Goal: Task Accomplishment & Management: Complete application form

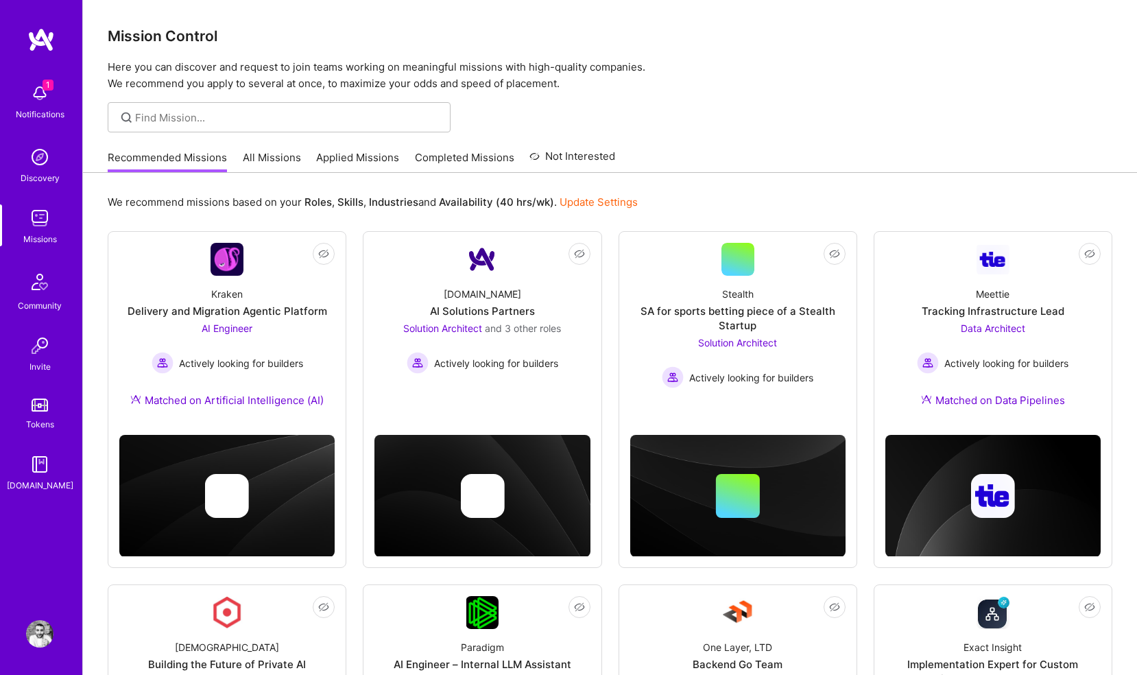
click at [36, 91] on img at bounding box center [39, 93] width 27 height 27
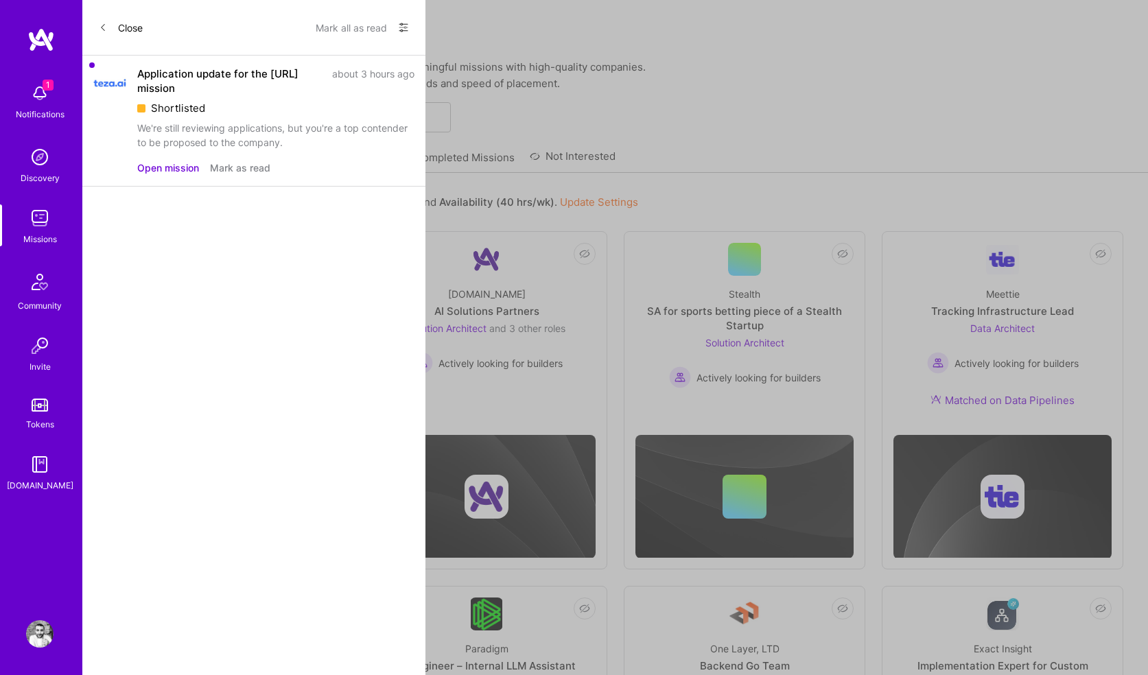
click at [224, 164] on button "Mark as read" at bounding box center [240, 168] width 60 height 14
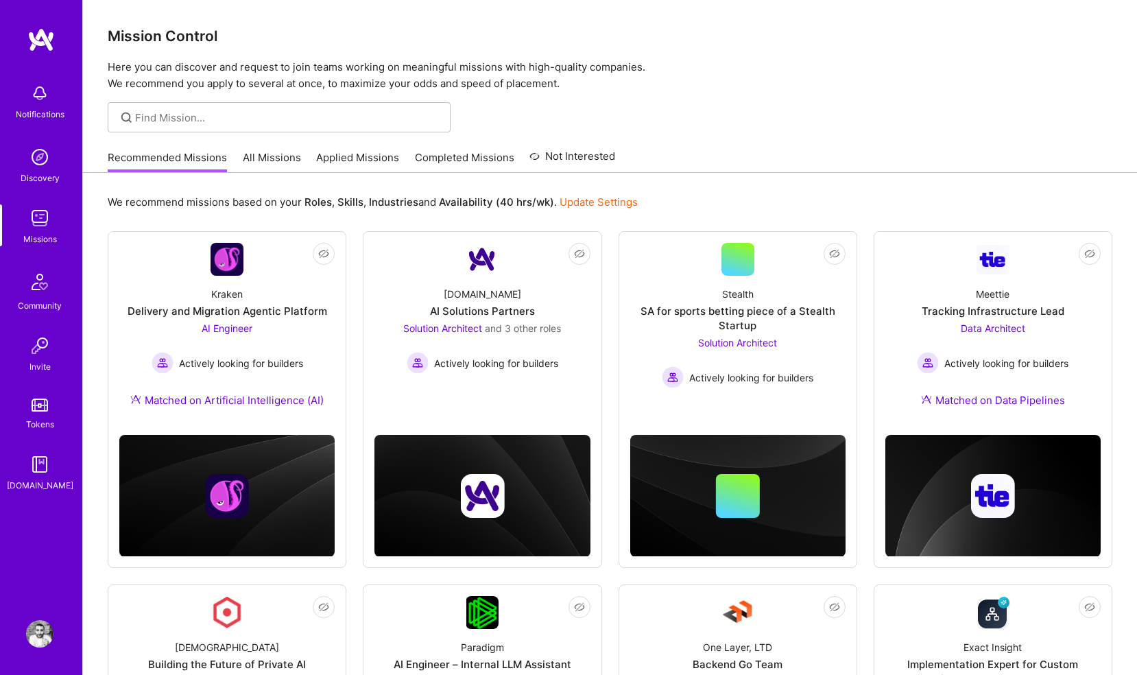
click at [535, 119] on div "Notifications Discovery Missions Community Invite Tokens [DOMAIN_NAME] Profile …" at bounding box center [568, 672] width 1137 height 1344
click at [262, 149] on div "Recommended Missions All Missions Applied Missions Completed Missions Not Inter…" at bounding box center [362, 158] width 508 height 30
click at [319, 157] on link "Applied Missions" at bounding box center [357, 161] width 83 height 23
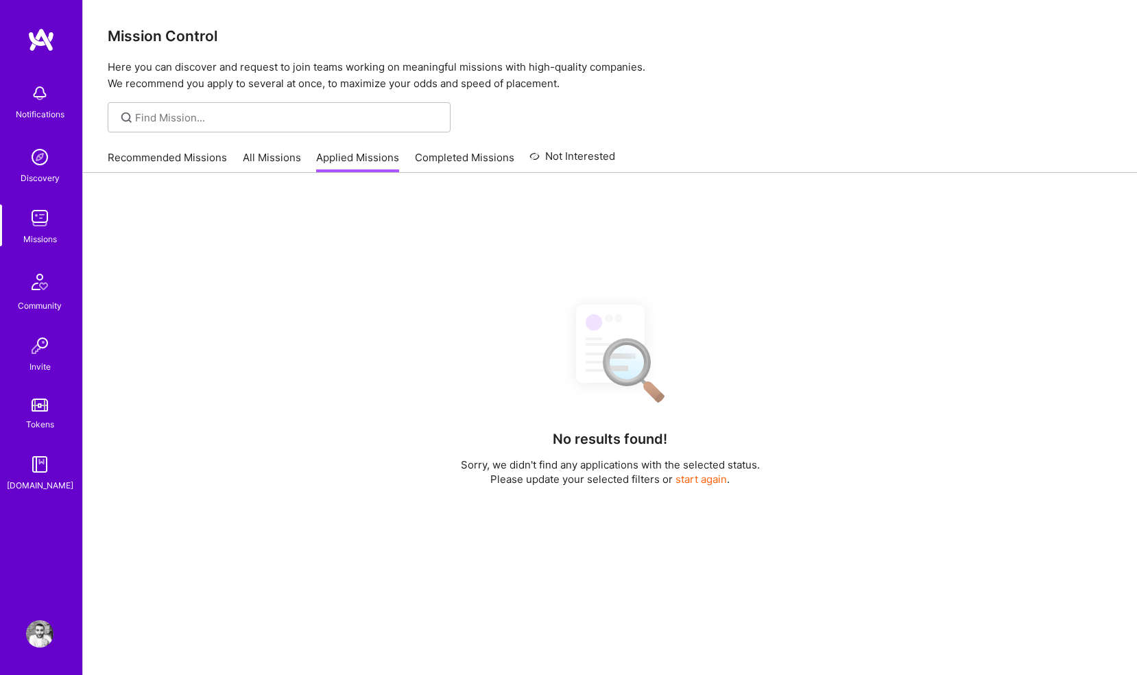
click at [415, 156] on link "Completed Missions" at bounding box center [464, 161] width 99 height 23
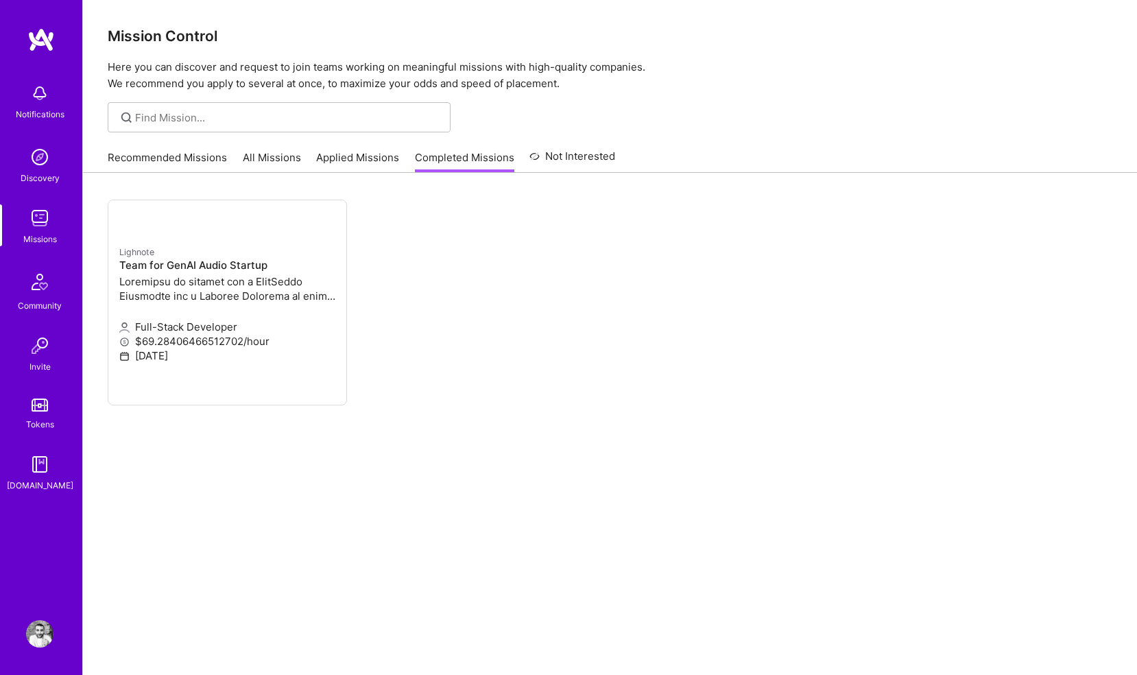
click at [543, 145] on div "Recommended Missions All Missions Applied Missions Completed Missions Not Inter…" at bounding box center [362, 158] width 508 height 30
click at [553, 156] on link "Not Interested" at bounding box center [573, 160] width 86 height 25
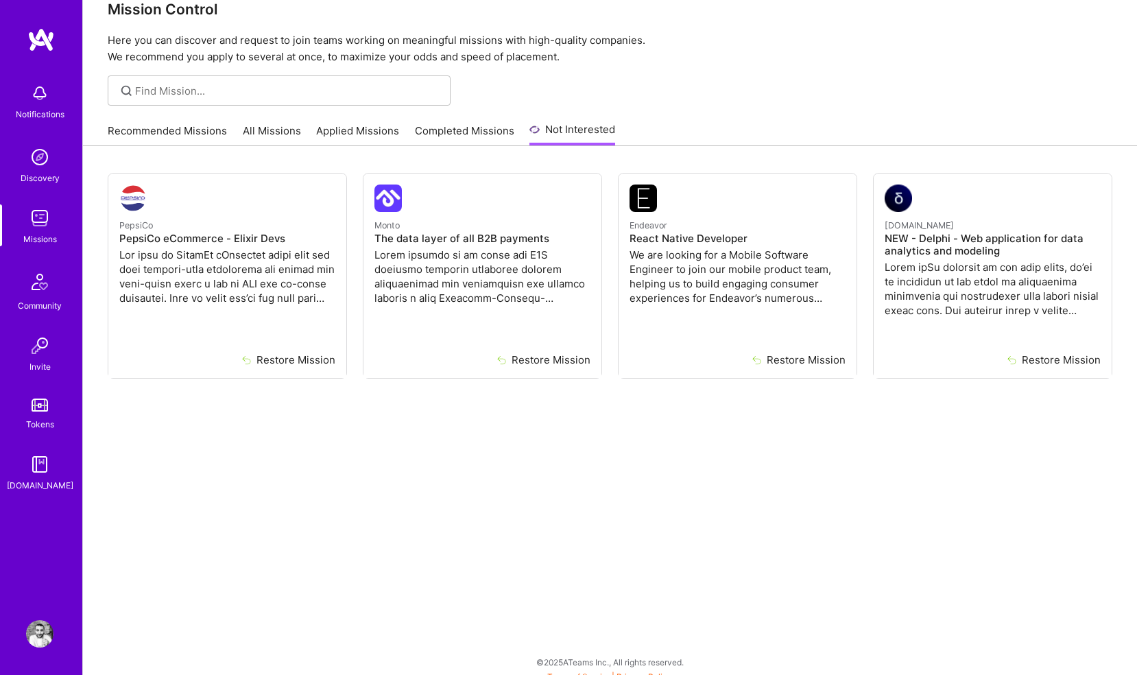
scroll to position [29, 0]
click at [177, 126] on link "Recommended Missions" at bounding box center [167, 132] width 119 height 23
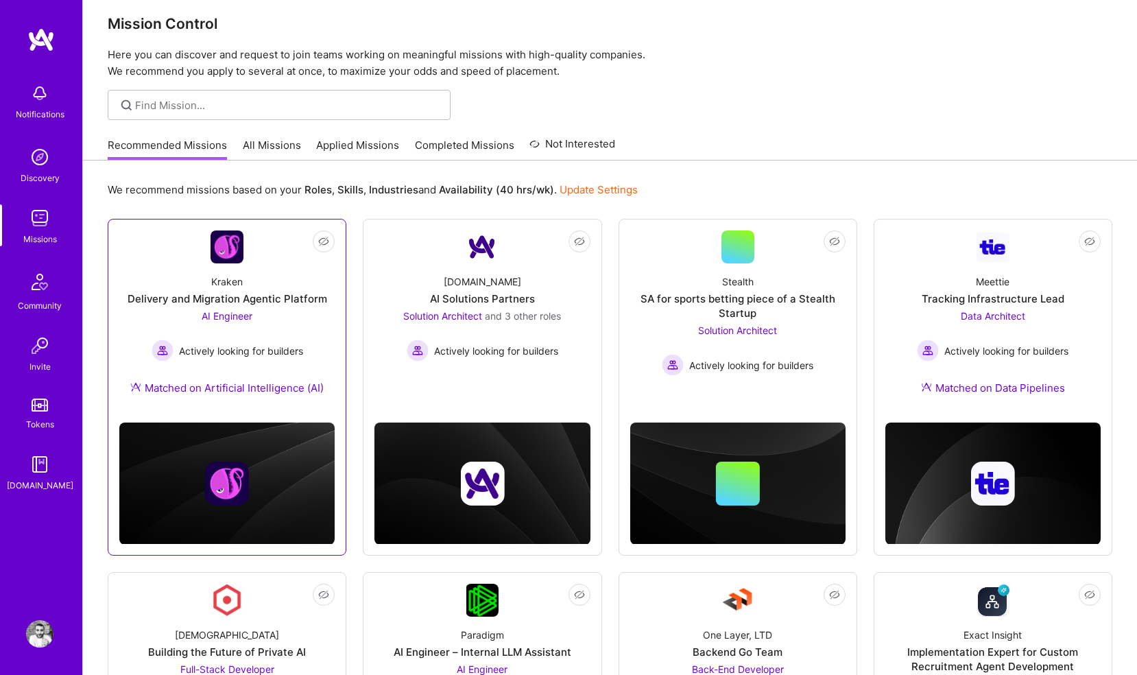
scroll to position [21, 0]
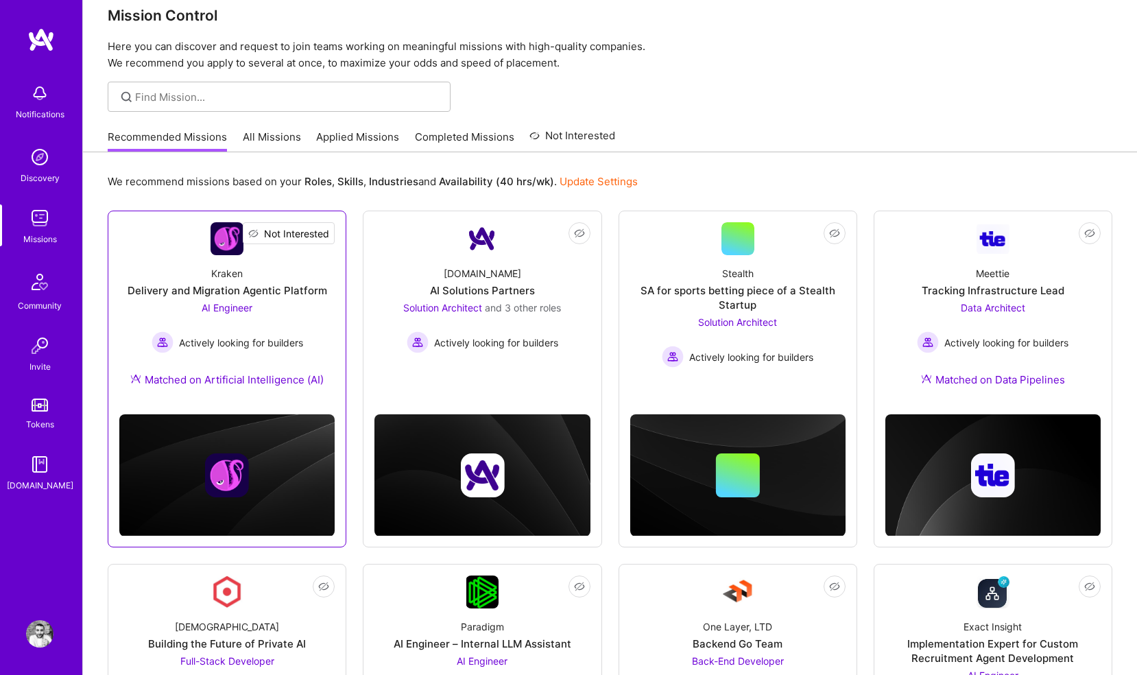
click at [320, 233] on span "Not Interested" at bounding box center [296, 233] width 65 height 14
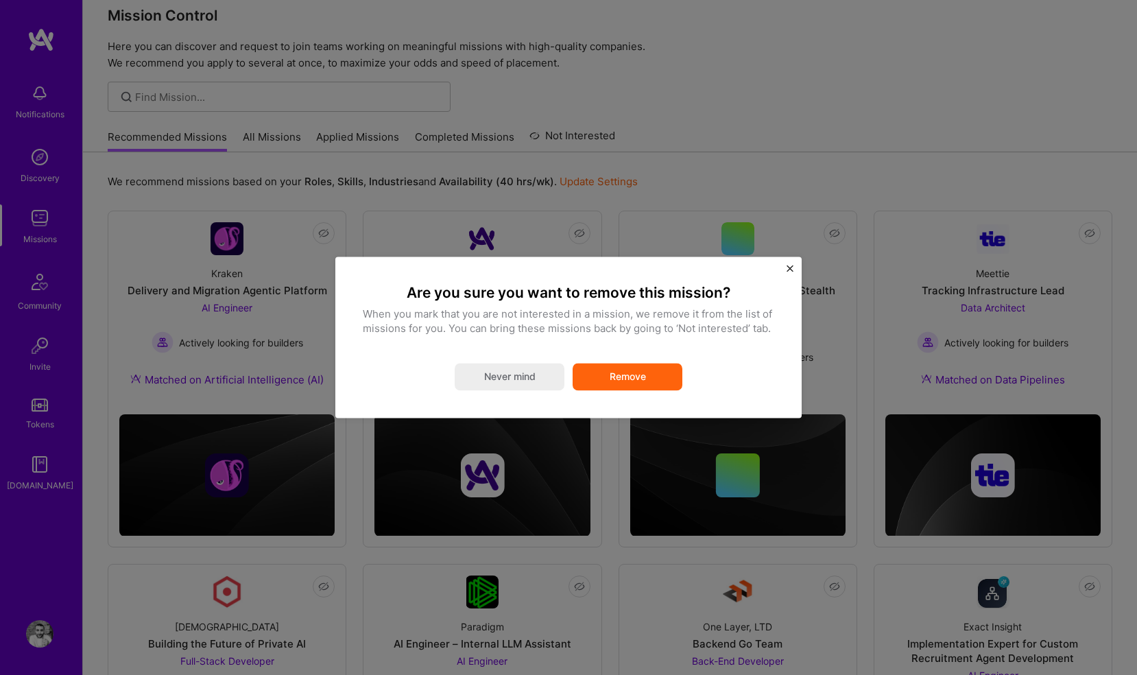
click at [606, 384] on button "Remove" at bounding box center [628, 377] width 110 height 27
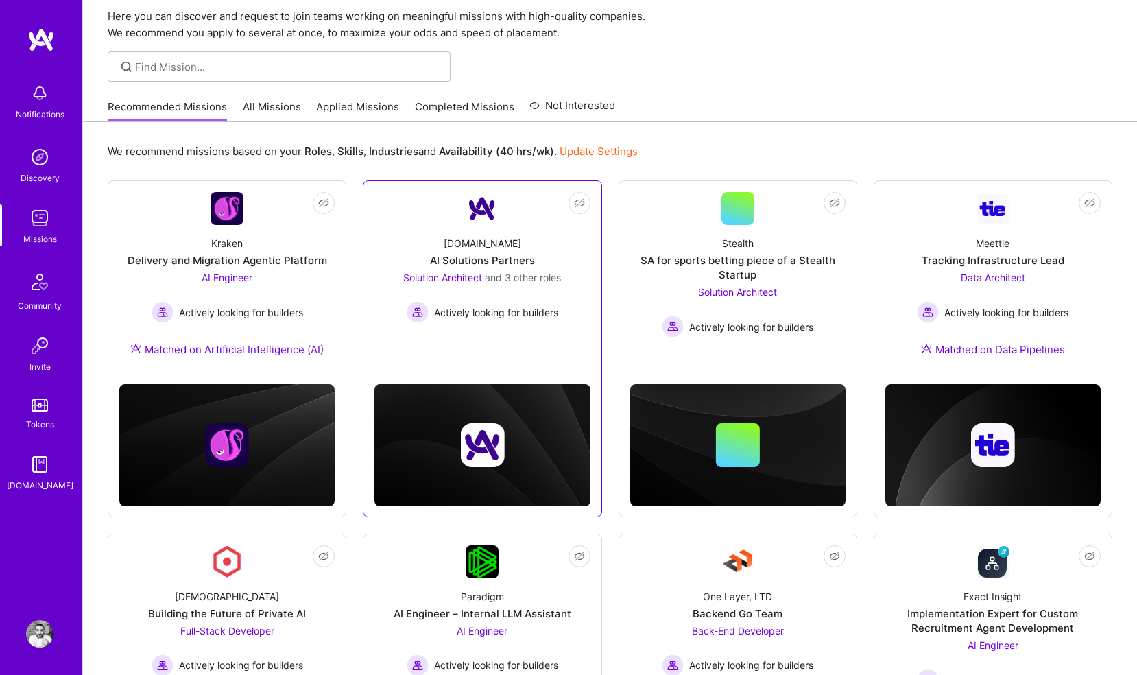
scroll to position [68, 0]
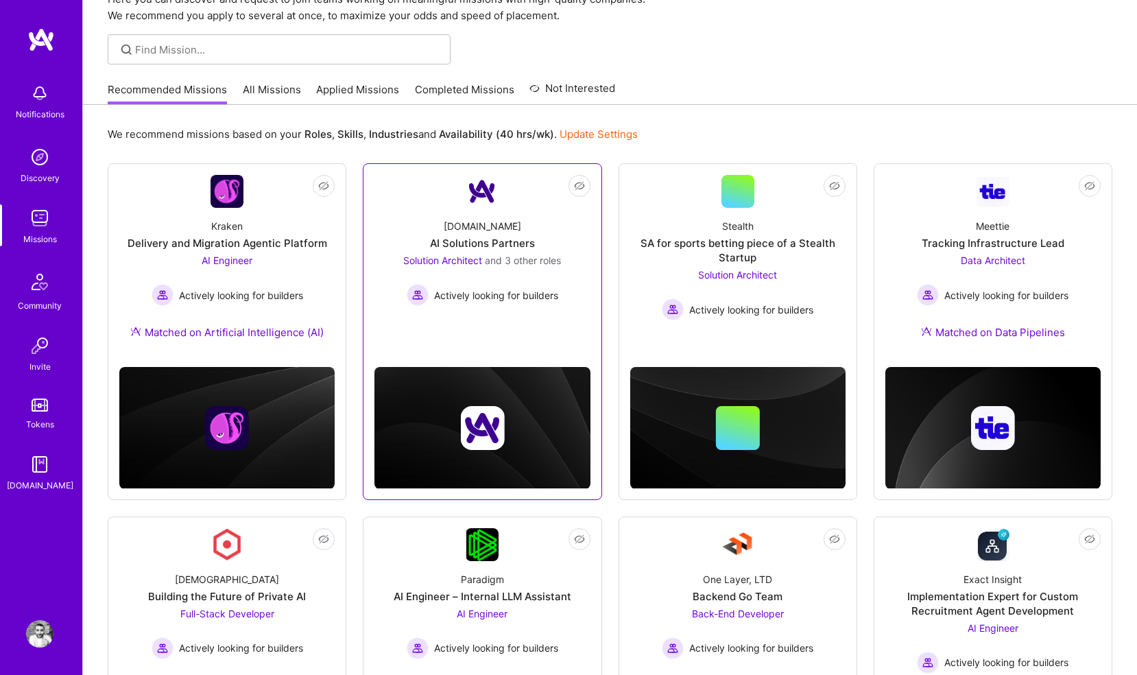
click at [491, 193] on img at bounding box center [482, 191] width 33 height 33
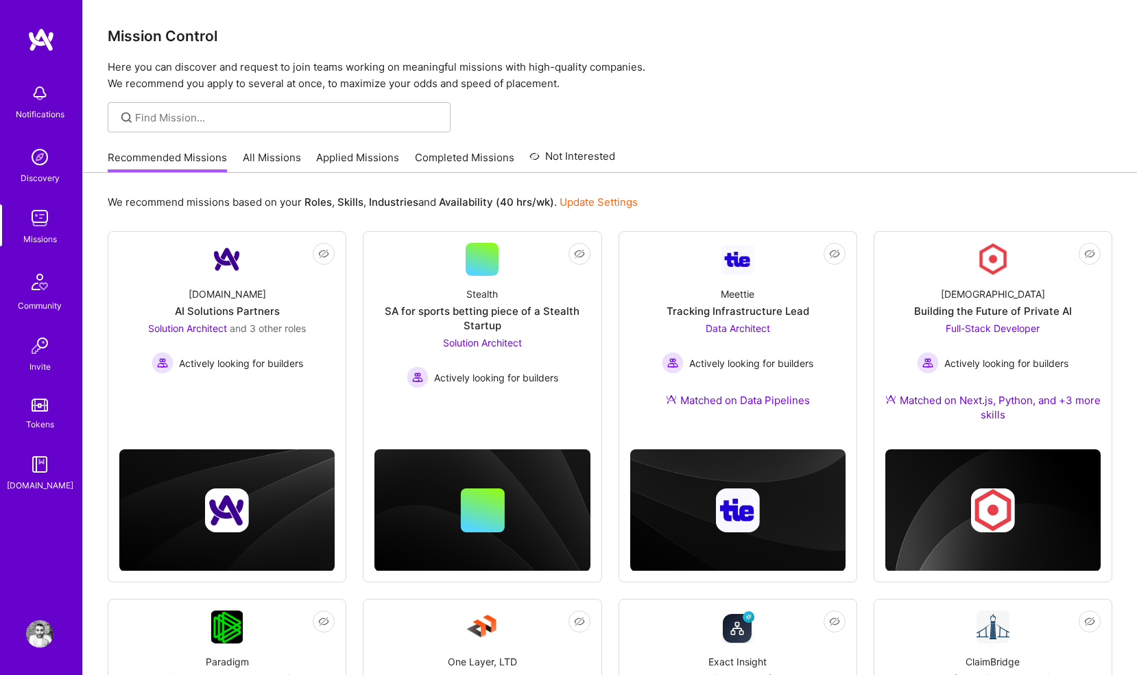
scroll to position [68, 0]
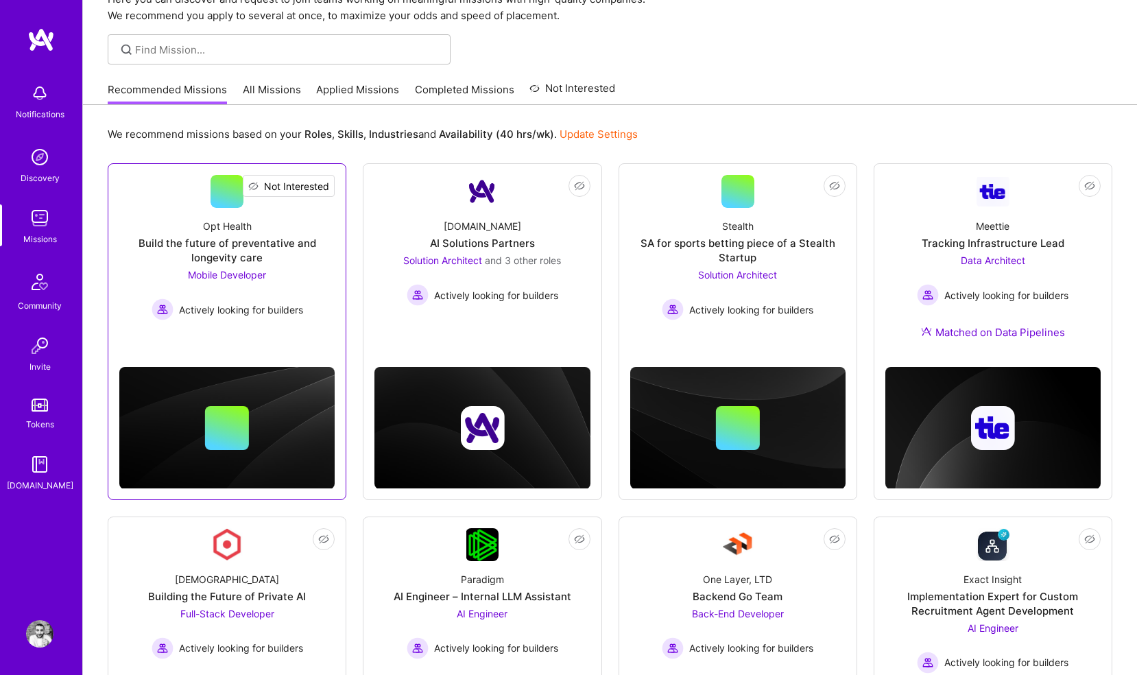
click at [322, 187] on span "Not Interested" at bounding box center [296, 186] width 65 height 14
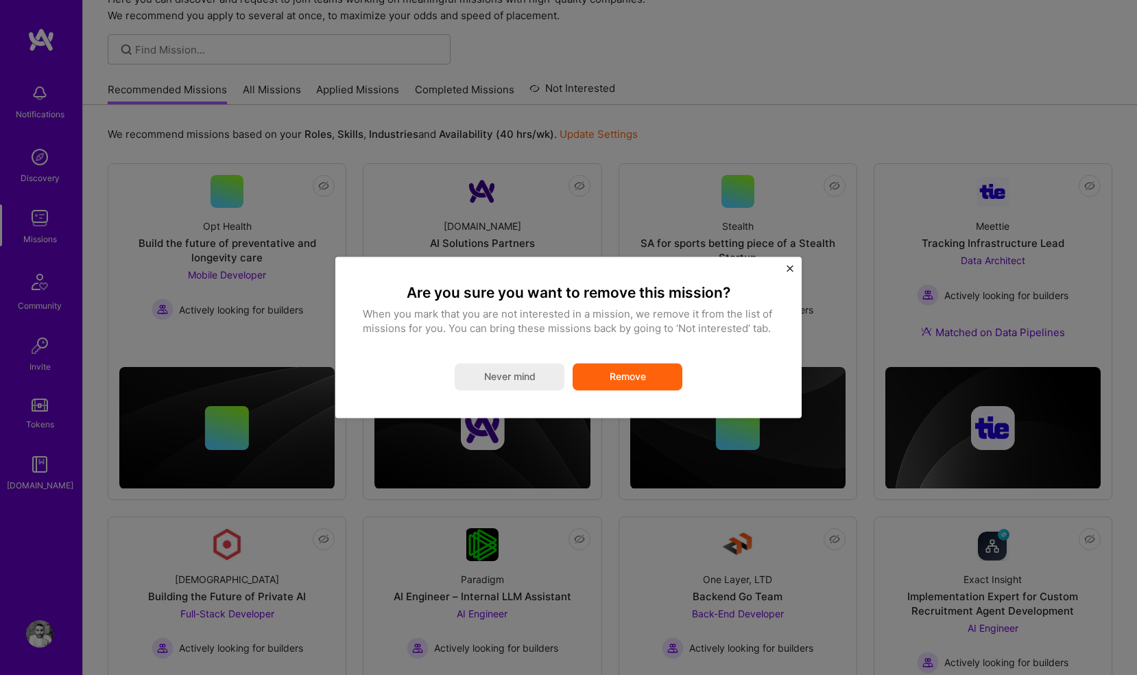
click at [649, 384] on button "Remove" at bounding box center [628, 377] width 110 height 27
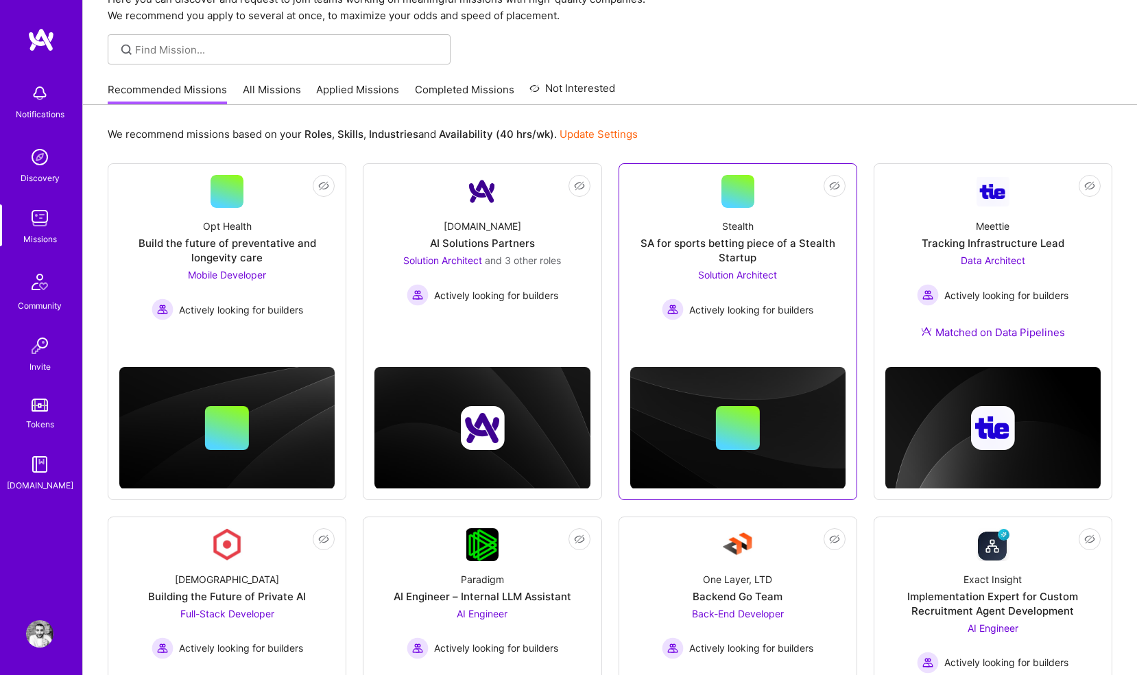
click at [737, 211] on div "Stealth SA for sports betting piece of a Stealth Startup Solution Architect Act…" at bounding box center [737, 264] width 215 height 113
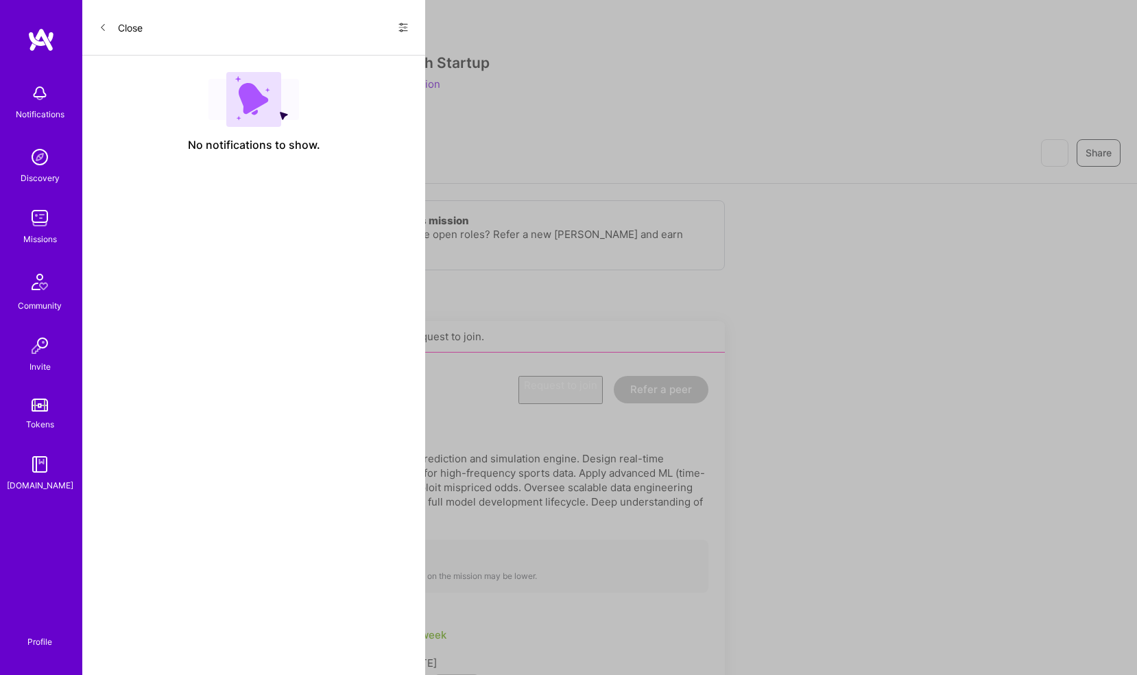
scroll to position [68, 0]
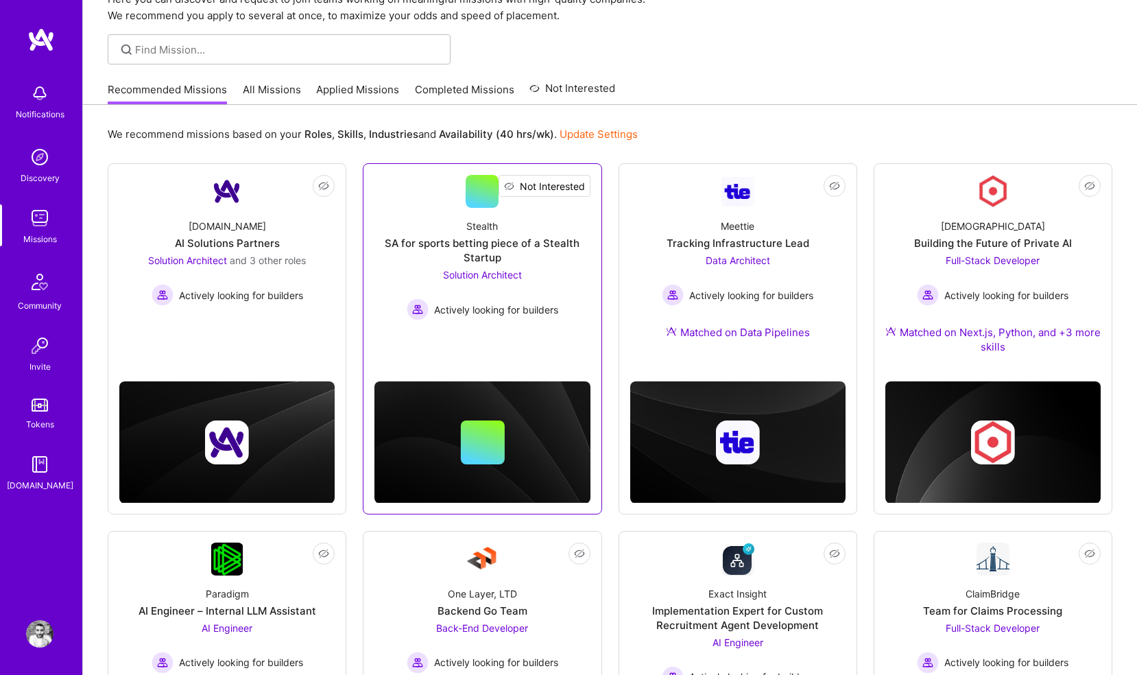
click at [580, 182] on span "Not Interested" at bounding box center [552, 186] width 65 height 14
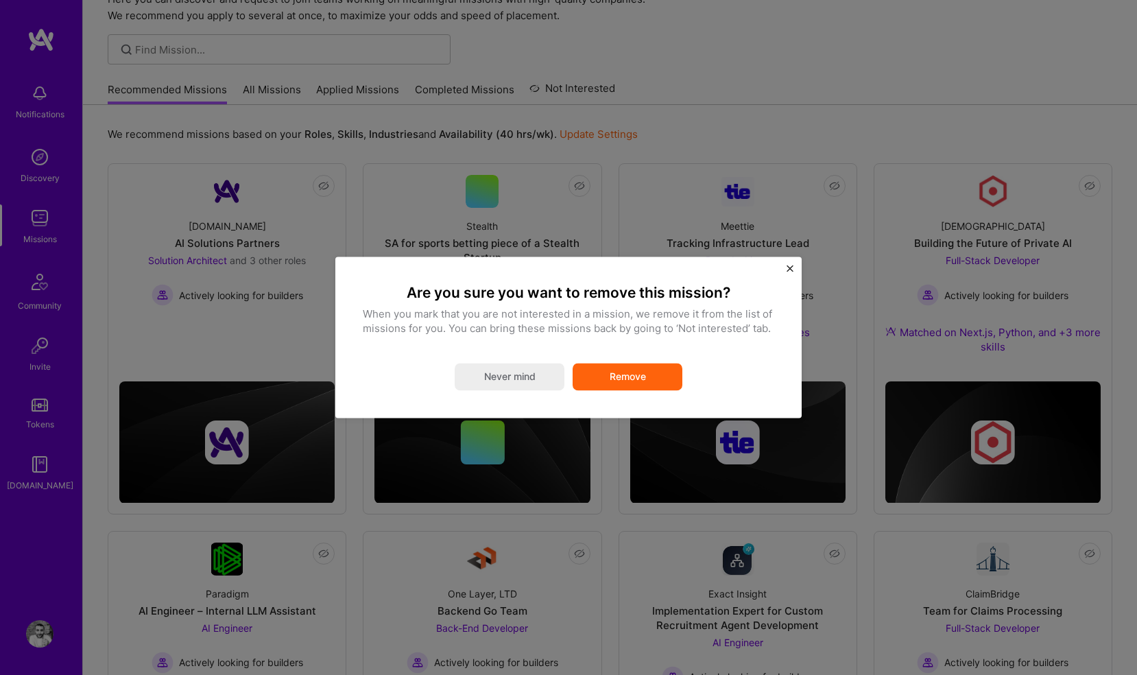
click at [635, 379] on button "Remove" at bounding box center [628, 377] width 110 height 27
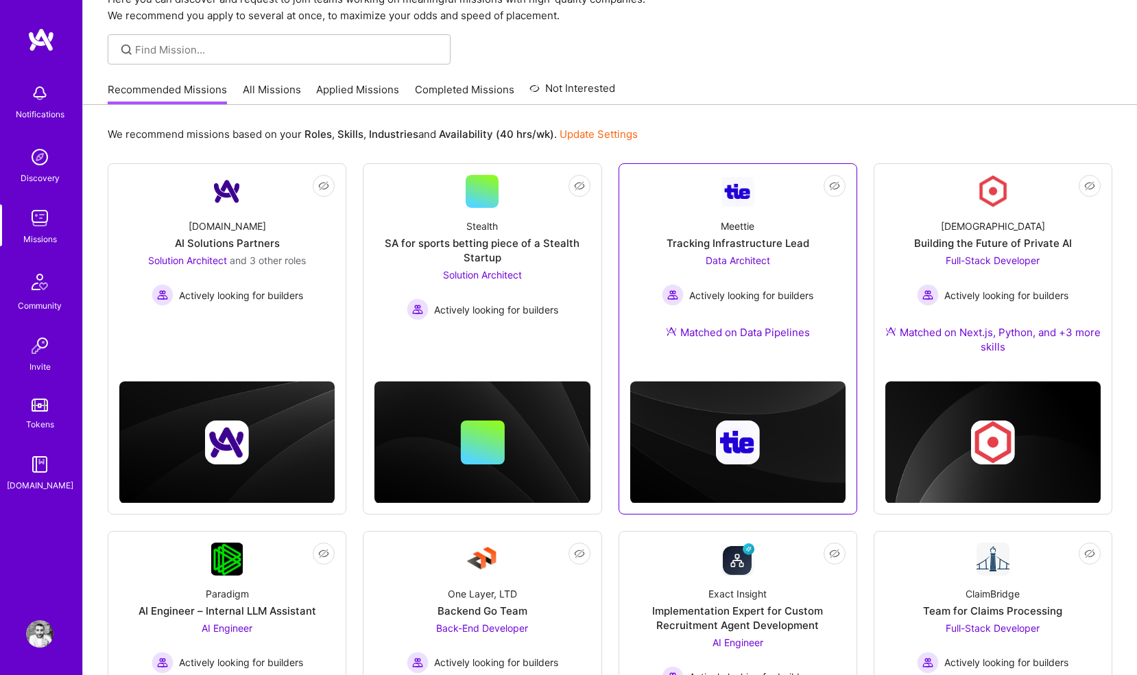
click at [740, 198] on img at bounding box center [738, 192] width 33 height 30
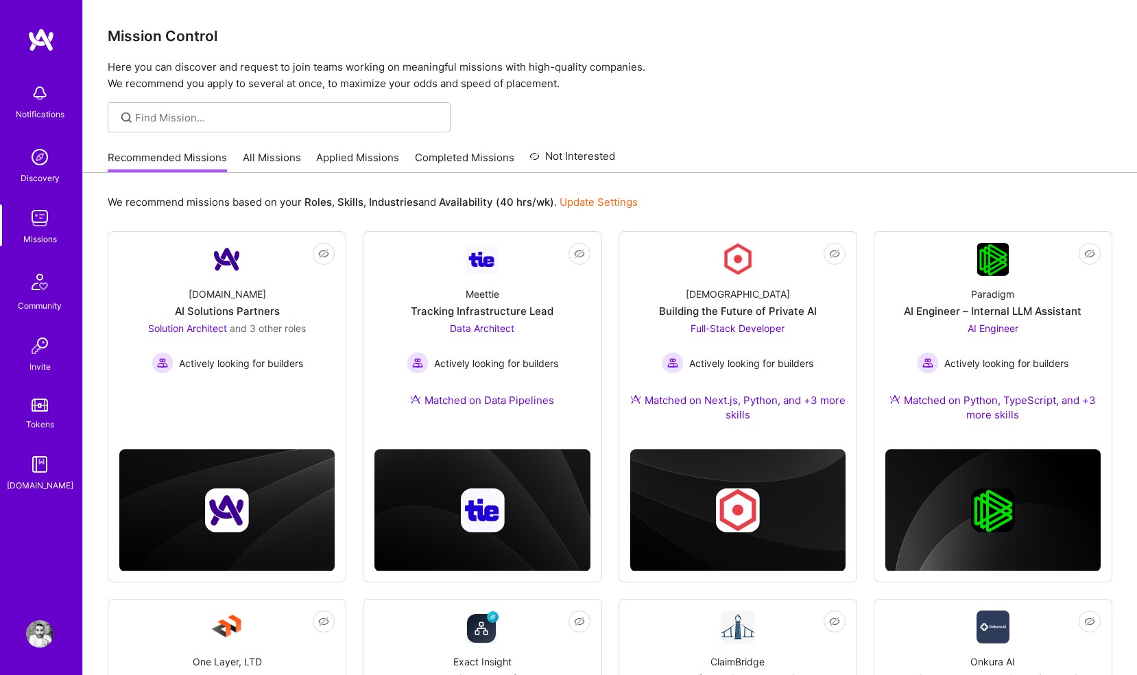
scroll to position [68, 0]
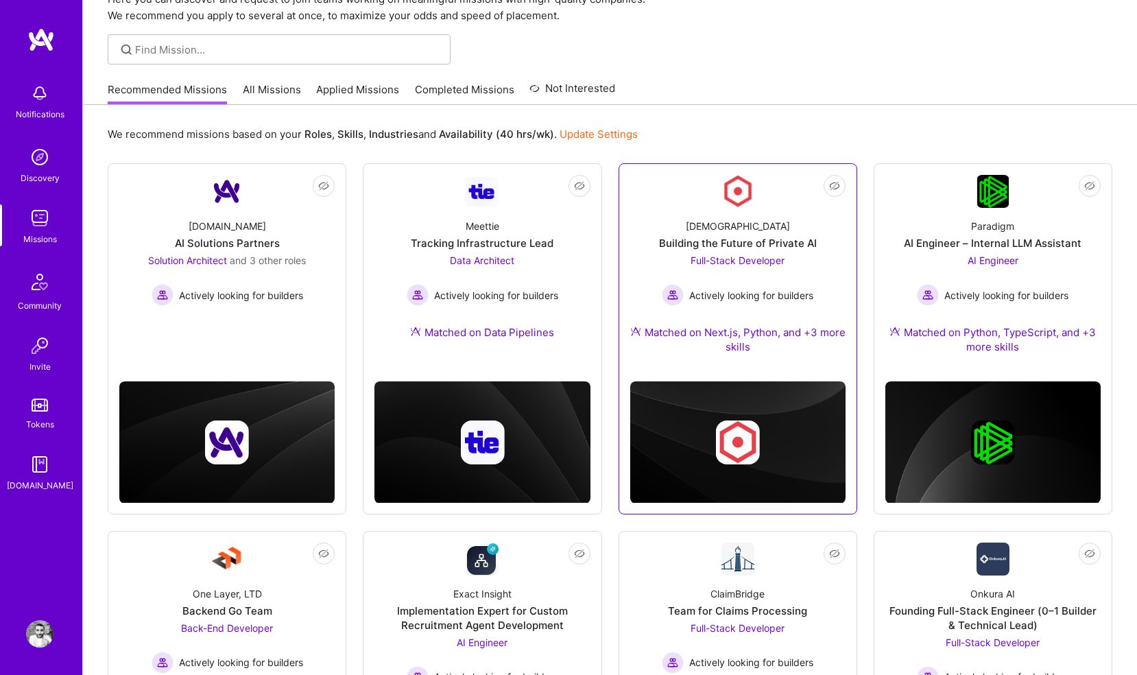
click at [720, 309] on div "Kynismos Building the Future of Private AI Full-Stack Developer Actively lookin…" at bounding box center [737, 289] width 215 height 163
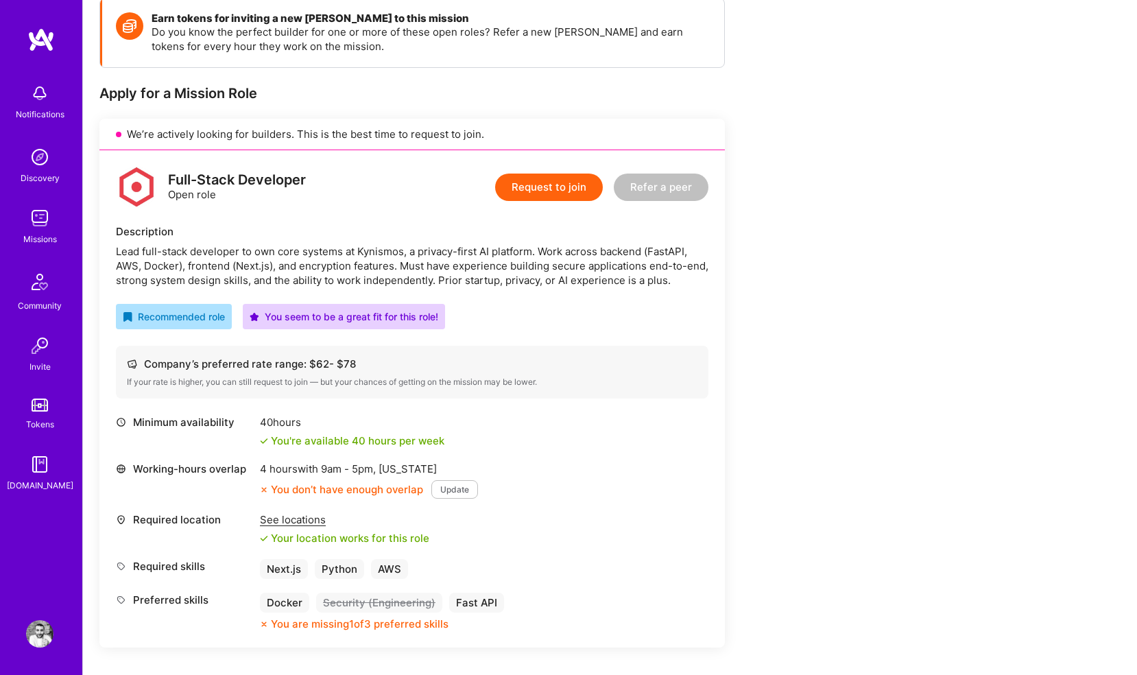
scroll to position [215, 0]
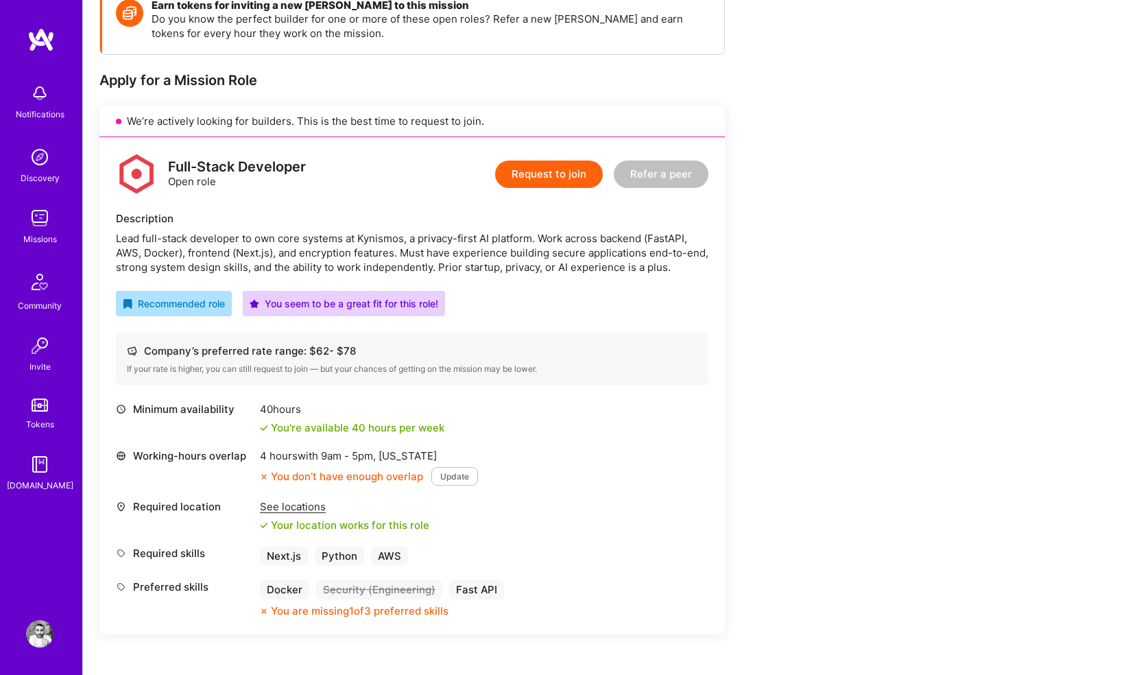
click at [542, 182] on button "Request to join" at bounding box center [549, 174] width 108 height 27
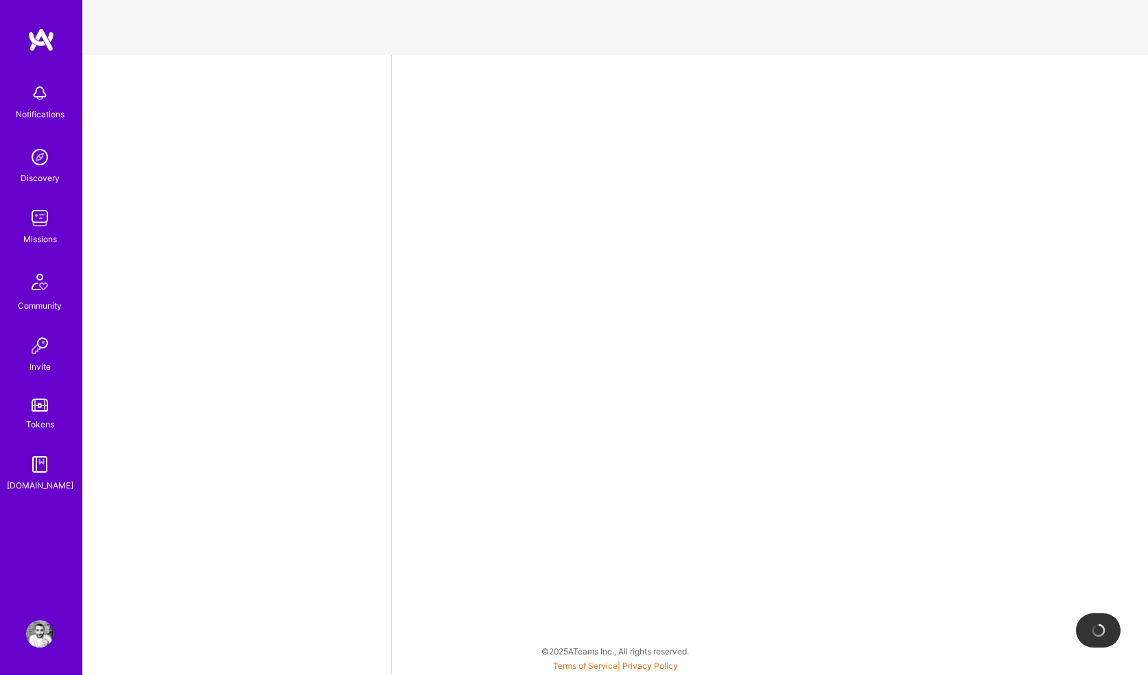
select select "GB"
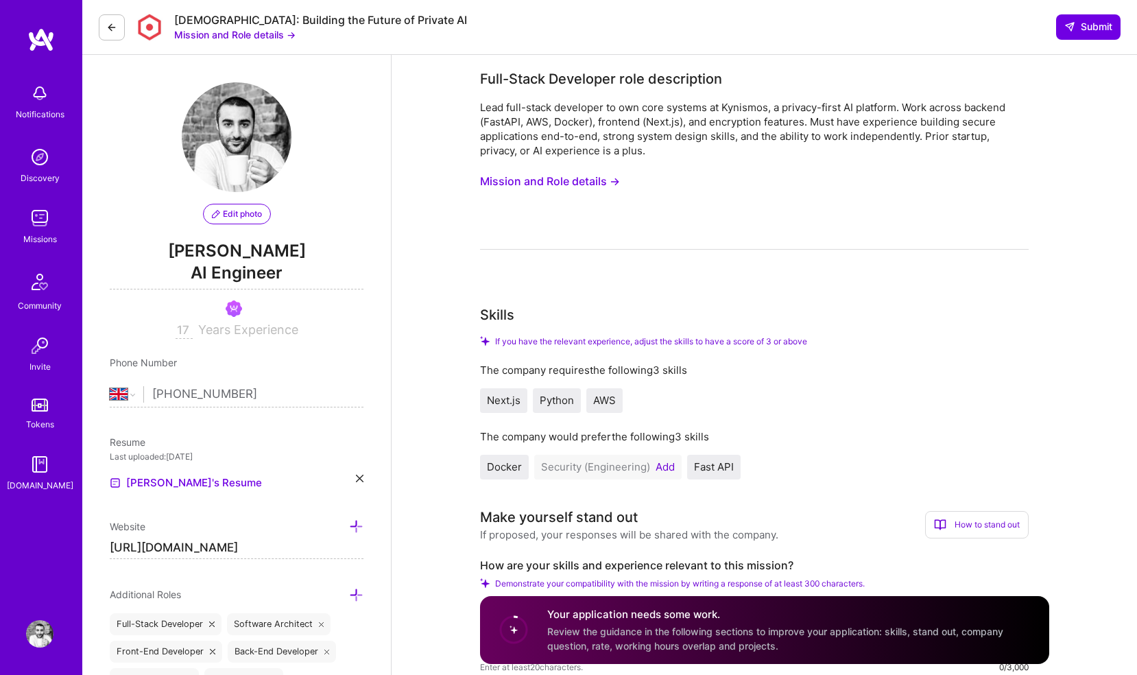
click at [663, 467] on button "Add" at bounding box center [665, 467] width 19 height 11
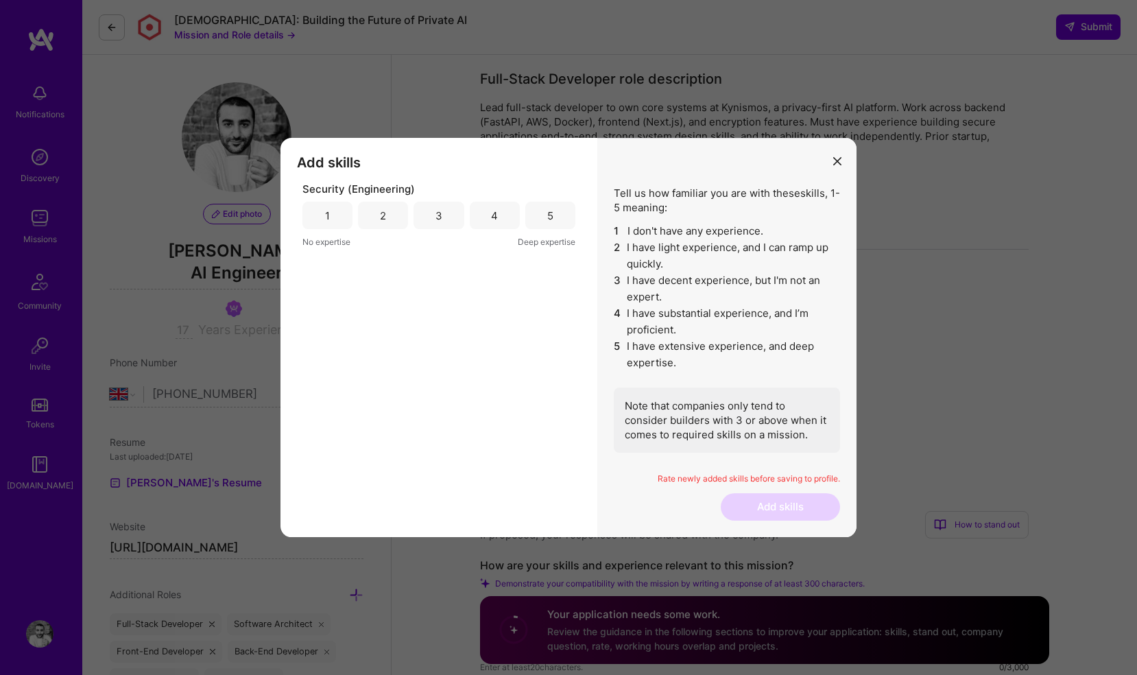
click at [539, 215] on div "5" at bounding box center [551, 215] width 50 height 27
click at [754, 501] on button "Add skills" at bounding box center [780, 506] width 119 height 27
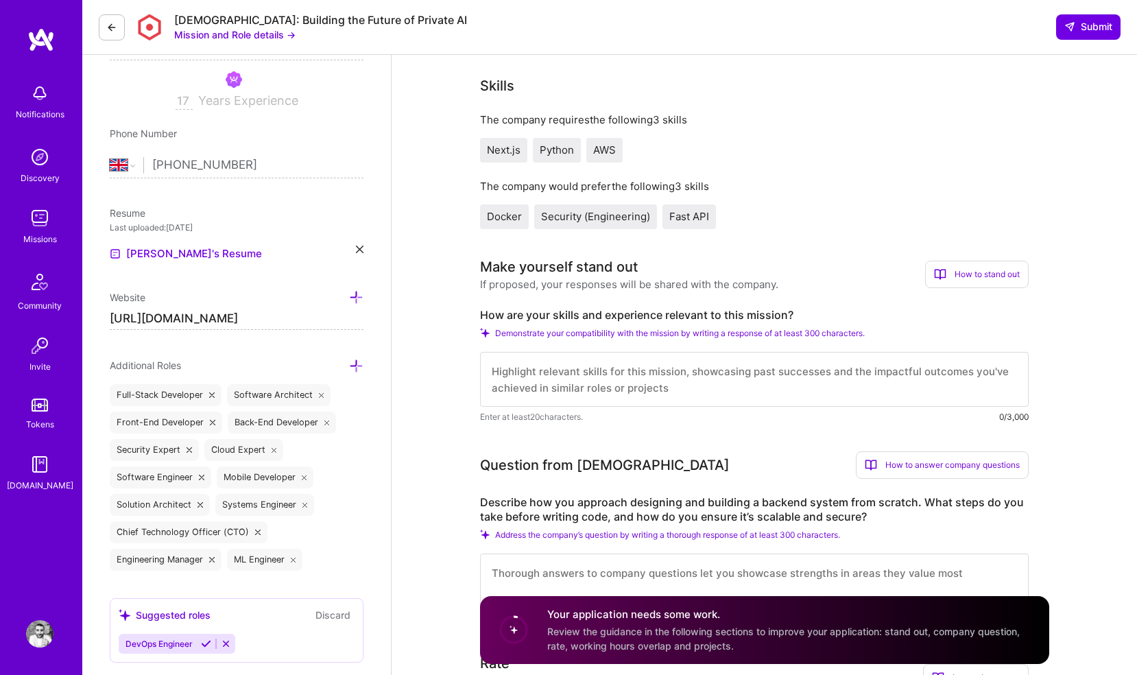
scroll to position [311, 0]
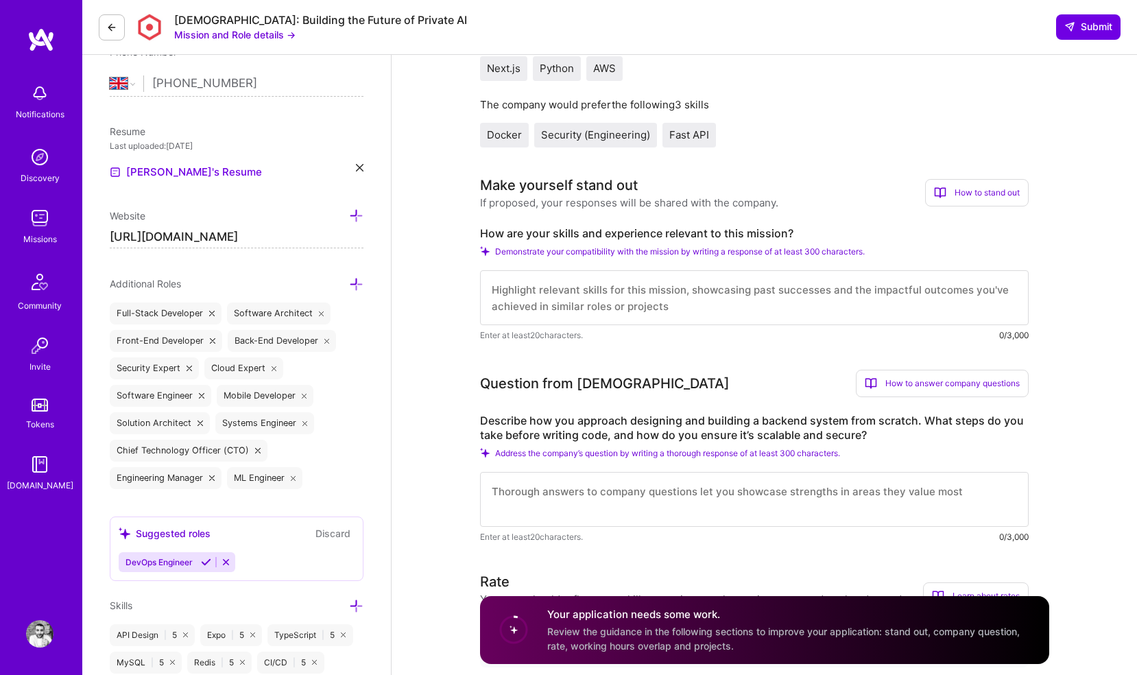
click at [669, 314] on textarea at bounding box center [754, 297] width 549 height 55
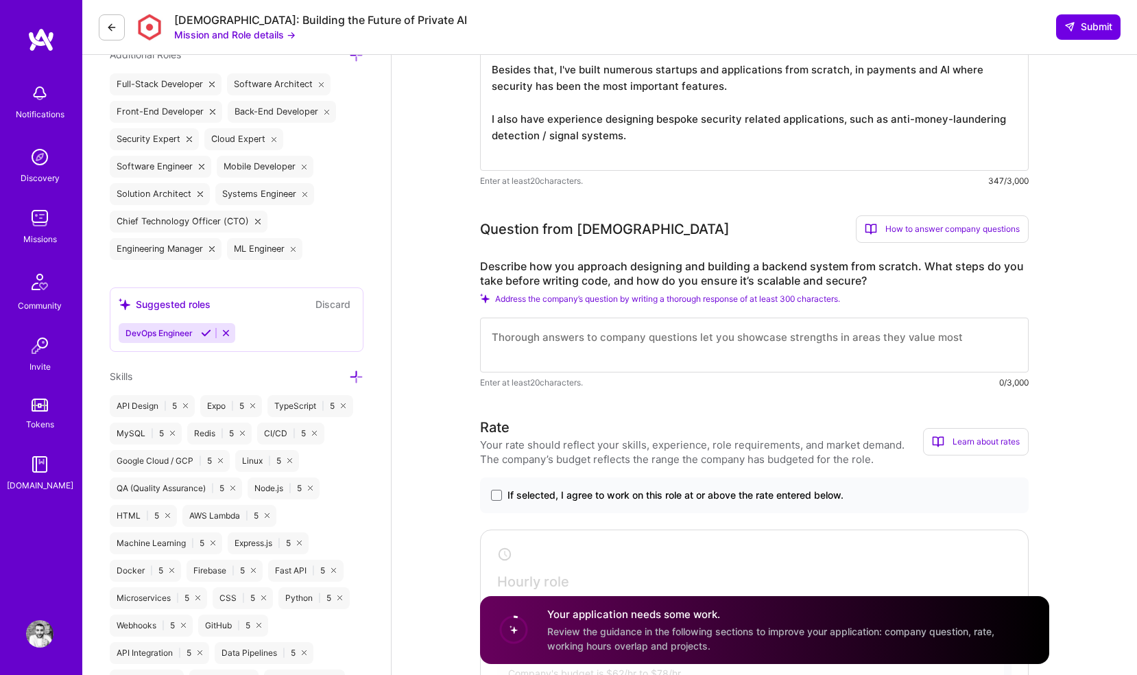
scroll to position [560, 0]
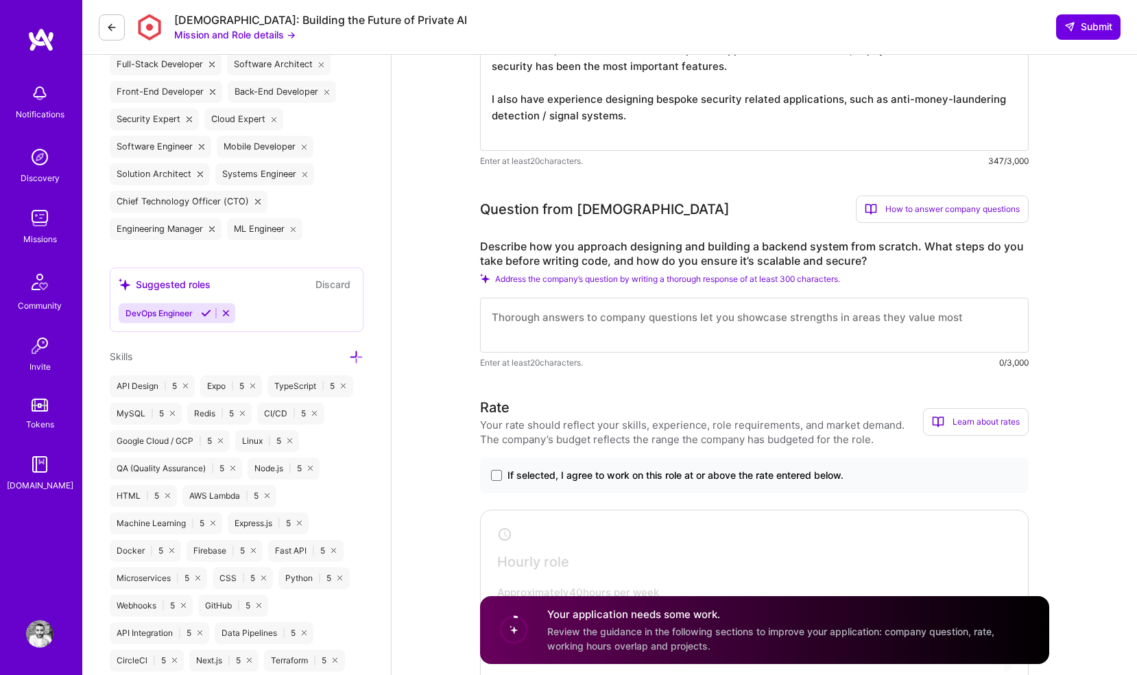
type textarea "I was head of Cloud Security at ASOS with a capex budget of 5M GBP. Besides tha…"
click at [629, 320] on textarea at bounding box center [754, 325] width 549 height 55
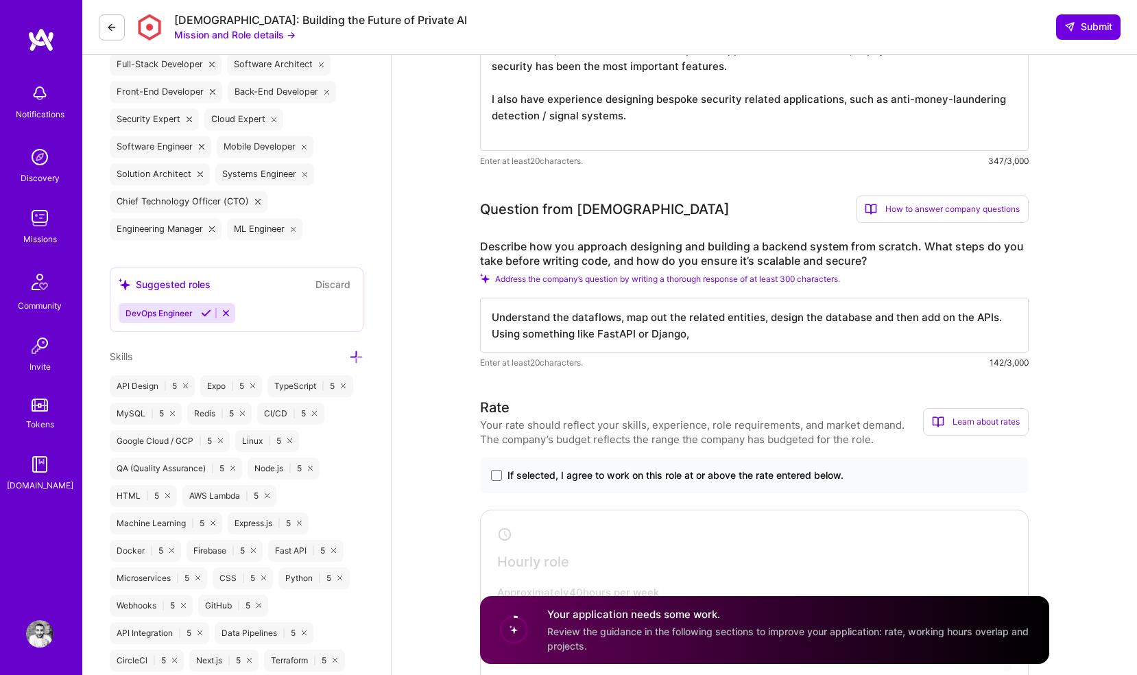
click at [510, 321] on textarea "Understand the dataflows, map out the related entities, design the database and…" at bounding box center [754, 325] width 549 height 55
click at [630, 315] on textarea "1. Understand the dataflows, map out the related entities, design the database …" at bounding box center [754, 325] width 549 height 55
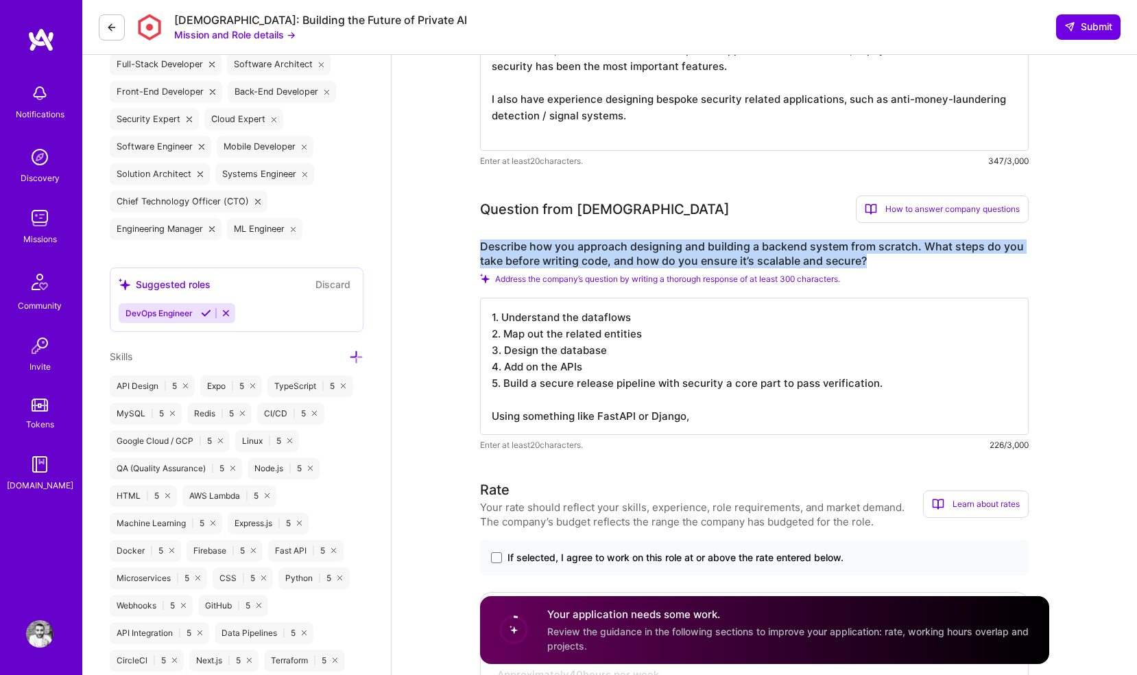
drag, startPoint x: 479, startPoint y: 243, endPoint x: 874, endPoint y: 266, distance: 395.9
copy label "Describe how you approach designing and building a backend system from scratch.…"
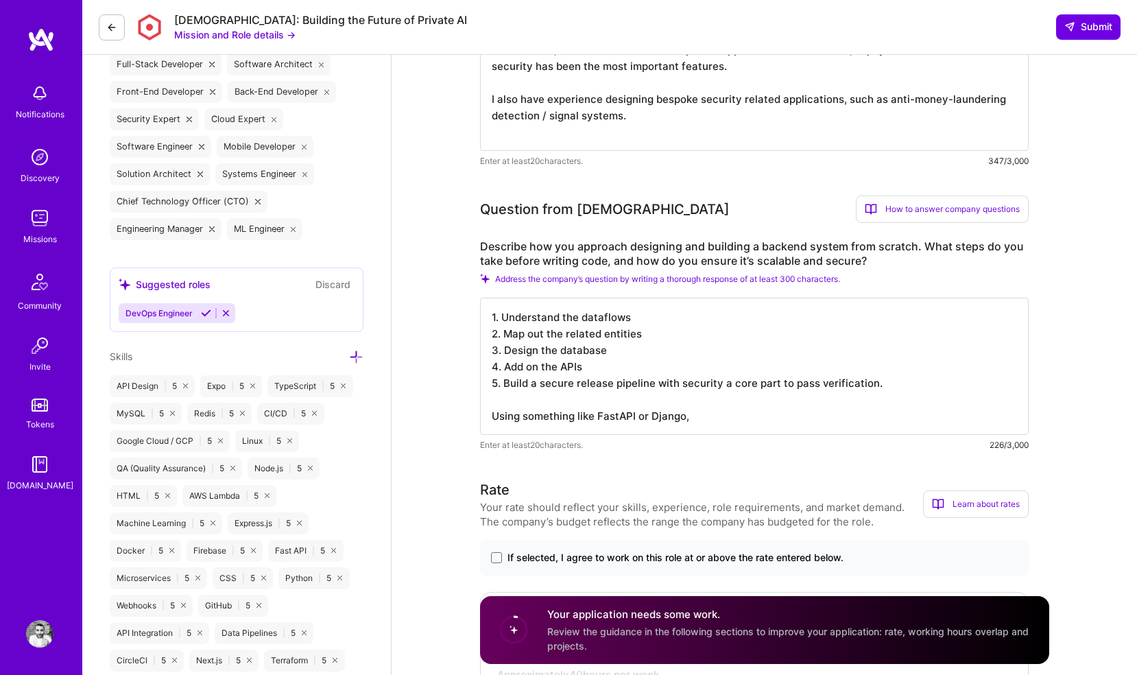
click at [560, 400] on textarea "1. Understand the dataflows 2. Map out the related entities 3. Design the datab…" at bounding box center [754, 366] width 549 height 137
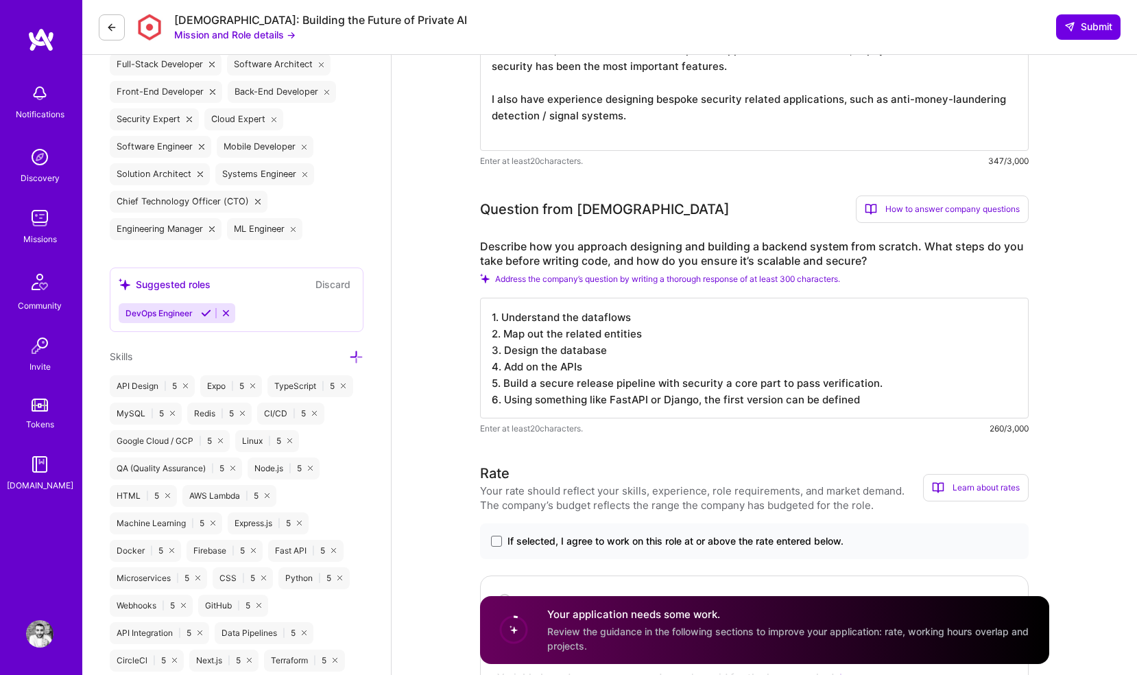
click at [672, 329] on textarea "1. Understand the dataflows 2. Map out the related entities 3. Design the datab…" at bounding box center [754, 358] width 549 height 121
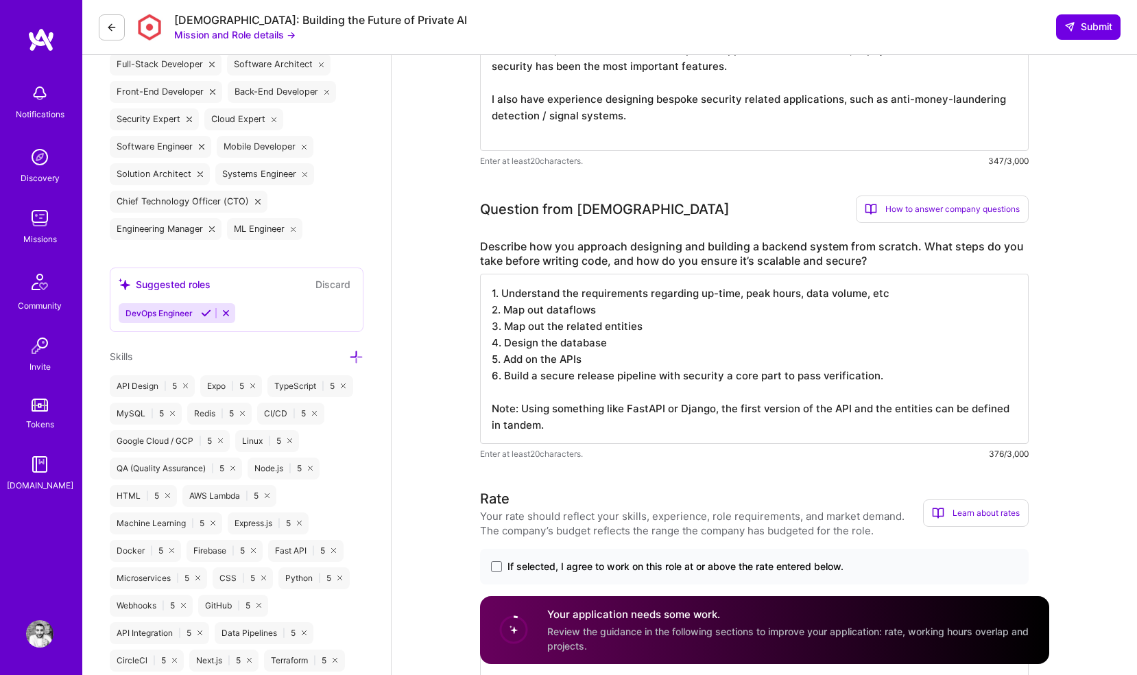
click at [642, 334] on textarea "1. Understand the requirements regarding up-time, peak hours, data volume, etc …" at bounding box center [754, 359] width 549 height 170
paste textarea "Clarify requirements → Understand uptime needs, expected peak loads, data volum…"
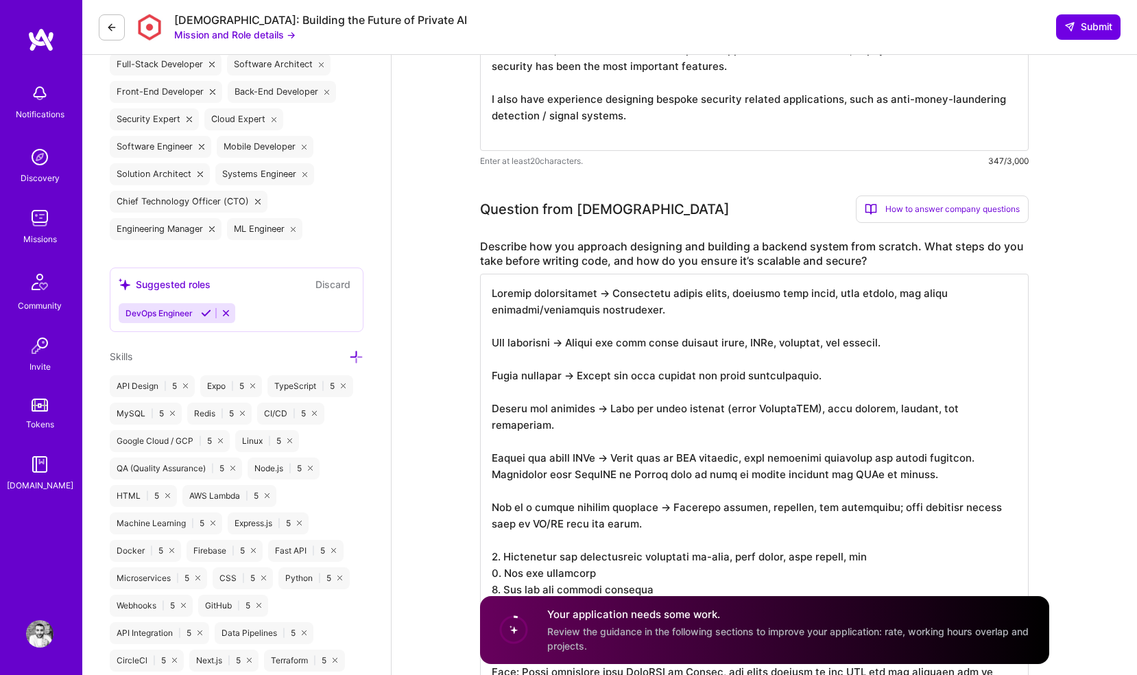
scroll to position [1, 0]
click at [777, 555] on textarea at bounding box center [754, 491] width 549 height 434
click at [886, 554] on textarea at bounding box center [754, 491] width 549 height 434
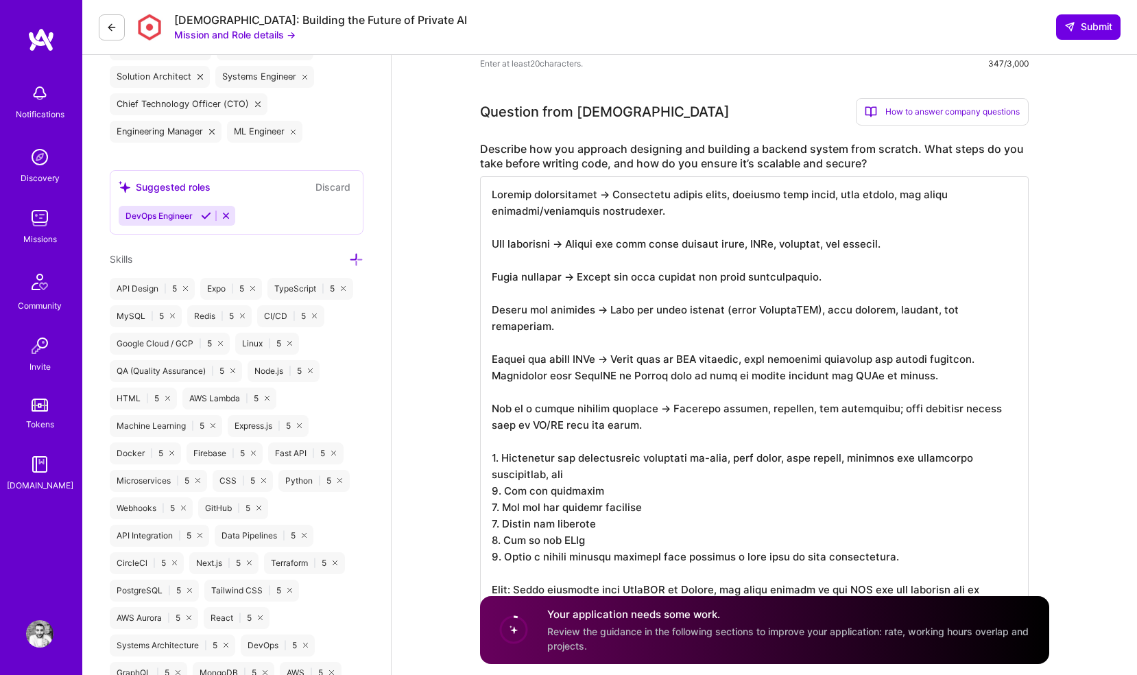
scroll to position [669, 0]
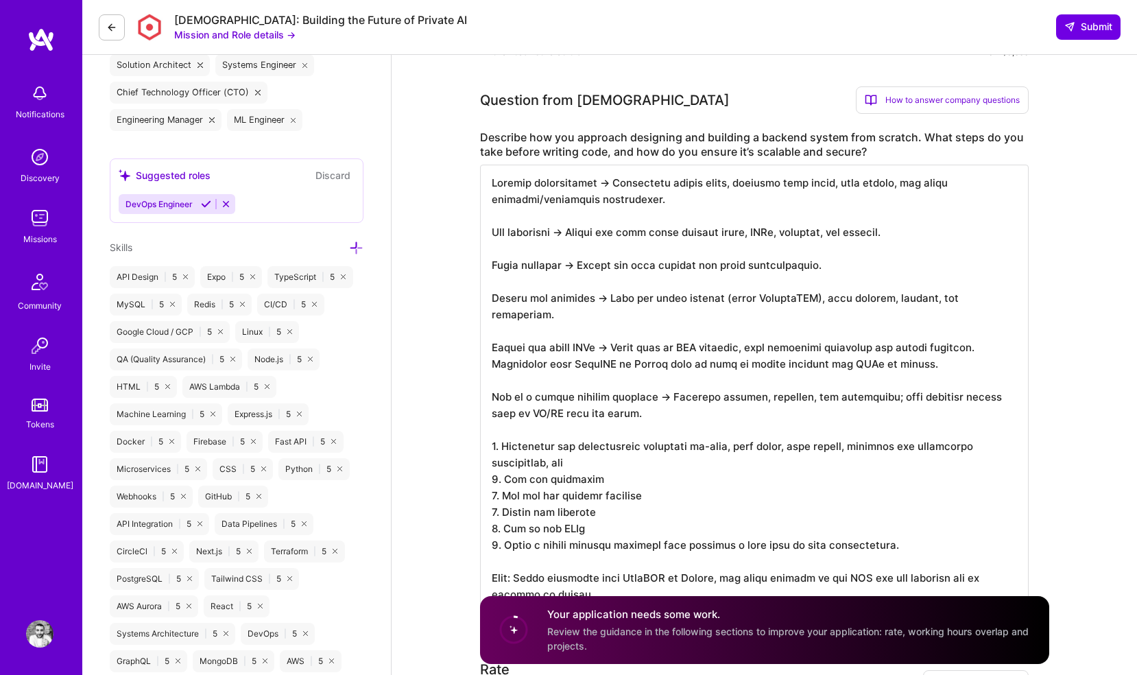
click at [607, 475] on textarea at bounding box center [754, 390] width 549 height 450
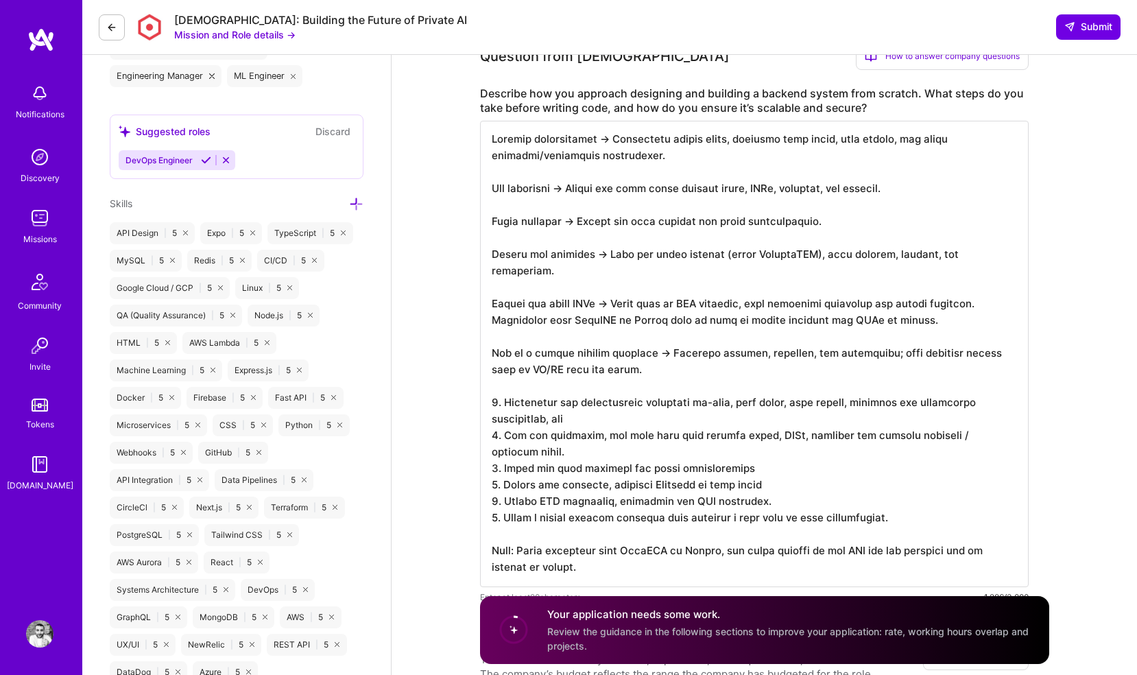
scroll to position [716, 0]
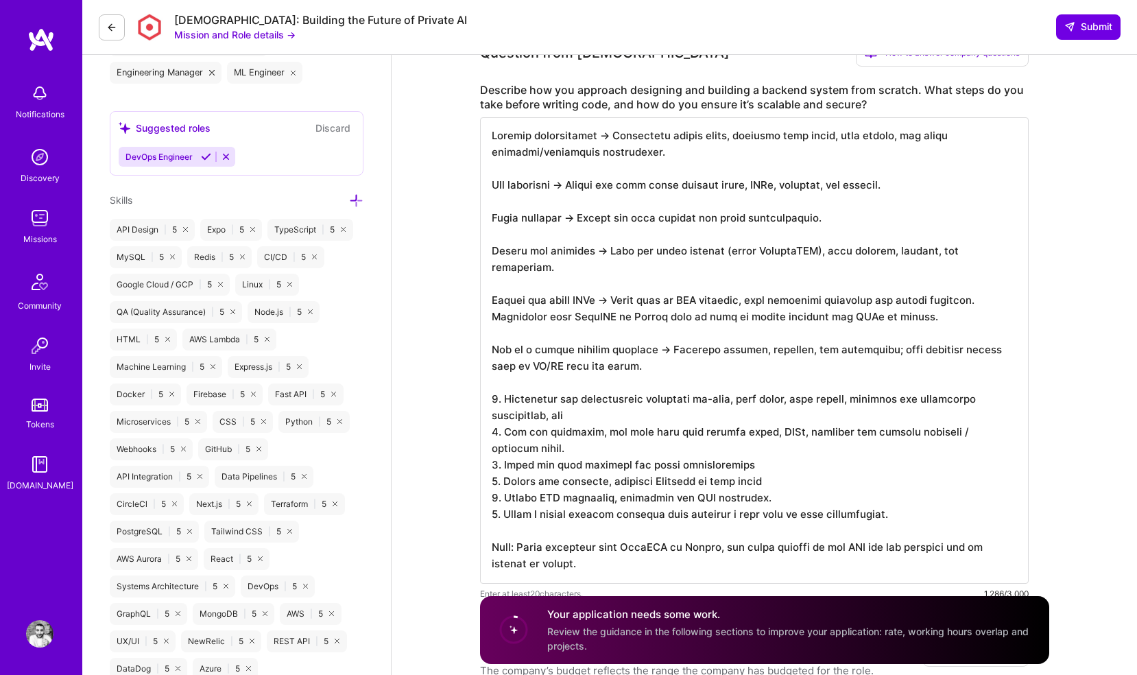
click at [525, 547] on textarea at bounding box center [754, 350] width 549 height 467
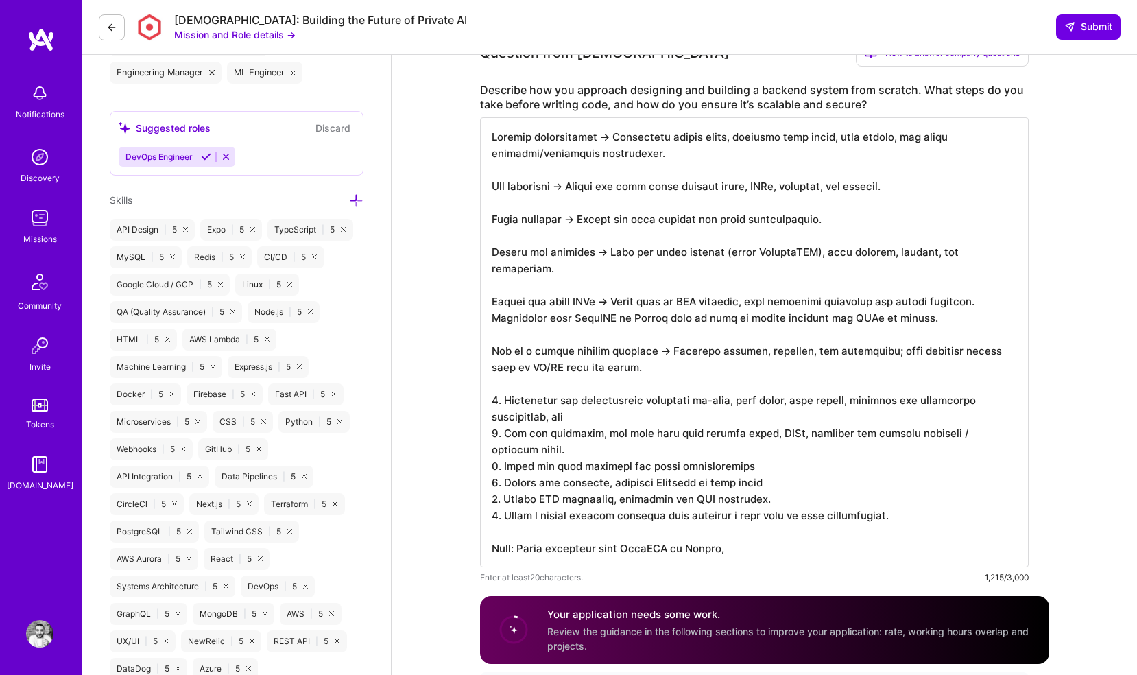
drag, startPoint x: 666, startPoint y: 320, endPoint x: 910, endPoint y: 317, distance: 244.3
click at [910, 317] on textarea at bounding box center [754, 342] width 549 height 450
click at [730, 545] on textarea at bounding box center [754, 342] width 549 height 450
paste textarea "make it easy to evolve entities and APIs in tandem"
drag, startPoint x: 689, startPoint y: 489, endPoint x: 794, endPoint y: 500, distance: 106.2
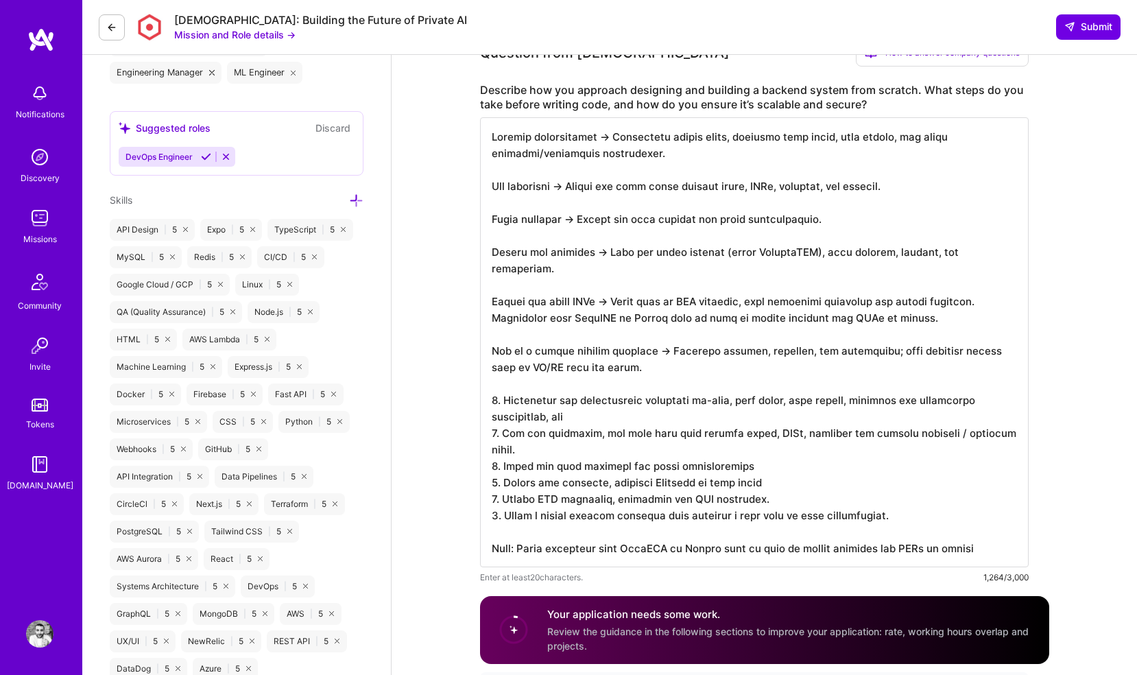
click at [794, 500] on textarea at bounding box center [754, 342] width 549 height 450
click at [971, 553] on textarea at bounding box center [754, 342] width 549 height 450
drag, startPoint x: 664, startPoint y: 351, endPoint x: 676, endPoint y: 364, distance: 17.5
click at [676, 364] on textarea at bounding box center [754, 342] width 549 height 450
click at [612, 515] on textarea at bounding box center [754, 342] width 549 height 450
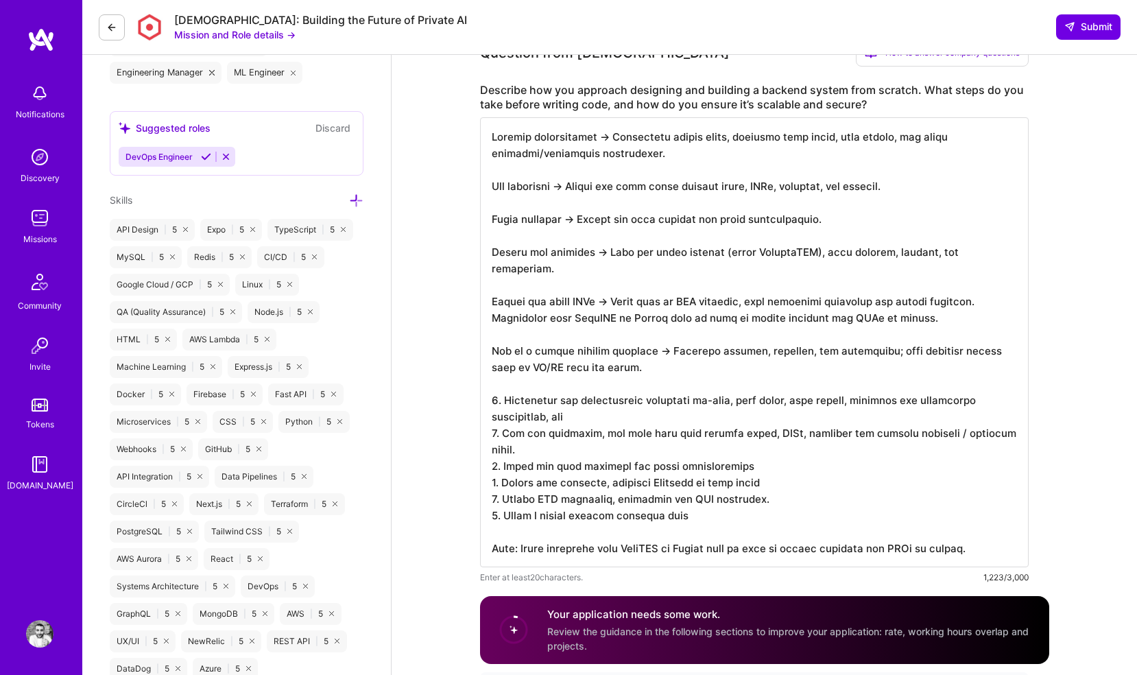
paste textarea "Automate testing, scanning, and deployment; keep security checks part of CI/CD …"
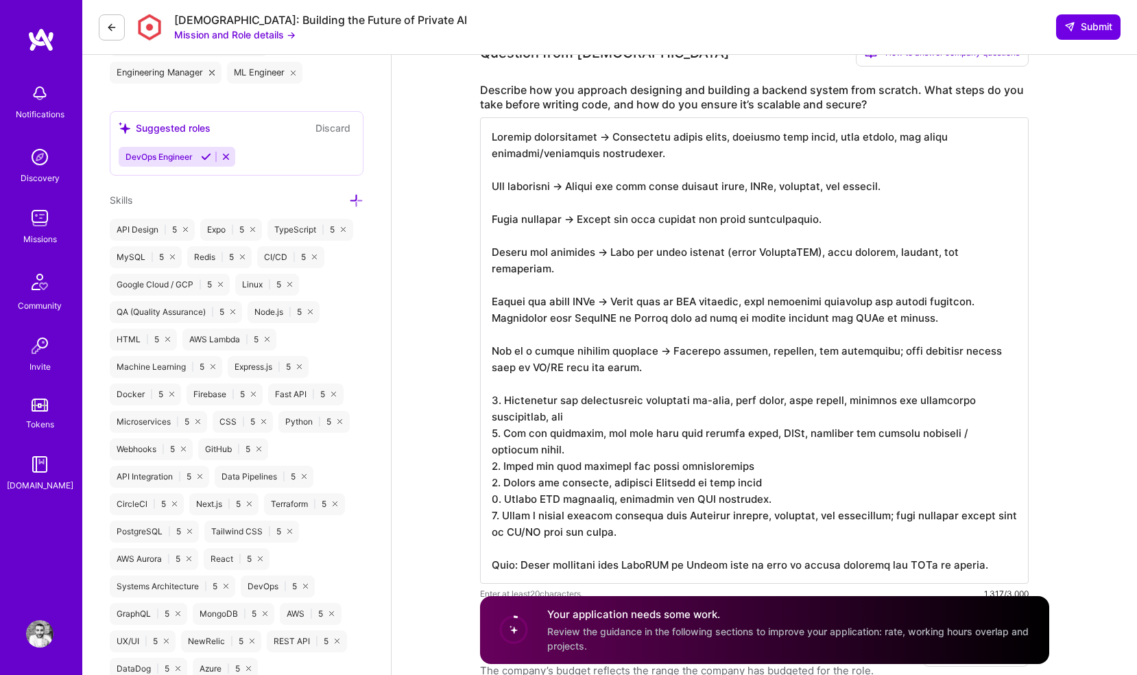
click at [682, 513] on textarea at bounding box center [754, 350] width 549 height 467
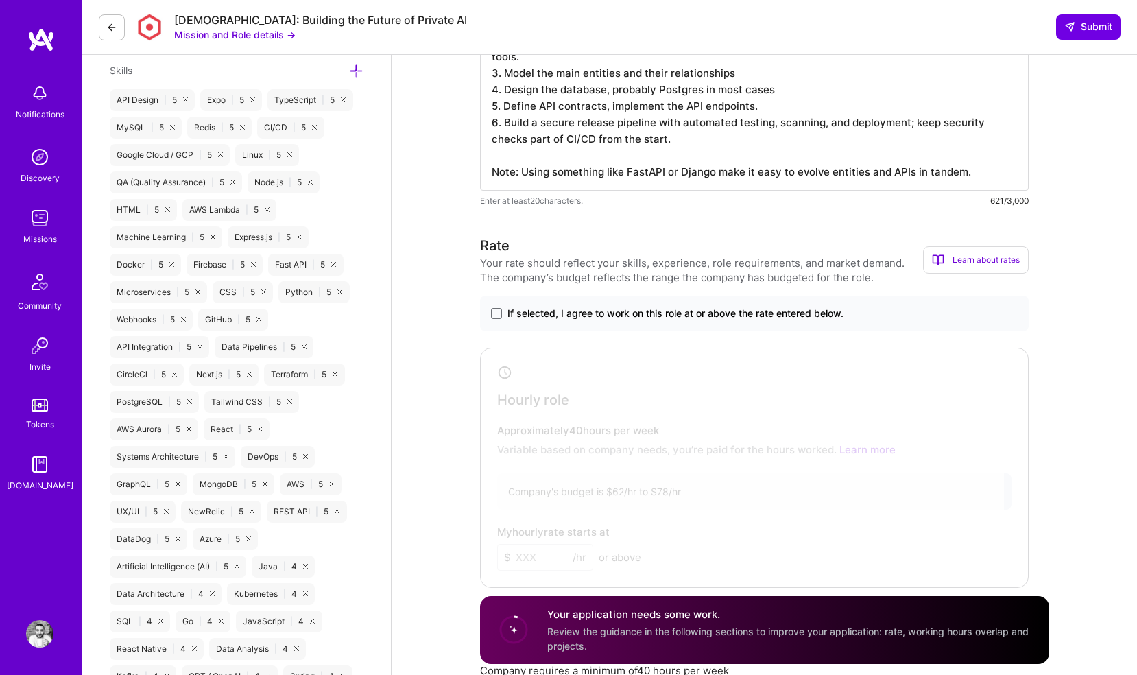
scroll to position [846, 0]
type textarea "1. Understand the requirements regarding up-time, peak loads, data volume, secu…"
click at [609, 314] on span "If selected, I agree to work on this role at or above the rate entered below." at bounding box center [676, 314] width 336 height 14
click at [0, 0] on input "If selected, I agree to work on this role at or above the rate entered below." at bounding box center [0, 0] width 0 height 0
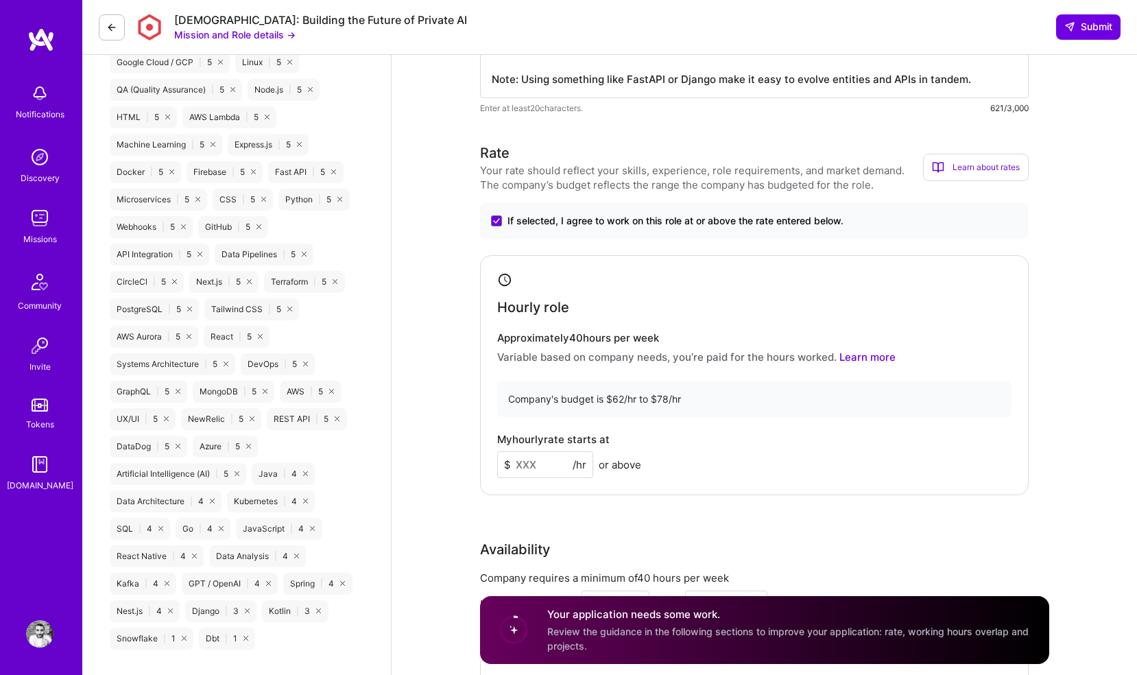
scroll to position [953, 0]
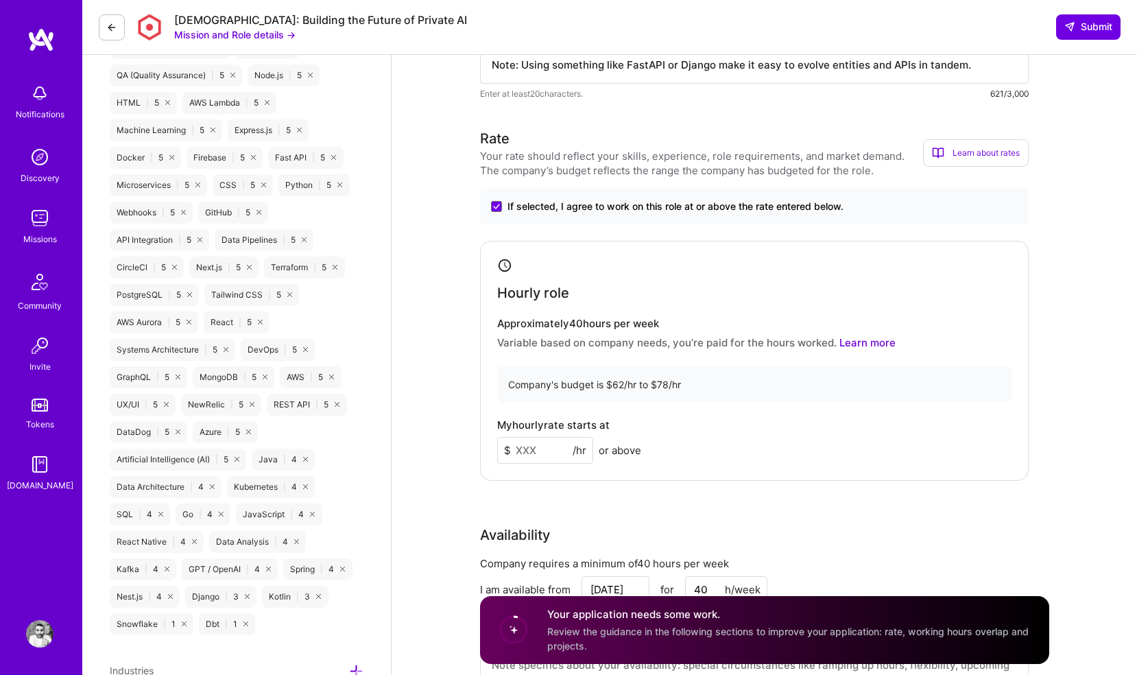
click at [532, 445] on input at bounding box center [545, 450] width 96 height 27
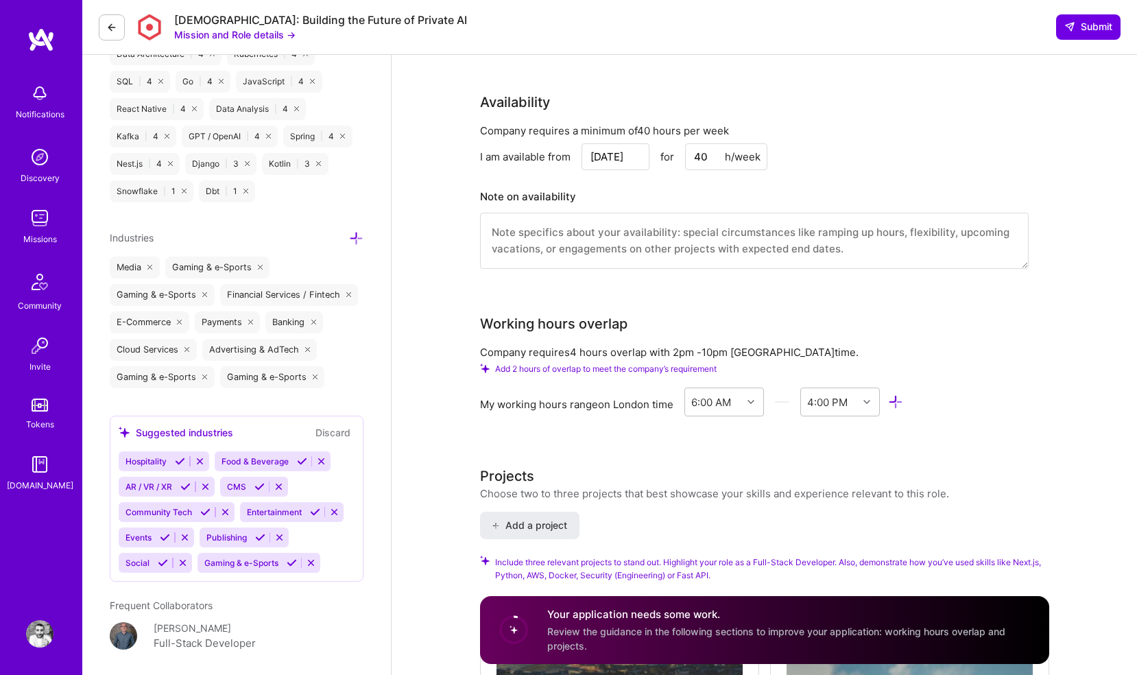
scroll to position [1387, 0]
type input "75"
click at [697, 401] on div "6:00 AM" at bounding box center [712, 401] width 40 height 14
click at [716, 536] on div "1:00 PM" at bounding box center [725, 533] width 80 height 25
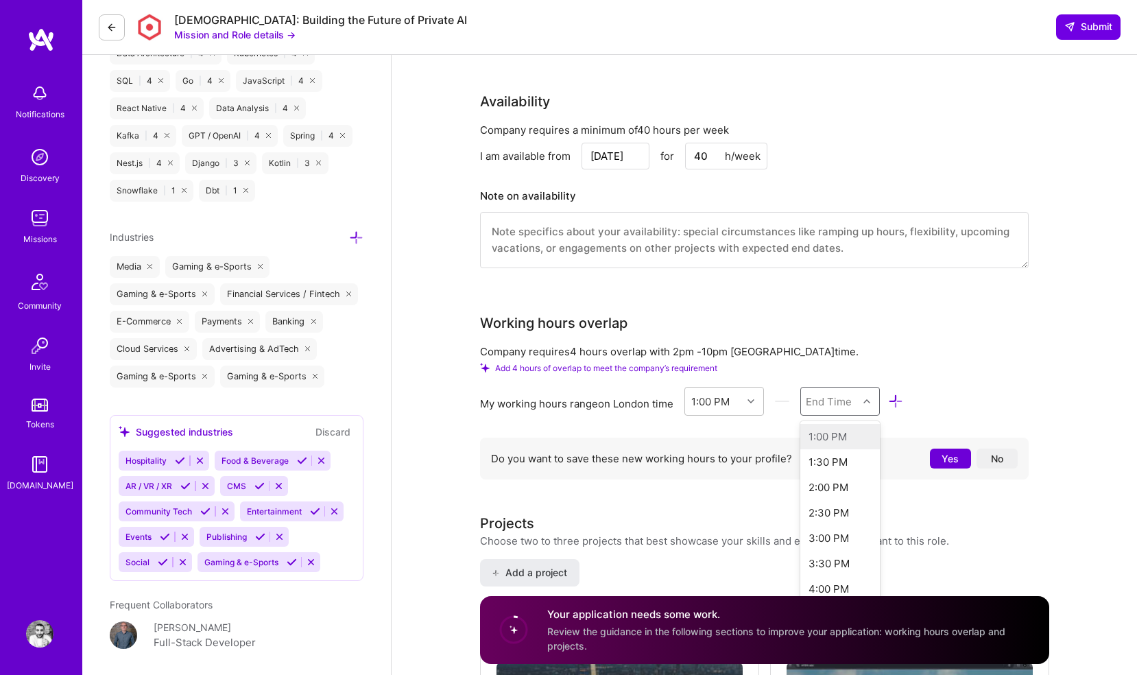
click at [827, 405] on div "End Time" at bounding box center [829, 401] width 46 height 14
click at [828, 461] on div "11:00 PM" at bounding box center [841, 462] width 80 height 25
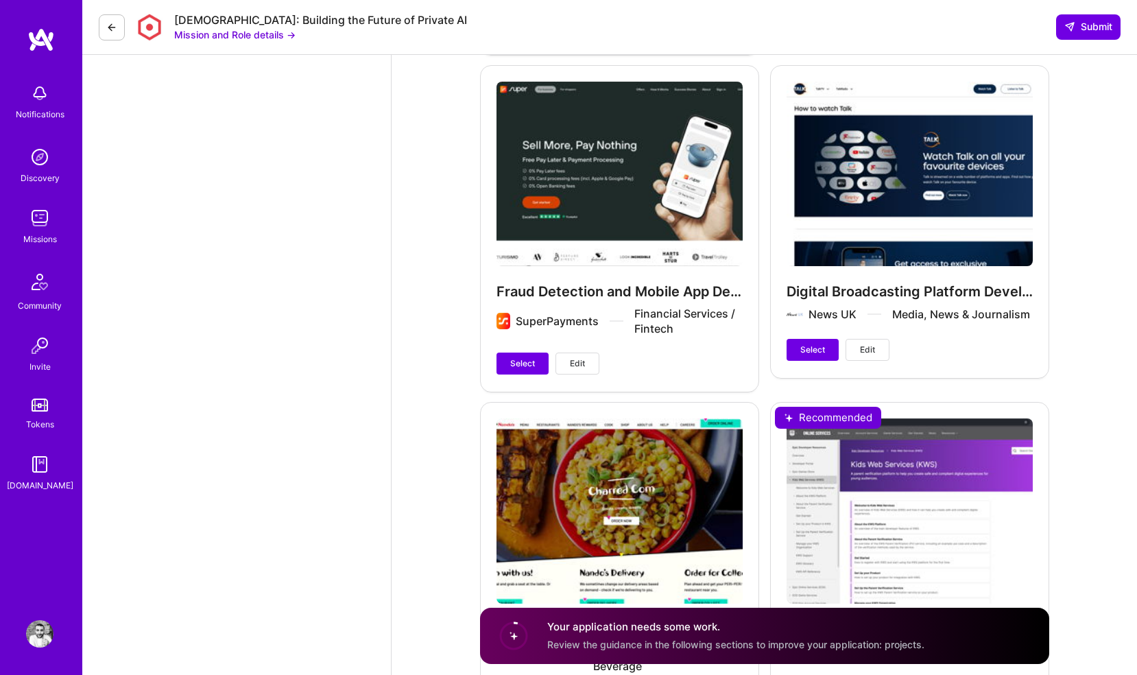
scroll to position [2849, 0]
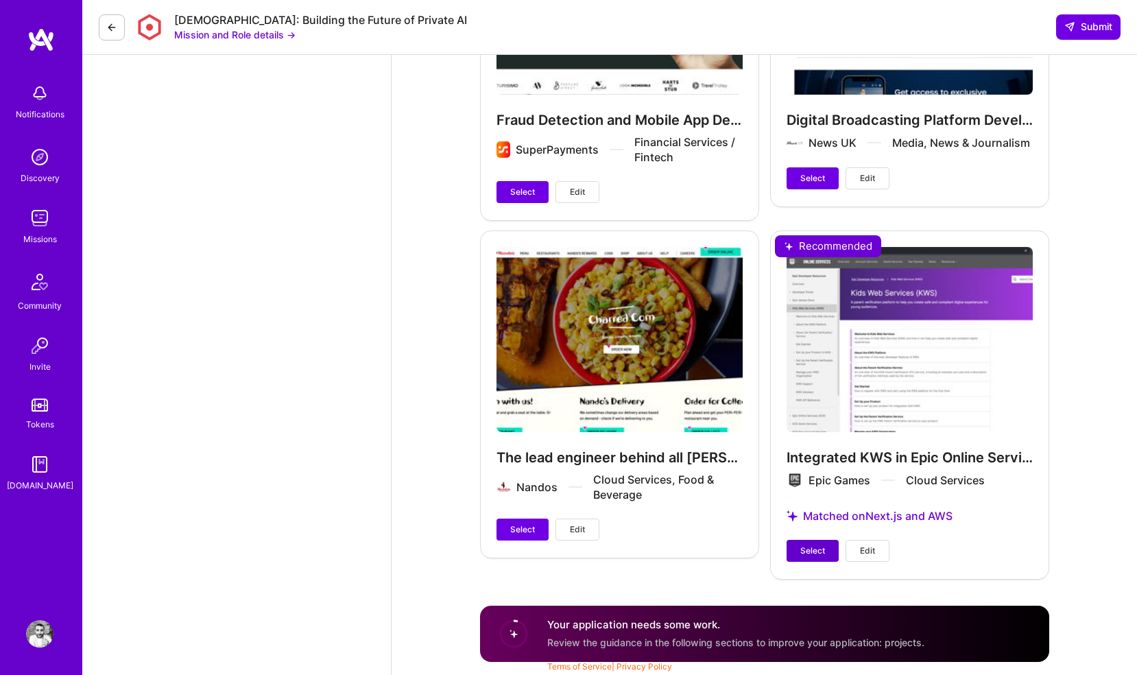
click at [808, 546] on span "Select" at bounding box center [813, 551] width 25 height 12
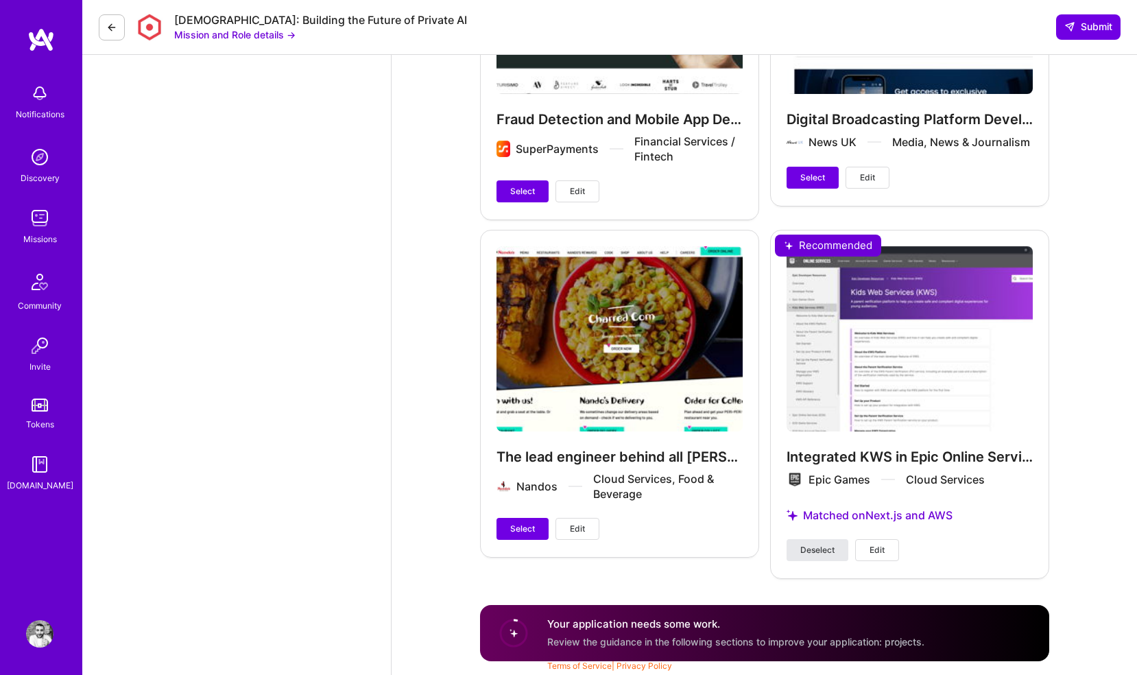
scroll to position [2837, 0]
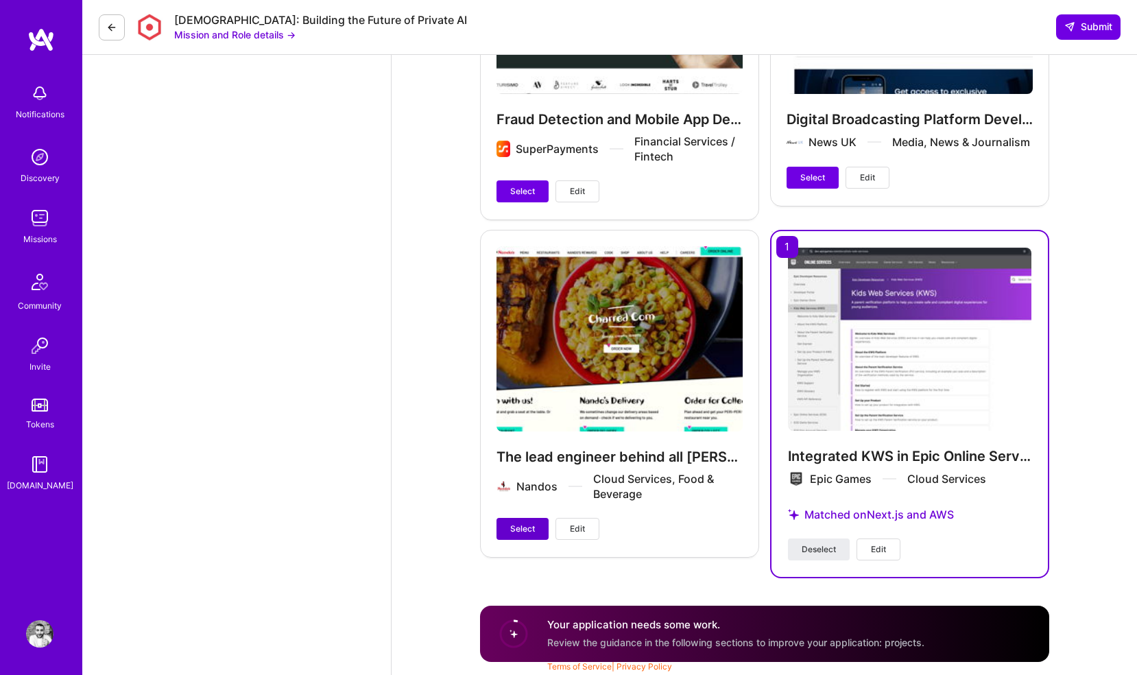
click at [509, 528] on button "Select" at bounding box center [523, 529] width 52 height 22
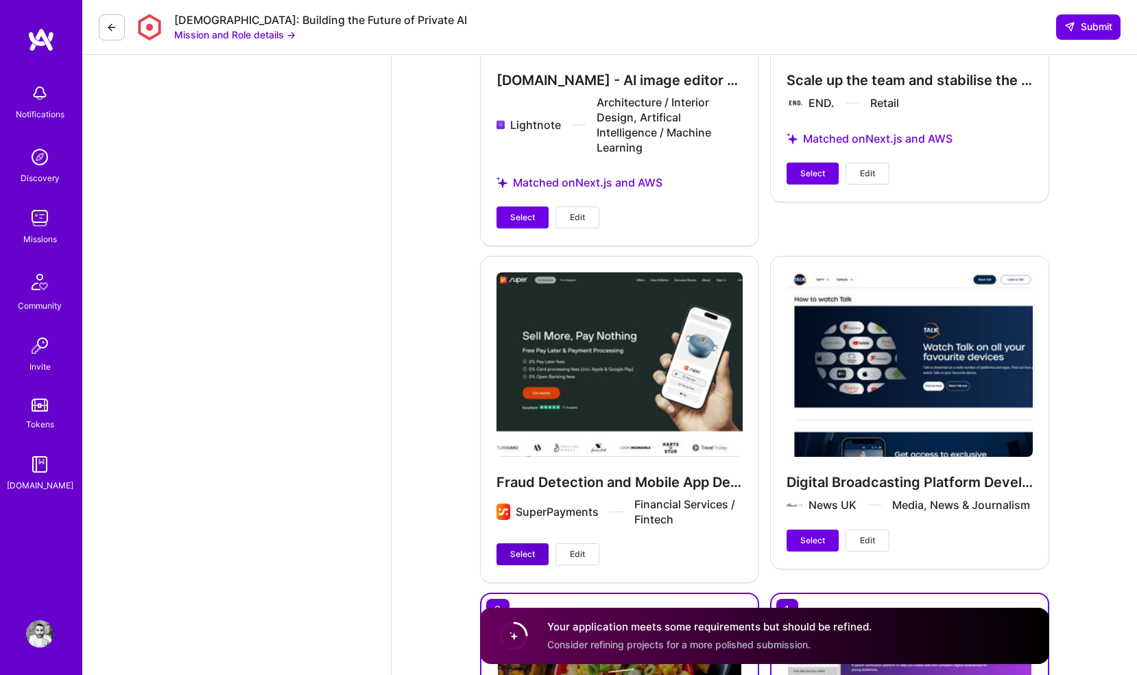
click at [514, 548] on span "Select" at bounding box center [522, 554] width 25 height 12
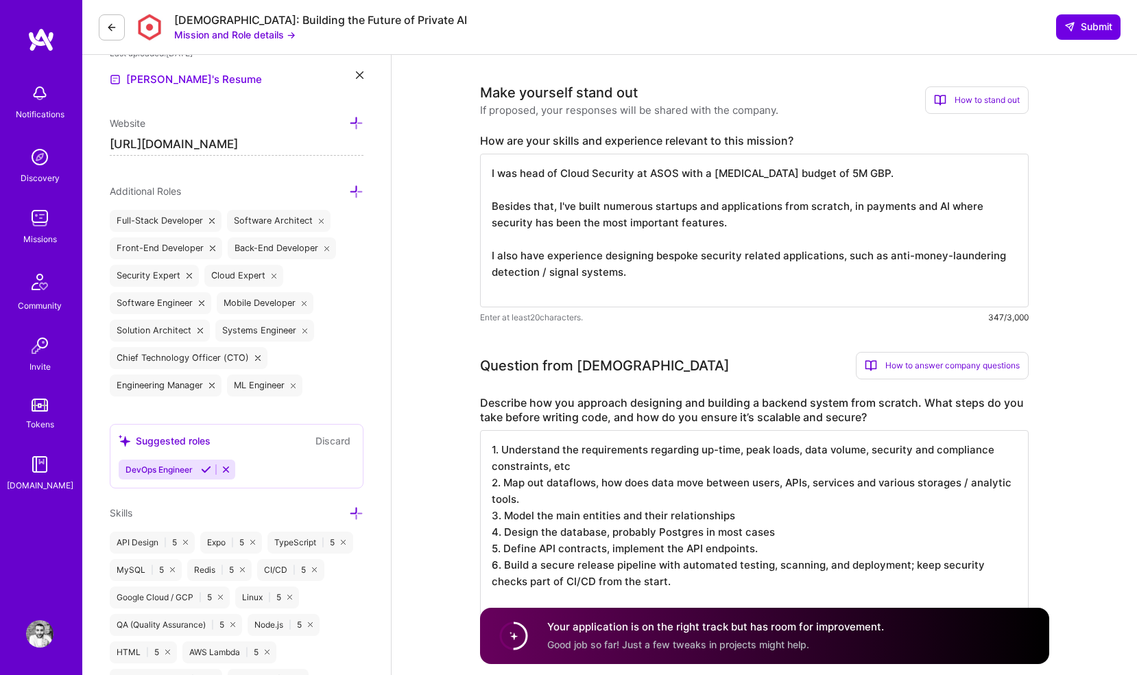
scroll to position [352, 0]
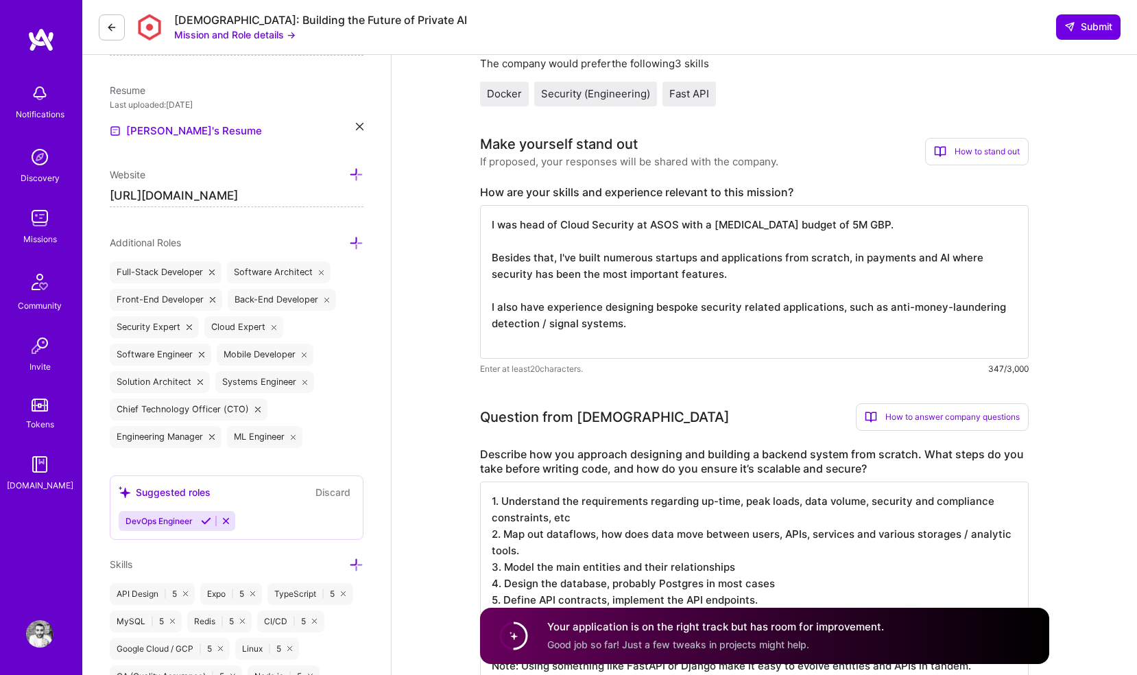
click at [667, 331] on textarea "I was head of Cloud Security at ASOS with a capex budget of 5M GBP. Besides tha…" at bounding box center [754, 282] width 549 height 154
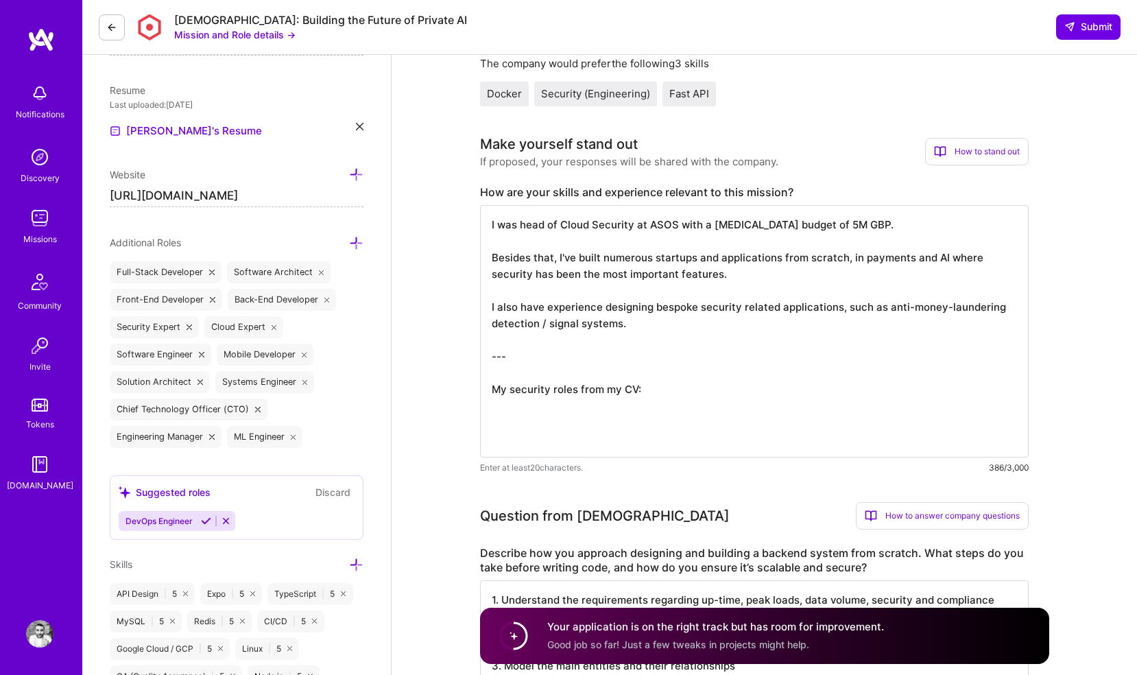
paste textarea "Head of Cloud Security | ASOS permanent | Jan 2017 - Jul 2018 Senior Security A…"
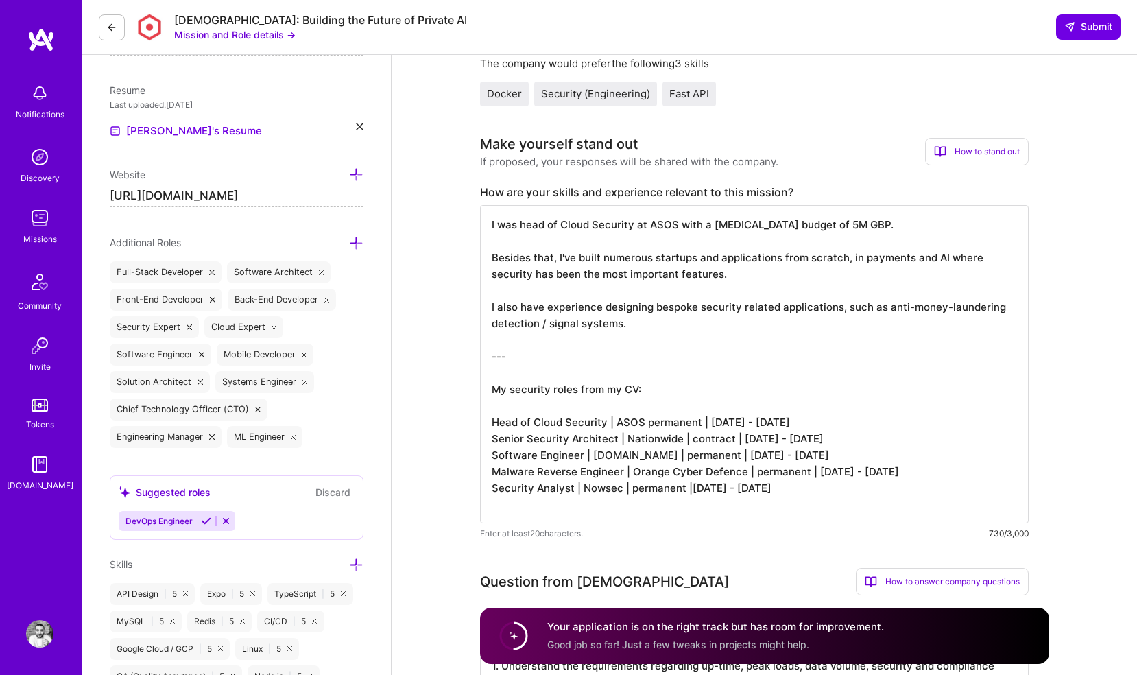
scroll to position [1, 0]
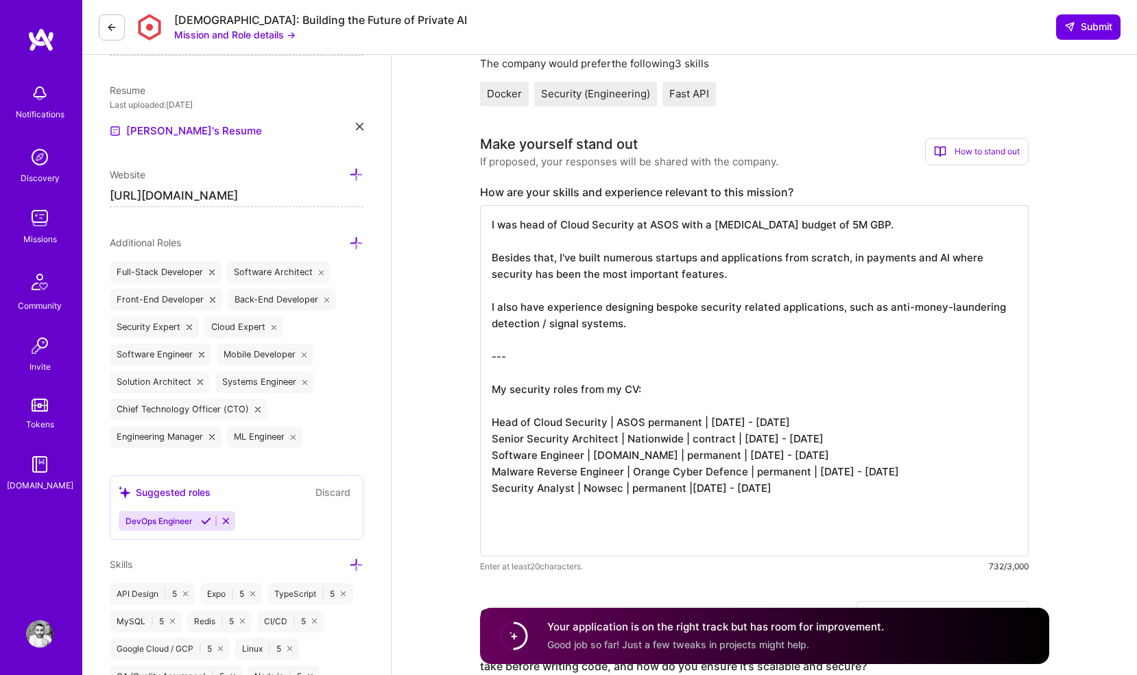
paste textarea "My role at ASOS.com is worth discussing in an interview. I was responsible for …"
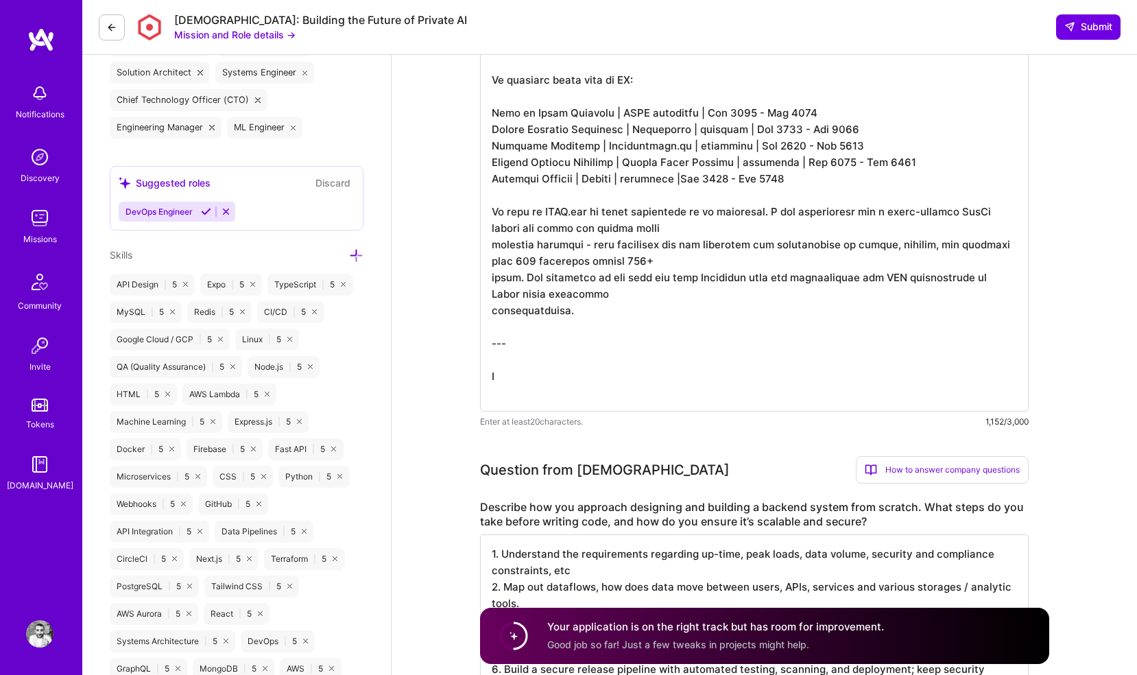
scroll to position [0, 0]
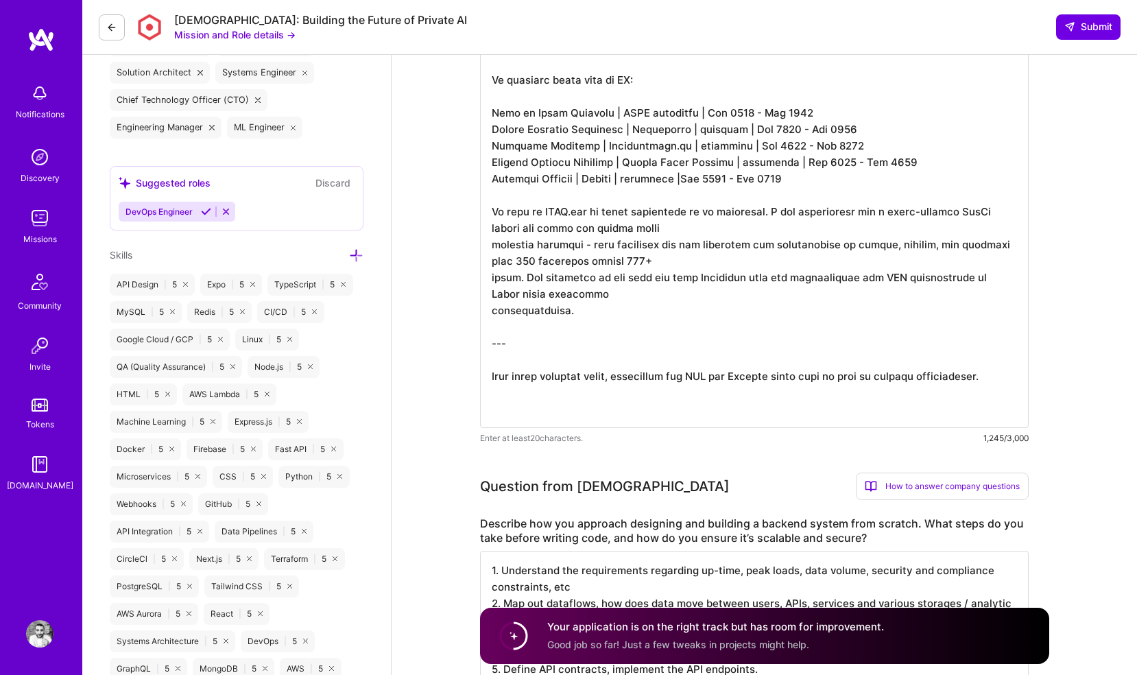
paste textarea "Senior Staﬀ Software Engineer | EpicGames | contract | London, UK | Sep 2020 - …"
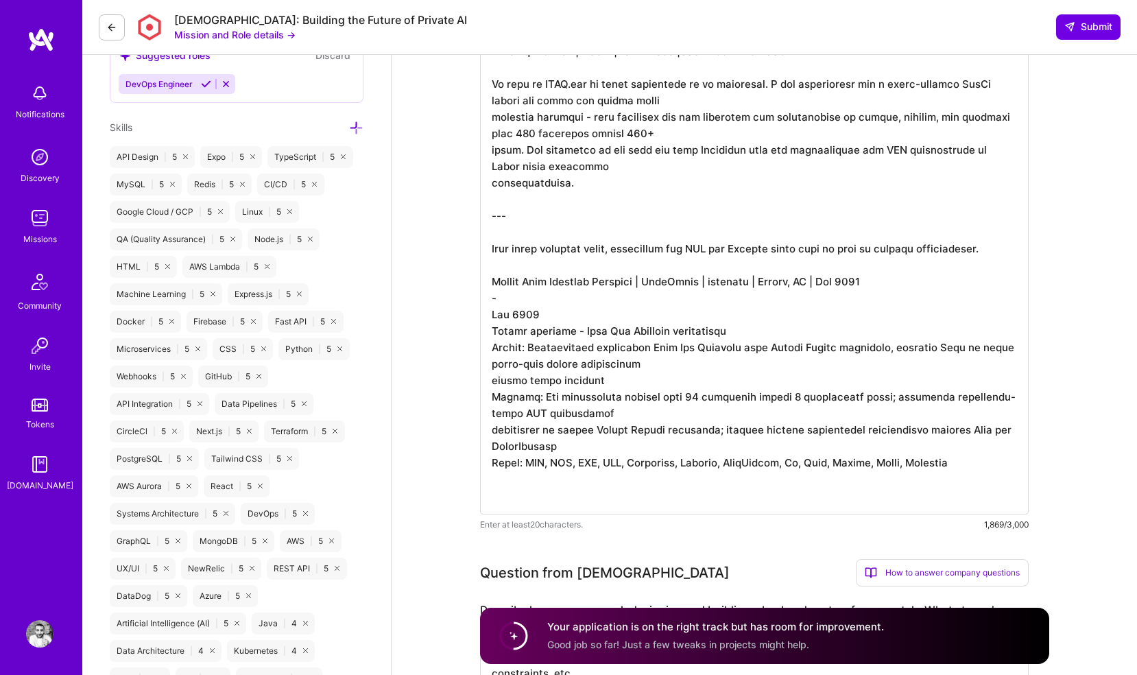
scroll to position [803, 0]
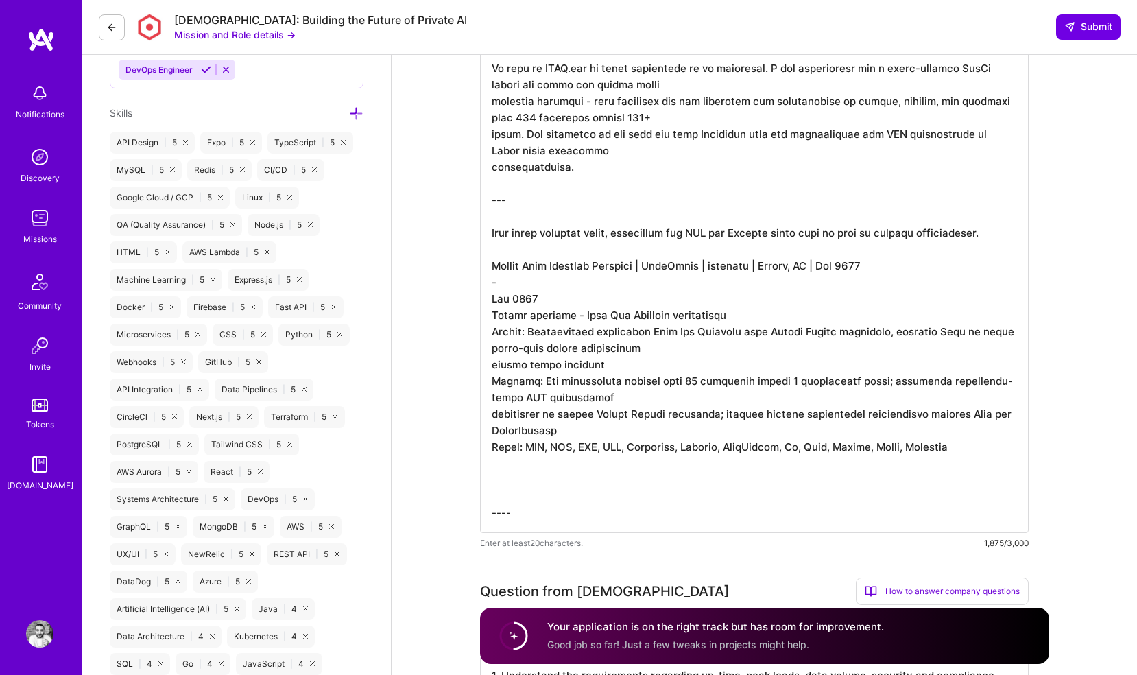
click at [518, 251] on textarea at bounding box center [754, 143] width 549 height 779
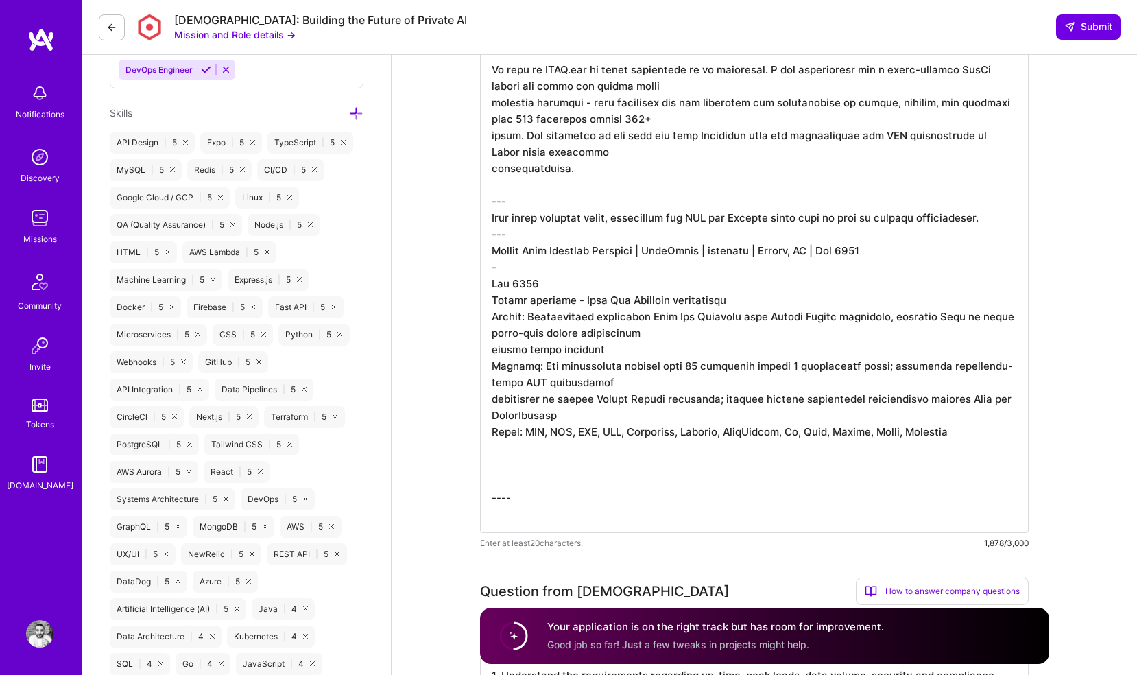
scroll to position [0, 0]
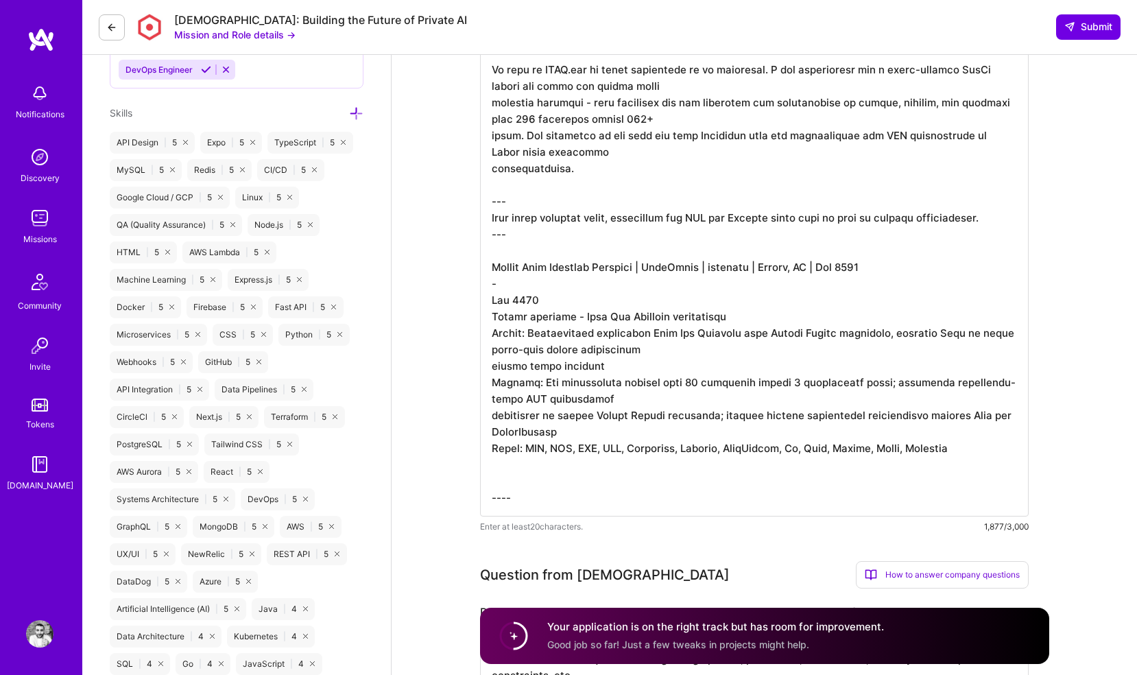
click at [503, 286] on textarea at bounding box center [754, 135] width 549 height 763
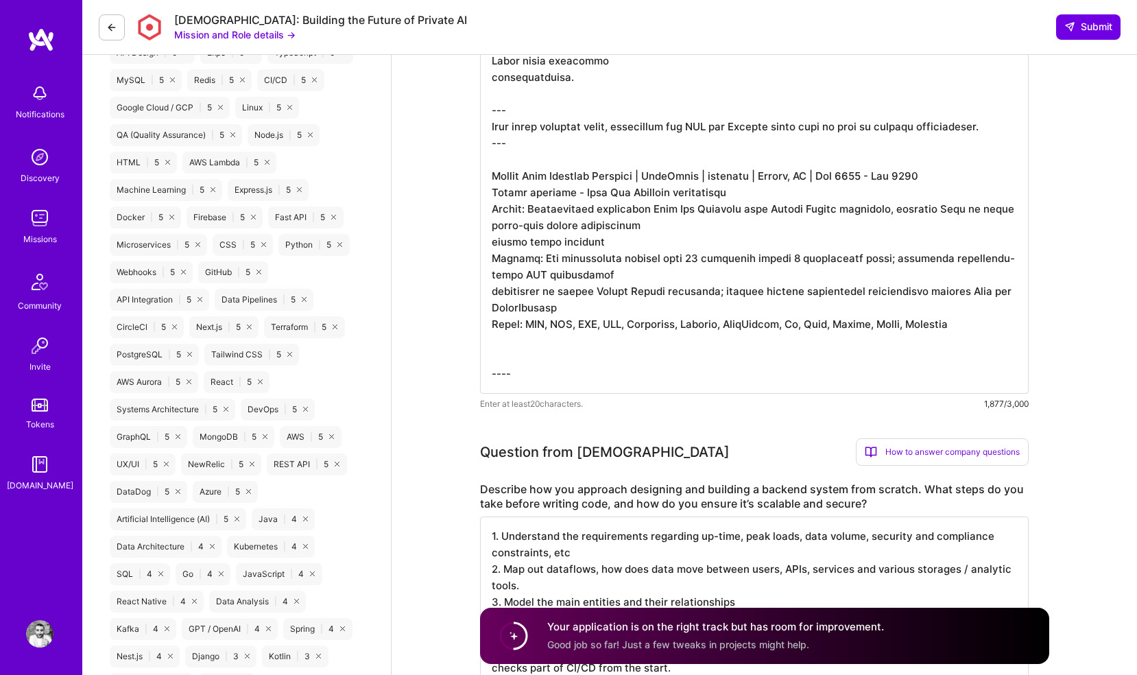
scroll to position [896, 0]
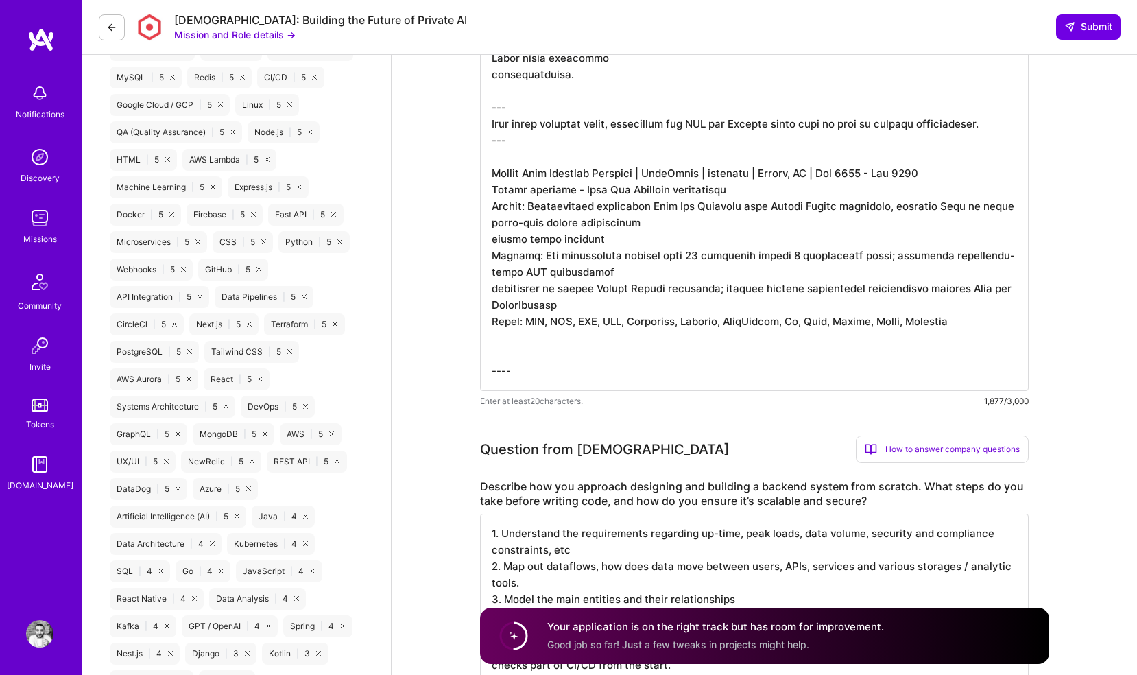
click at [522, 349] on textarea at bounding box center [754, 26] width 549 height 730
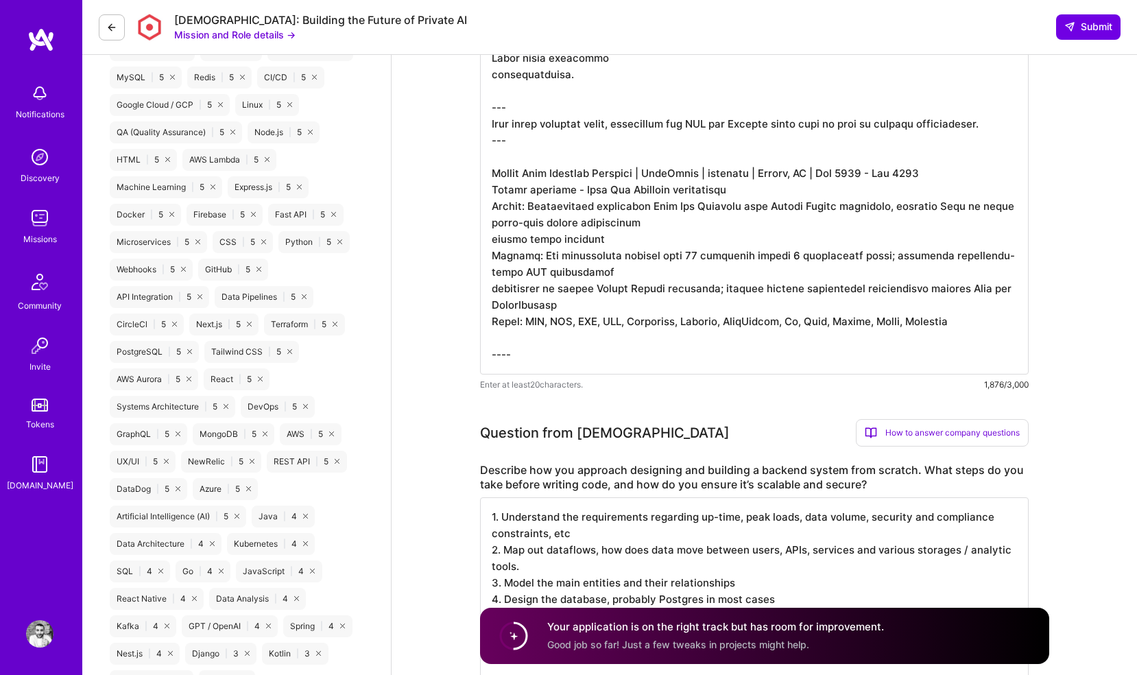
scroll to position [0, 0]
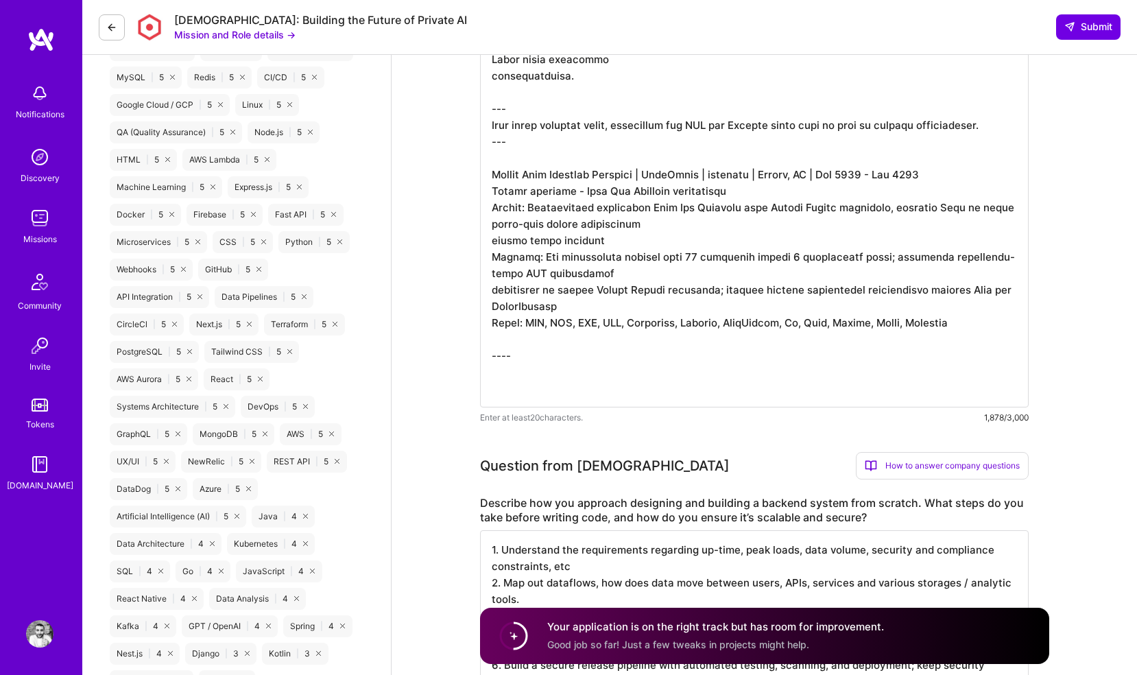
paste textarea "Senior Tech Lead | Nandos | contract | London, UK | Sept 2021 - Feb 2022 Restau…"
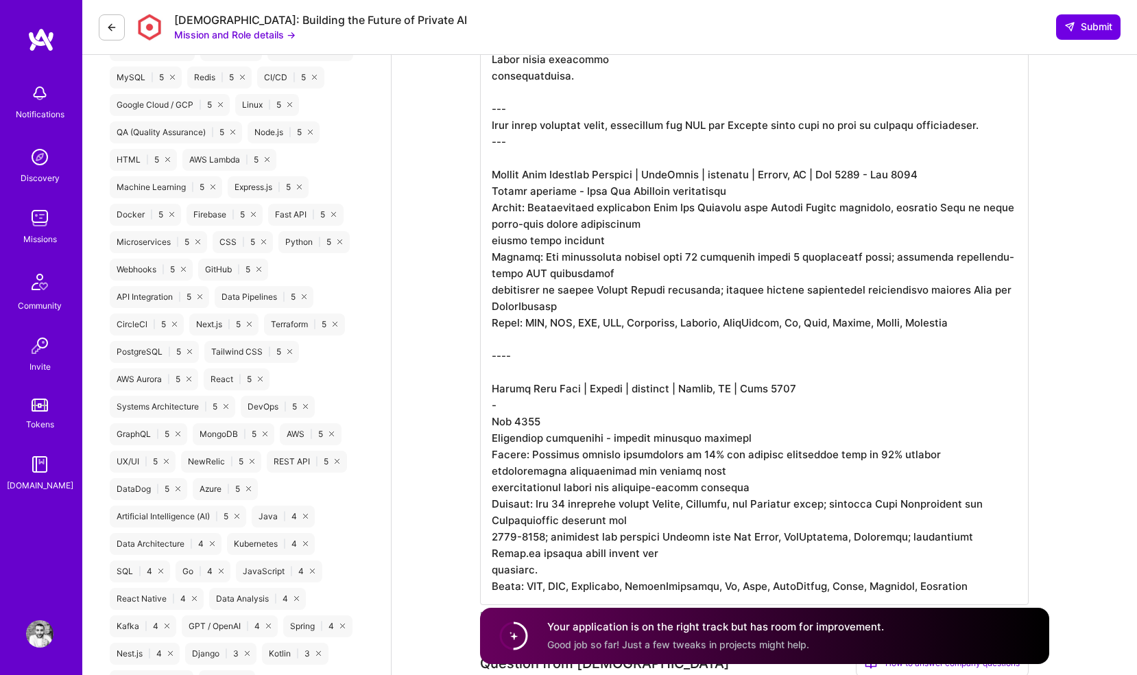
scroll to position [1, 0]
click at [521, 411] on textarea at bounding box center [754, 133] width 549 height 944
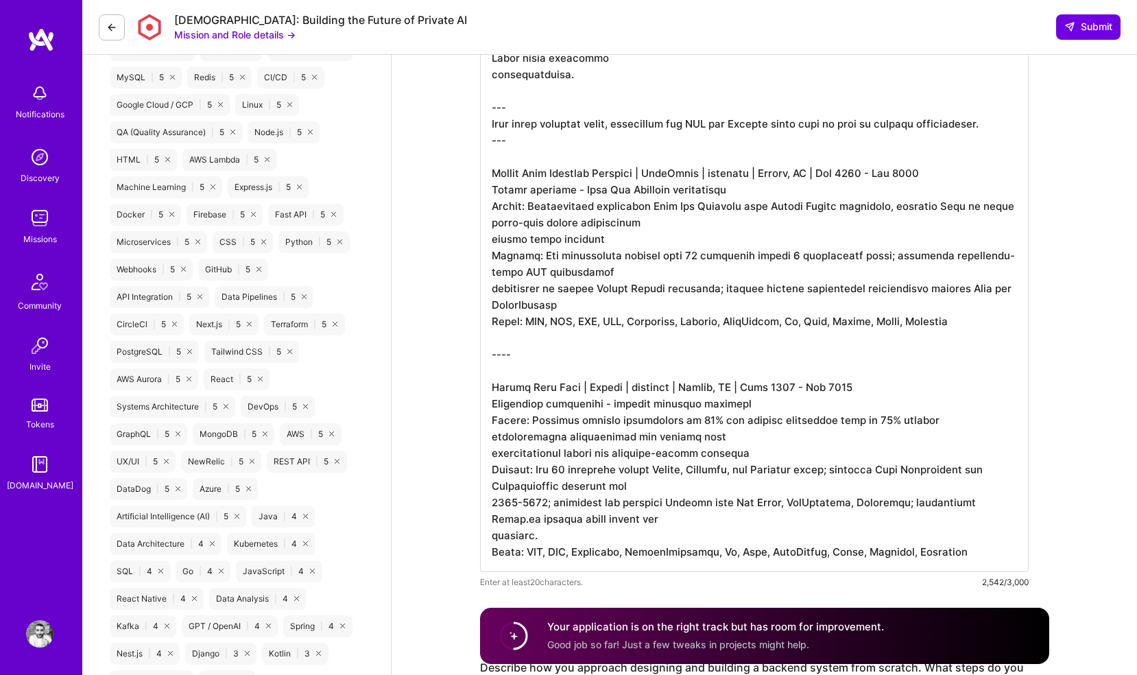
click at [969, 547] on textarea at bounding box center [754, 116] width 549 height 911
click at [556, 334] on textarea at bounding box center [754, 133] width 549 height 944
click at [556, 342] on textarea at bounding box center [754, 133] width 549 height 944
click at [557, 350] on textarea at bounding box center [754, 133] width 549 height 944
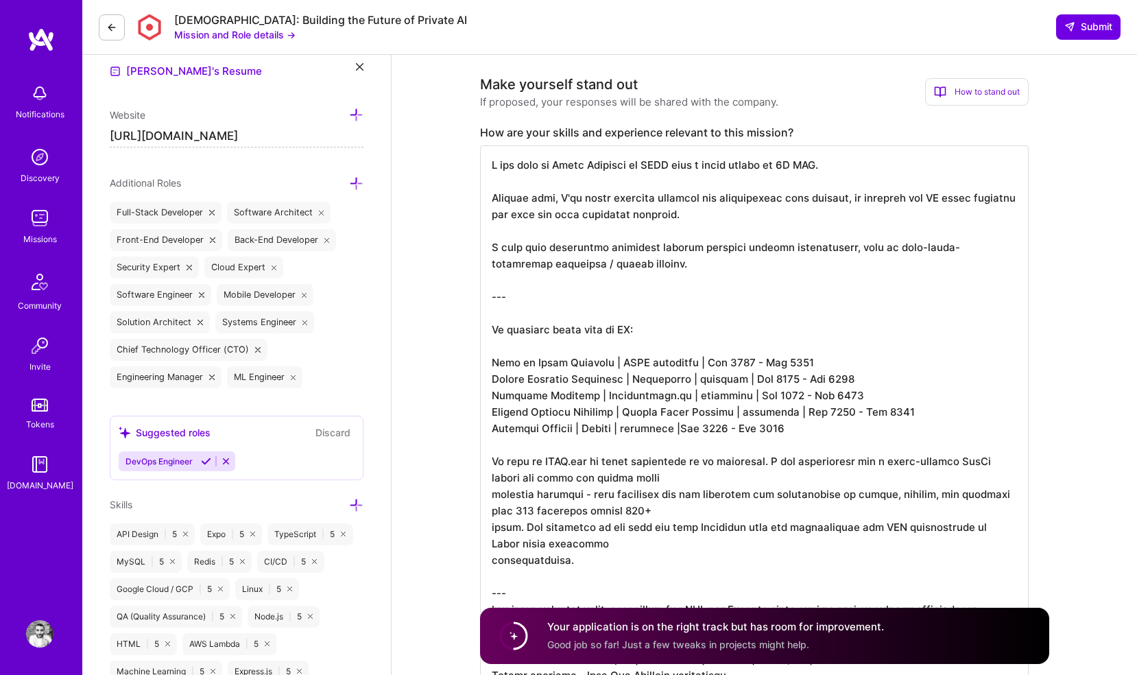
scroll to position [408, 0]
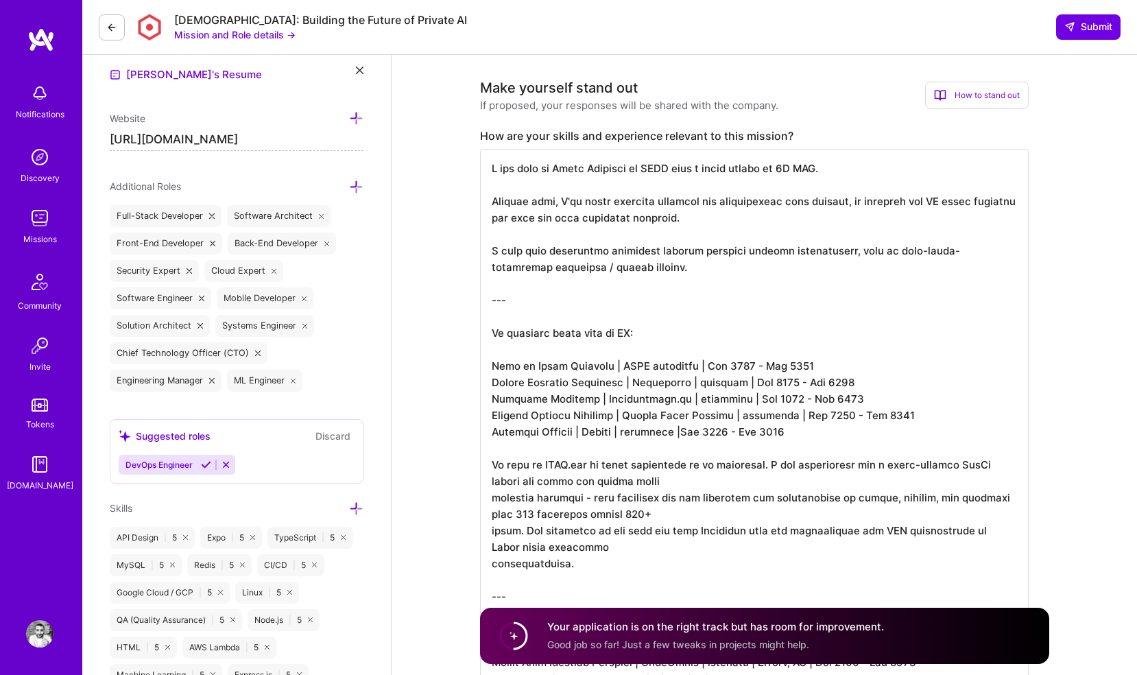
click at [532, 309] on textarea at bounding box center [754, 621] width 549 height 944
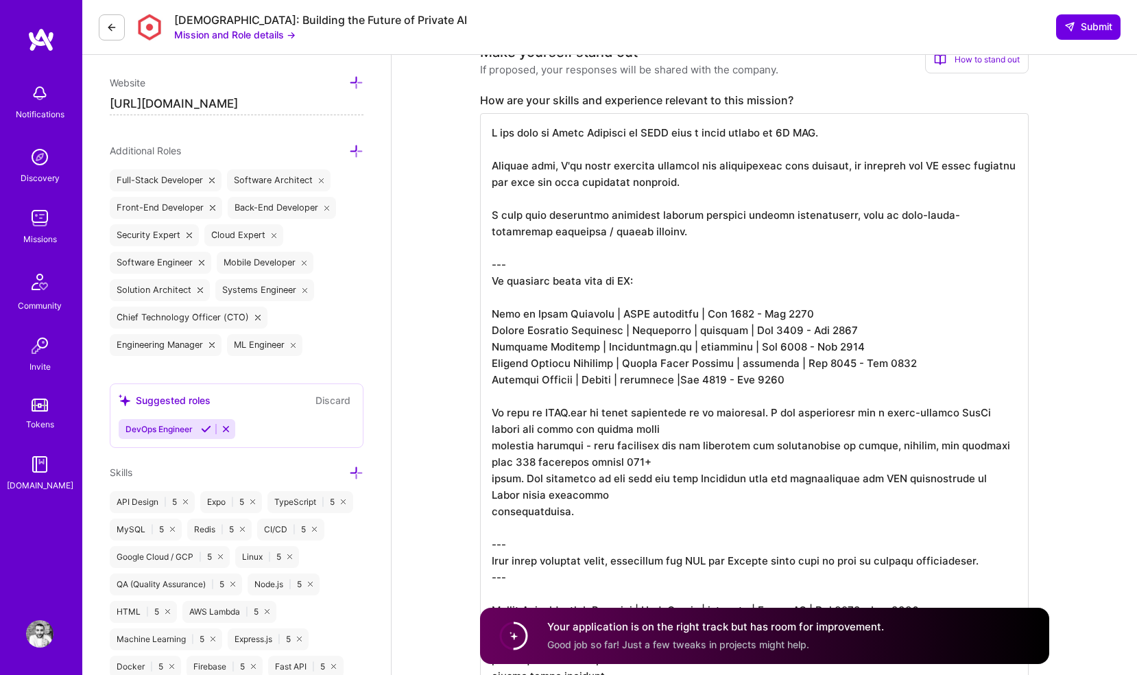
scroll to position [451, 0]
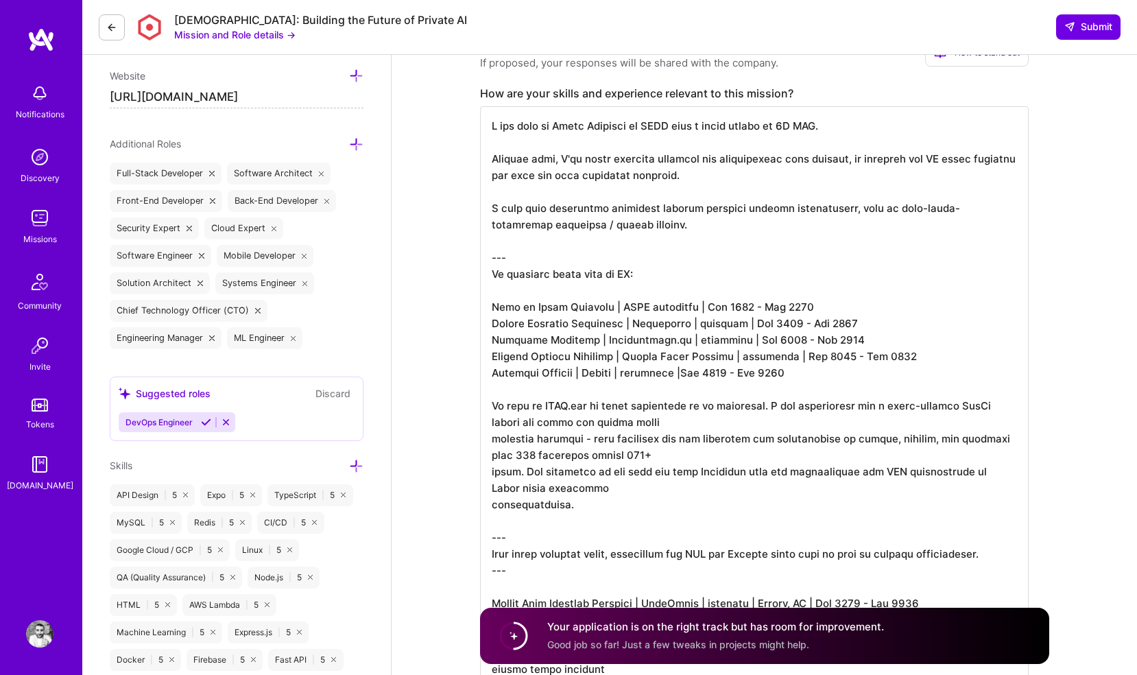
click at [614, 491] on textarea at bounding box center [754, 570] width 549 height 928
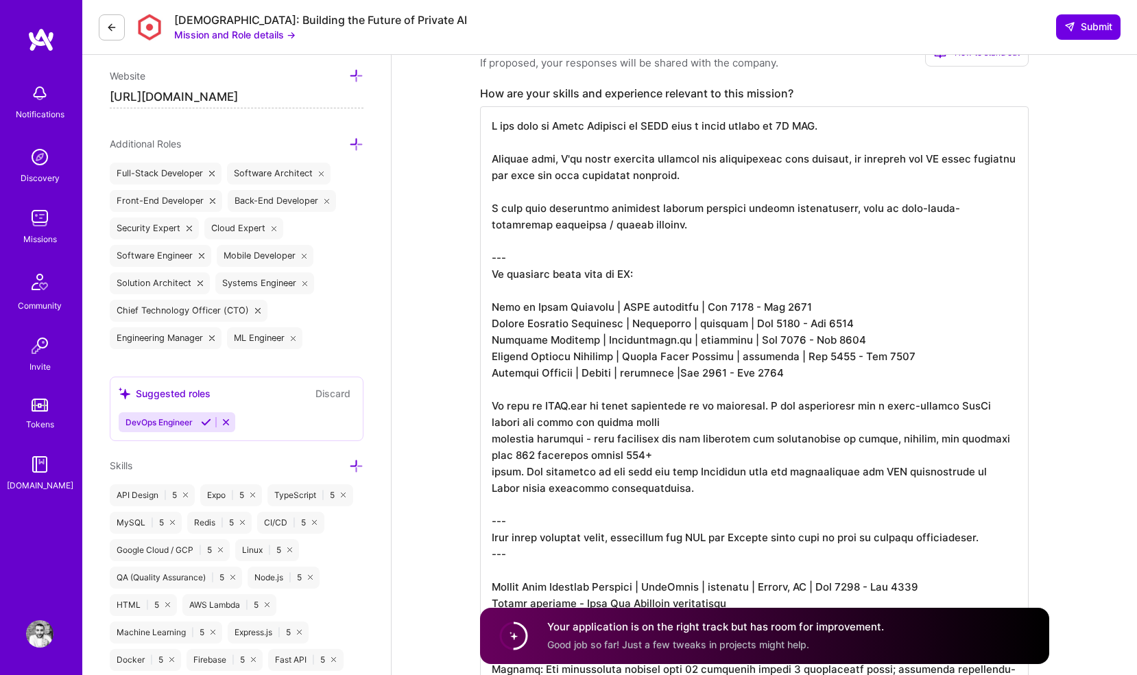
click at [671, 456] on textarea at bounding box center [754, 561] width 549 height 911
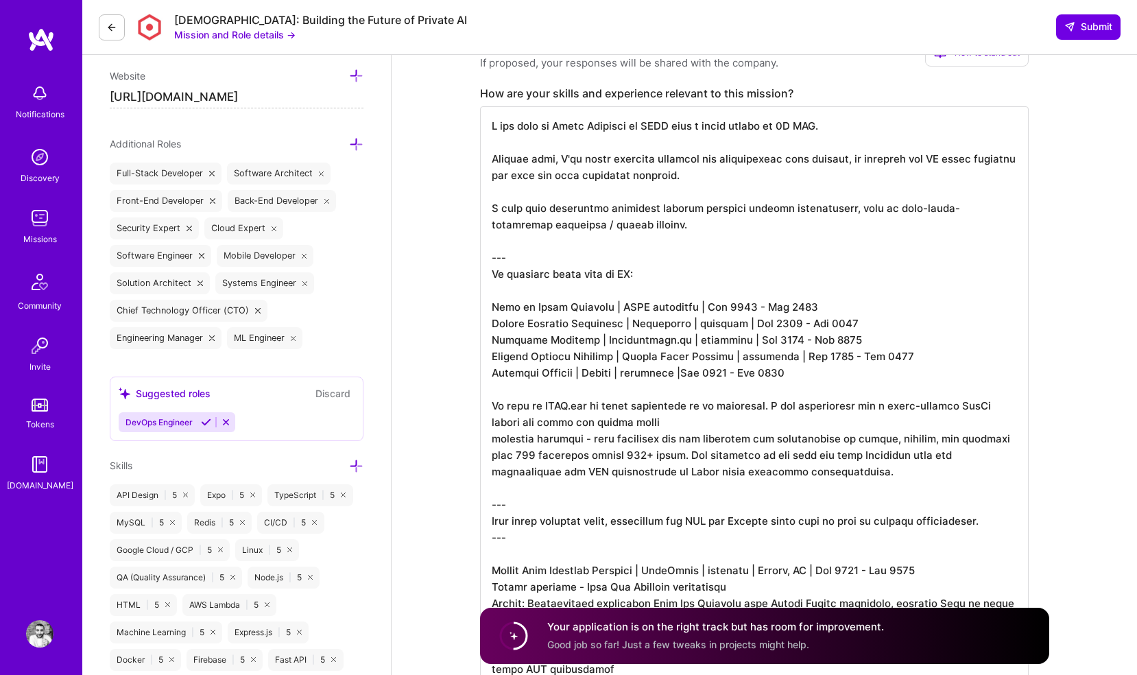
click at [682, 425] on textarea at bounding box center [754, 553] width 549 height 895
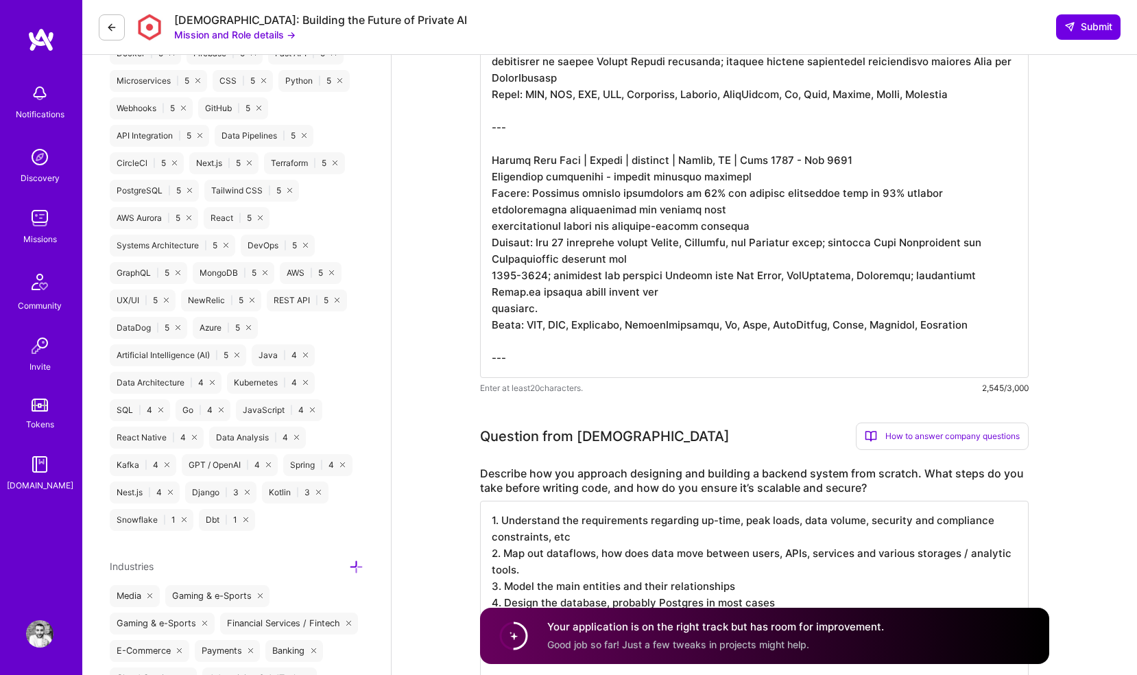
scroll to position [0, 0]
type textarea "I was head of Cloud Security at ASOS with a [MEDICAL_DATA] budget of 5M GBP. Be…"
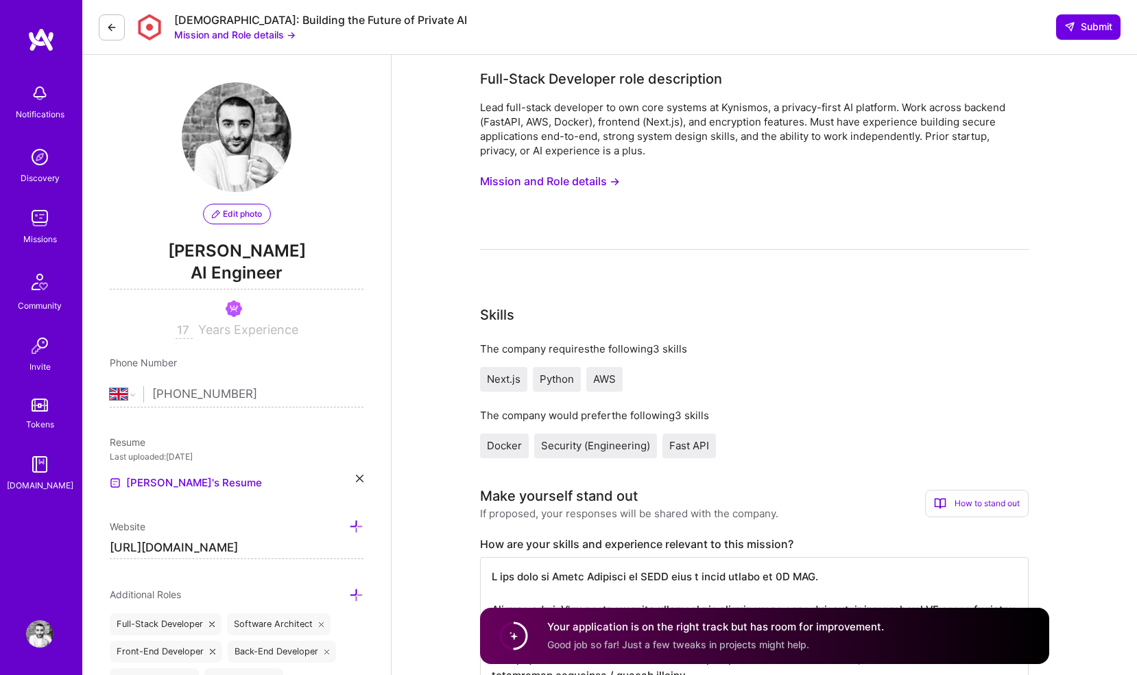
select select "GB"
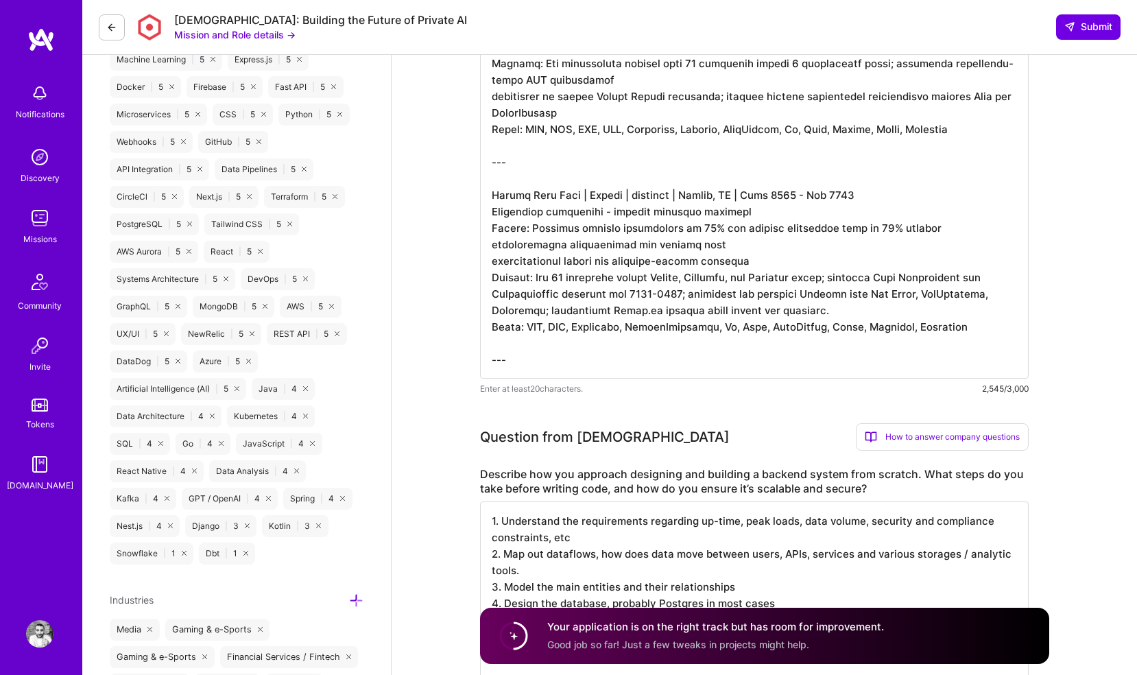
scroll to position [1020, 0]
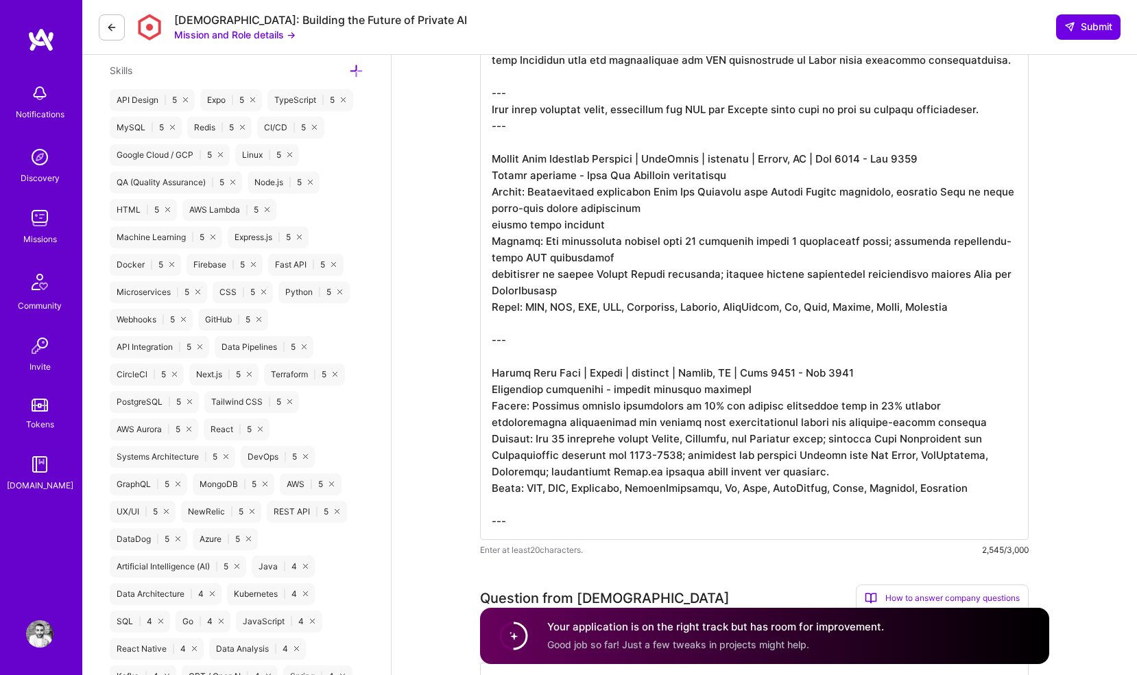
scroll to position [825, 0]
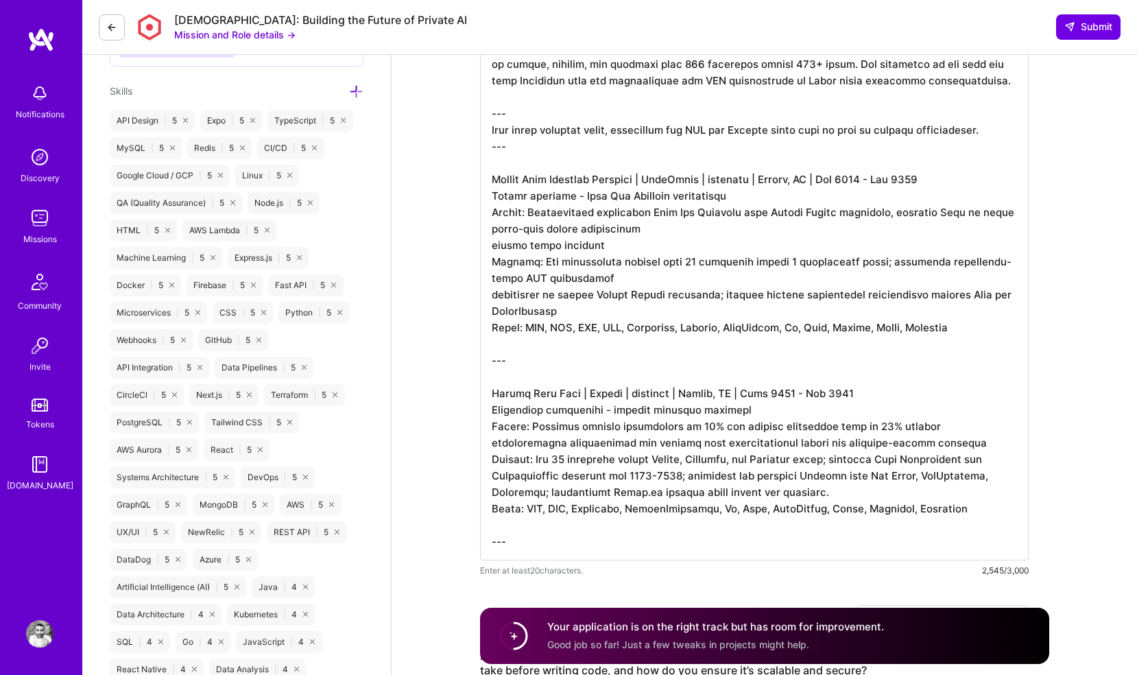
click at [657, 309] on textarea at bounding box center [754, 146] width 549 height 829
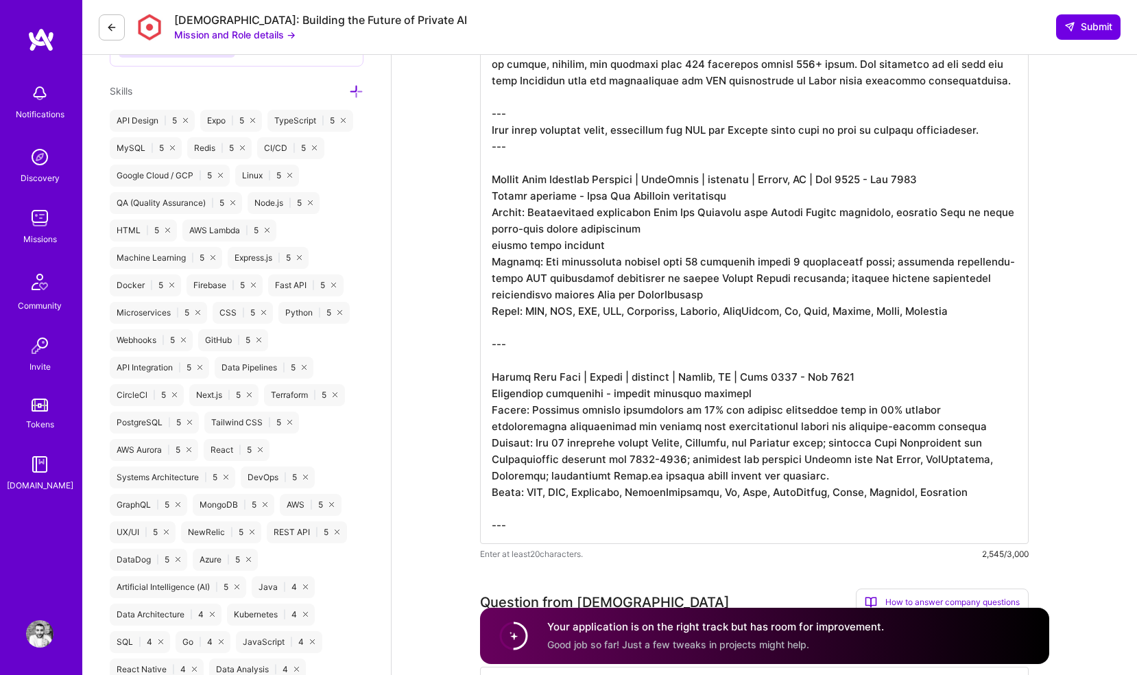
click at [639, 246] on textarea at bounding box center [754, 138] width 549 height 812
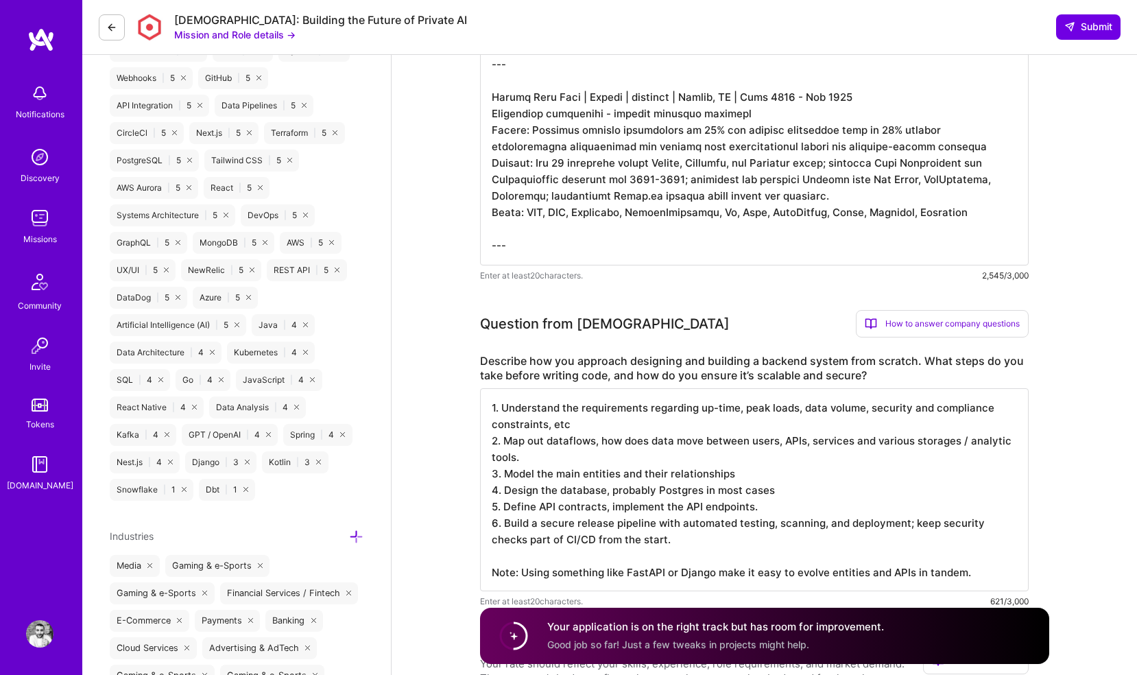
scroll to position [1102, 0]
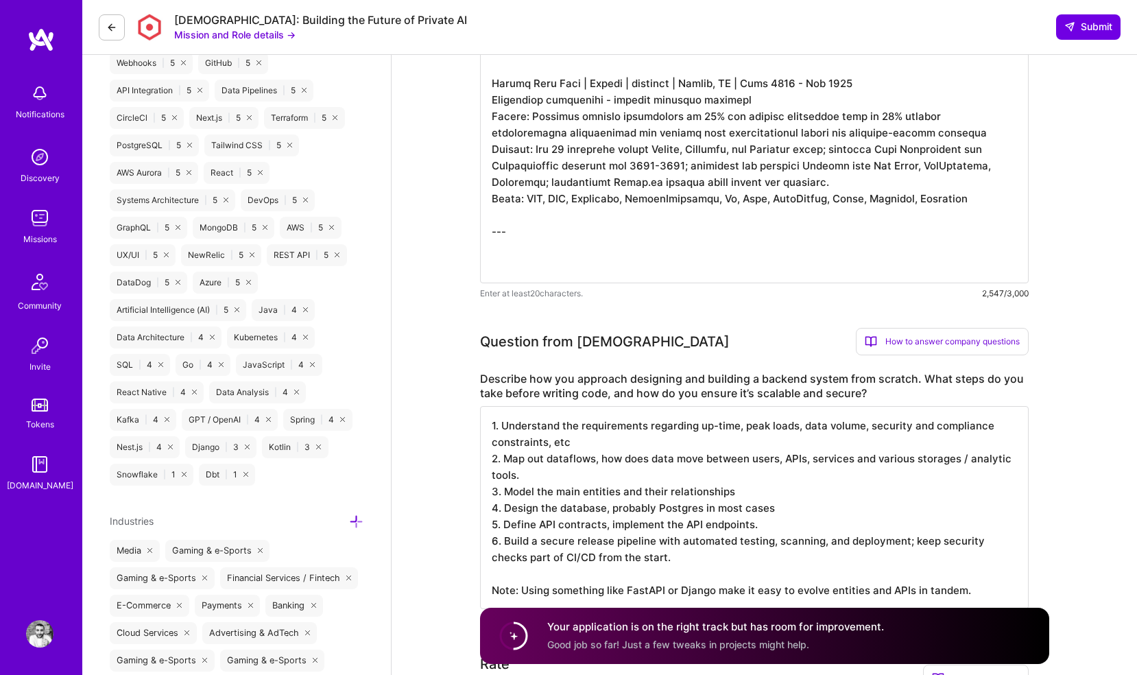
paste textarea "Technology Lead, Fraud Lead | SuperPayments | contract | [GEOGRAPHIC_DATA], [GE…"
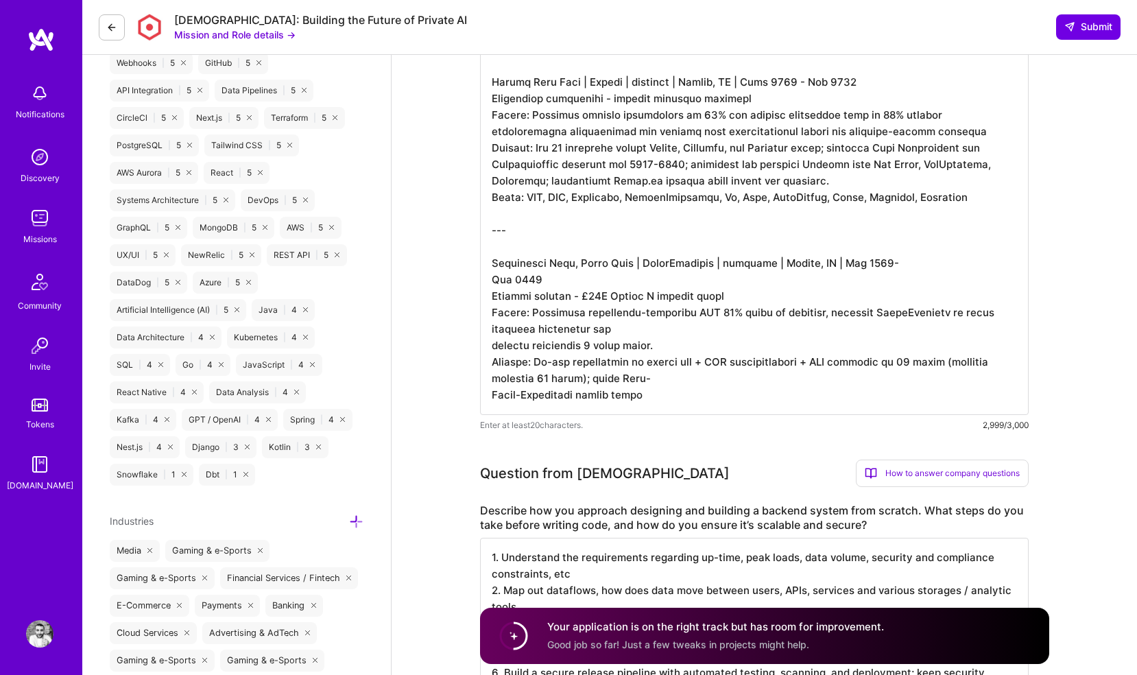
scroll to position [0, 0]
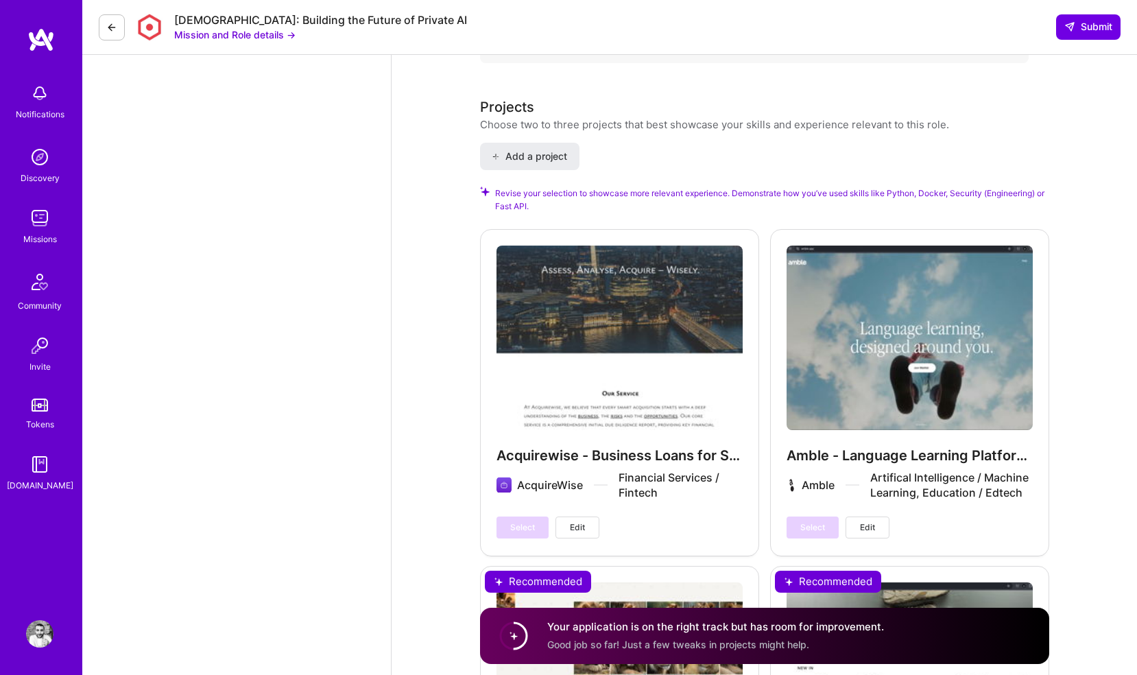
scroll to position [2439, 0]
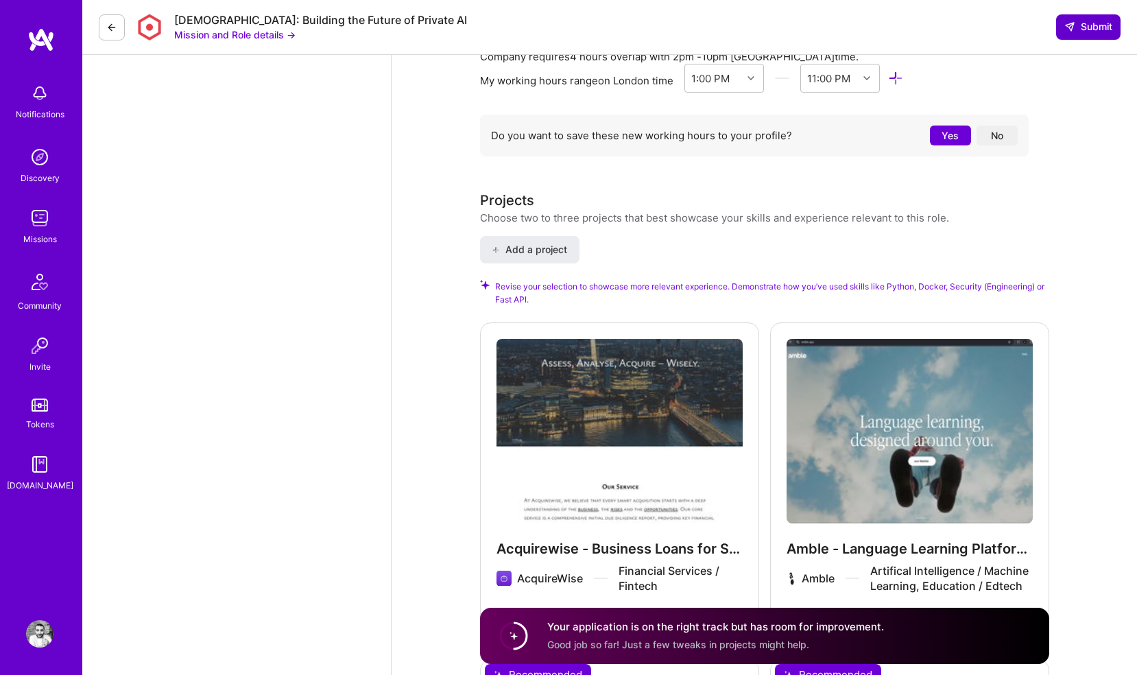
type textarea "I was head of Cloud Security at ASOS with a [MEDICAL_DATA] budget of 5M GBP. Be…"
click at [1068, 29] on icon at bounding box center [1070, 26] width 11 height 11
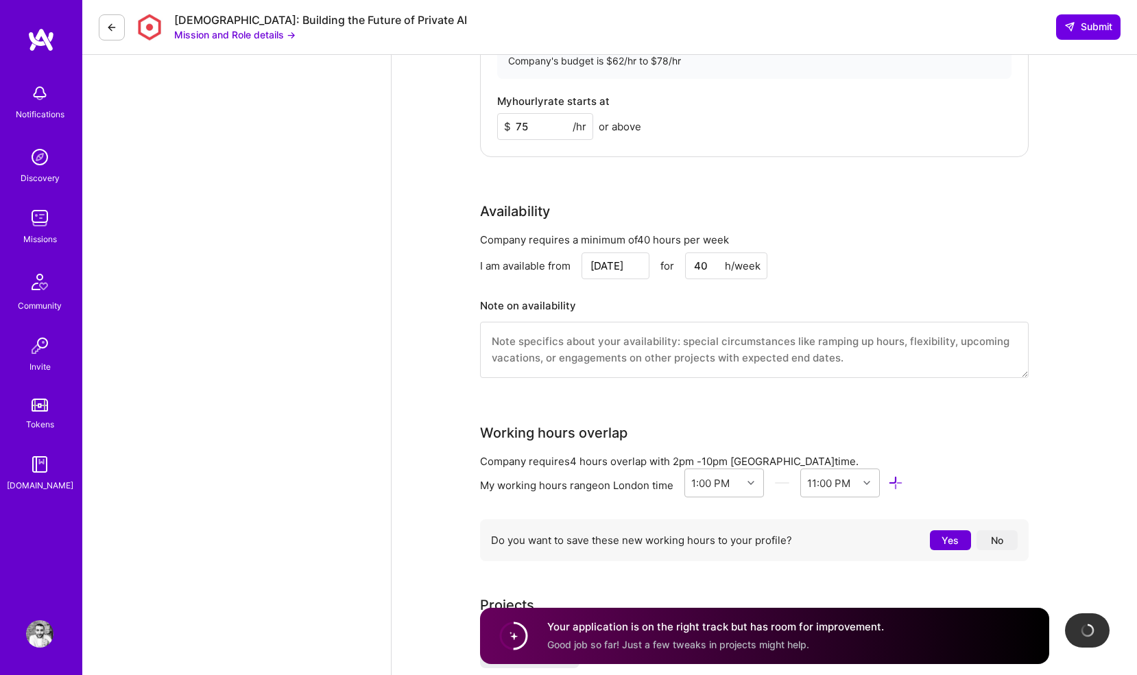
scroll to position [1950, 0]
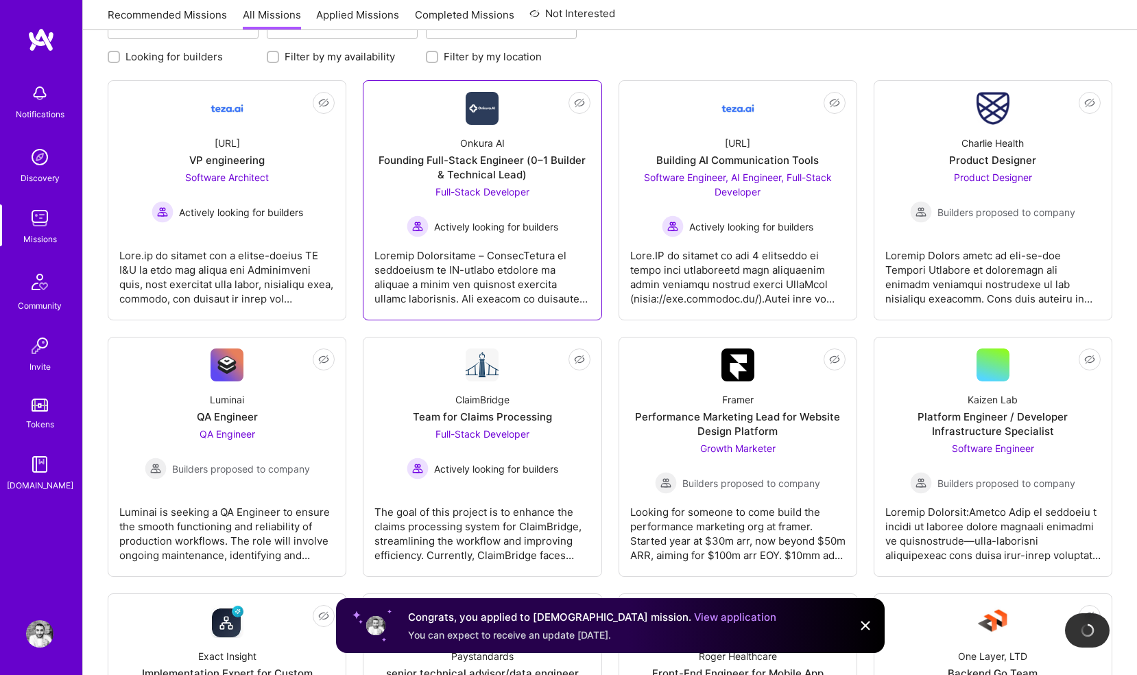
scroll to position [171, 0]
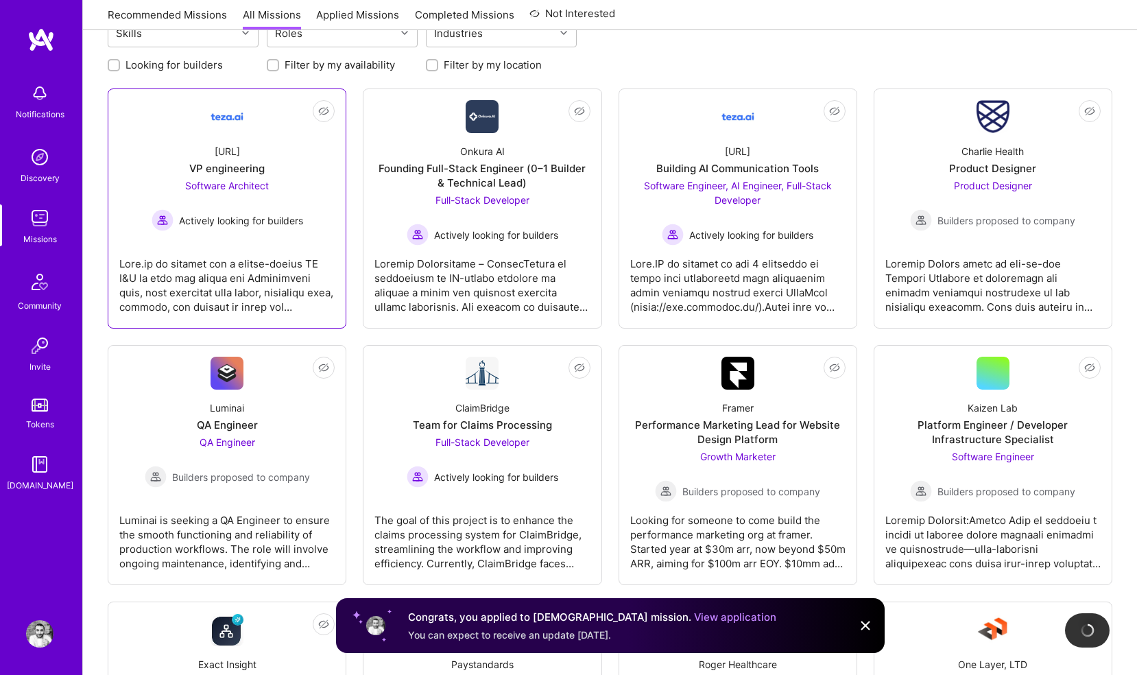
click at [230, 232] on link "Not Interested [URL] VP engineering Software Architect Actively looking for bui…" at bounding box center [226, 208] width 215 height 217
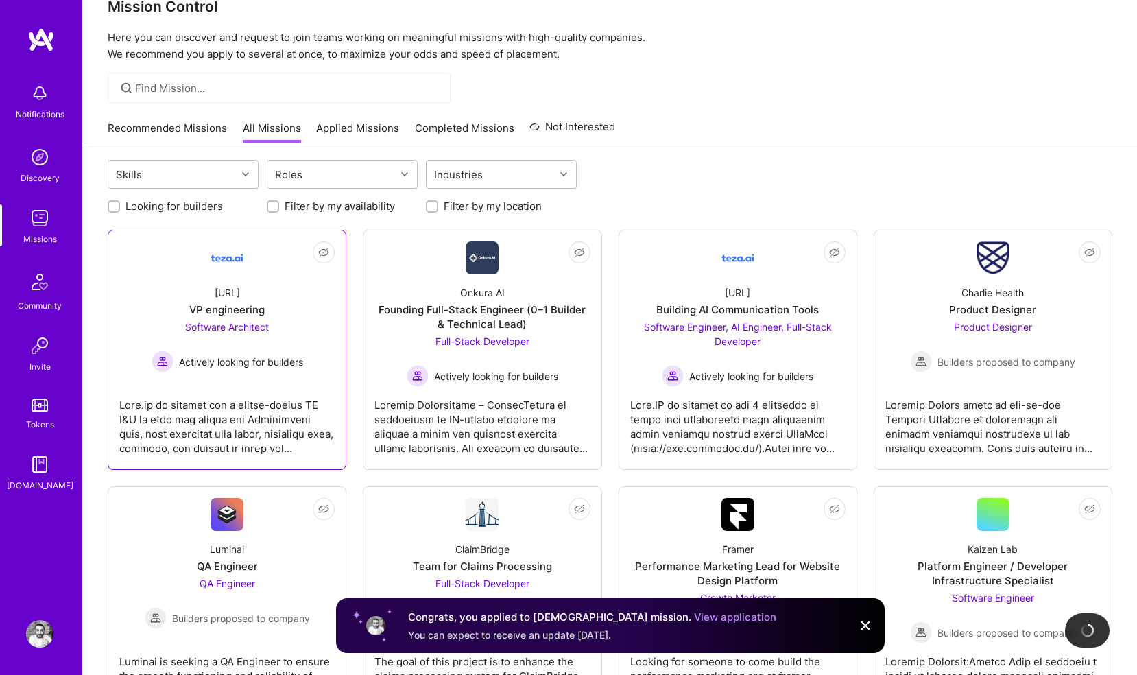
scroll to position [13, 0]
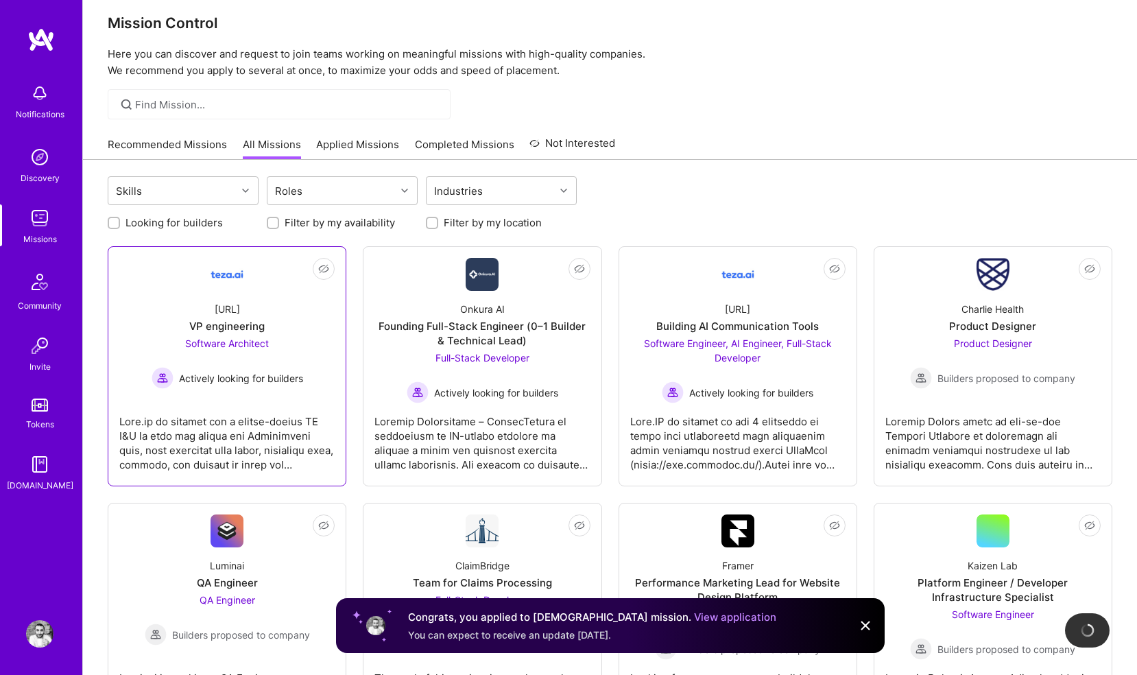
click at [173, 300] on div "[URL] VP engineering Software Architect Actively looking for builders" at bounding box center [226, 340] width 215 height 98
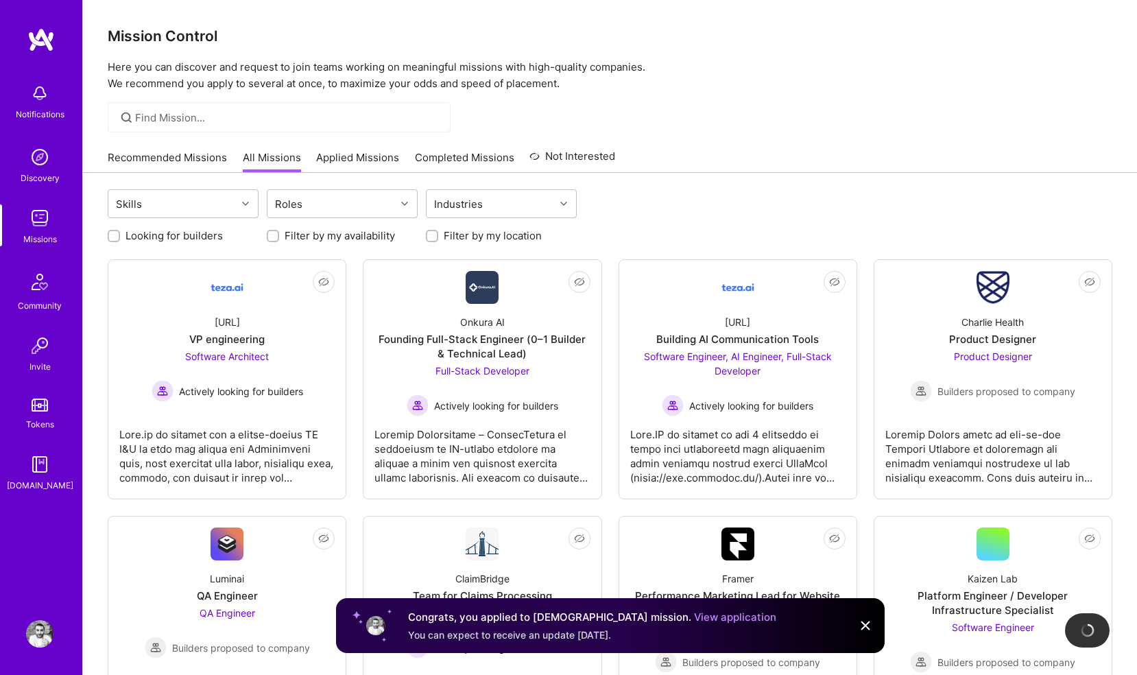
scroll to position [13, 0]
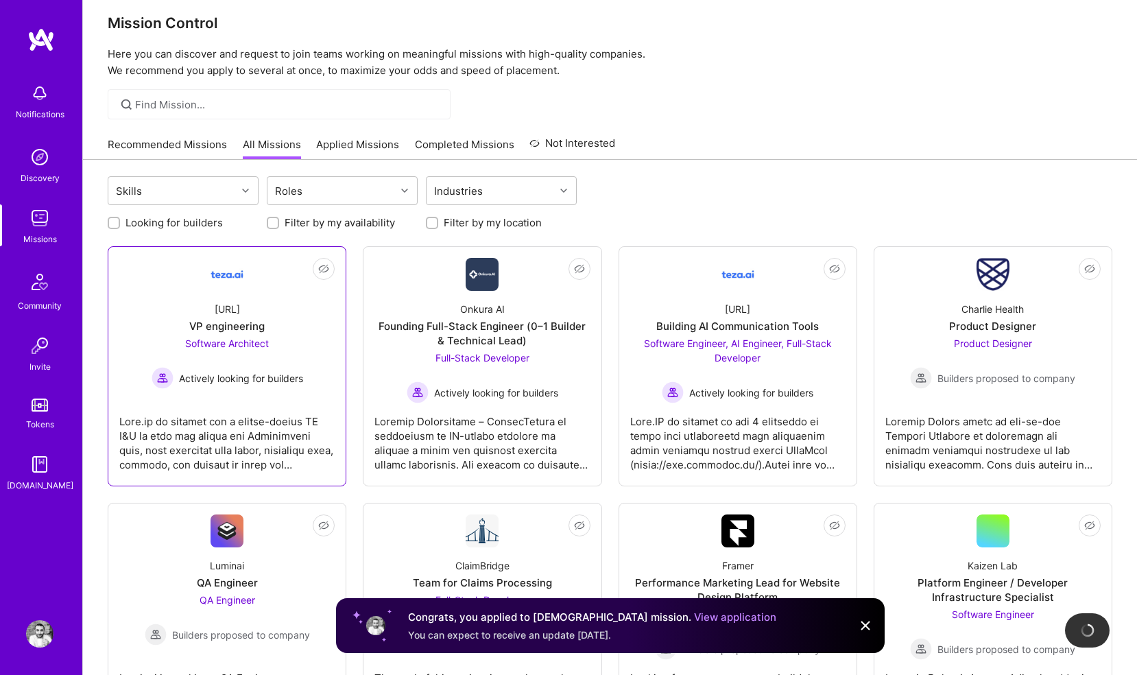
click at [214, 278] on img at bounding box center [227, 274] width 33 height 33
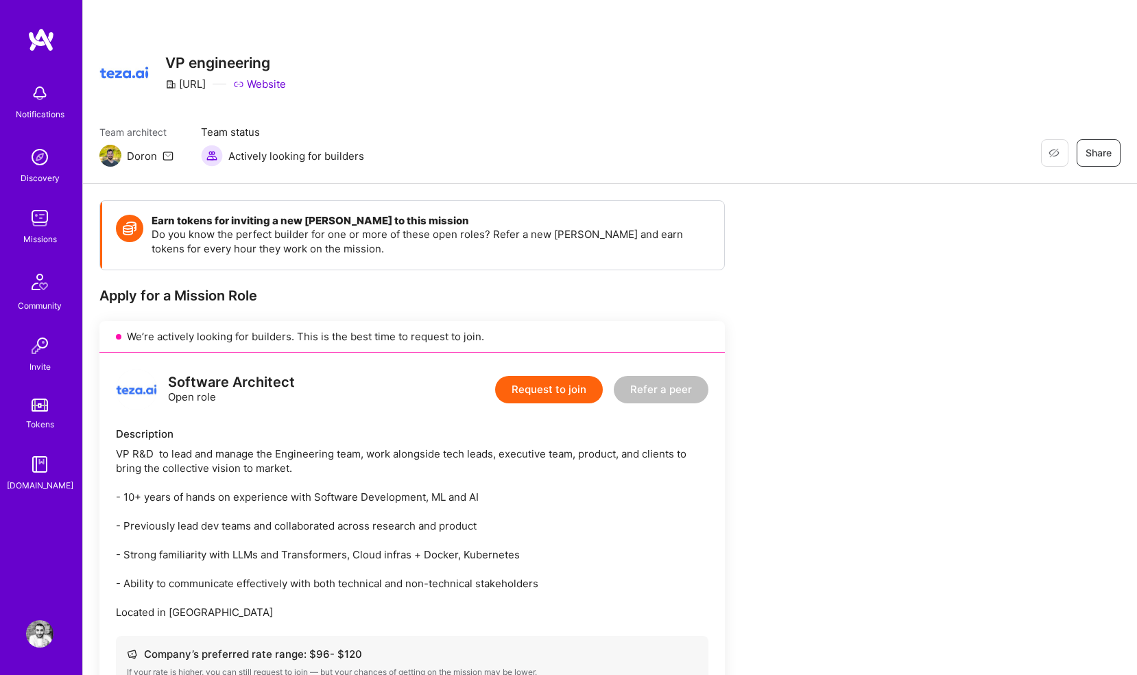
click at [25, 95] on div "Notifications" at bounding box center [39, 100] width 85 height 47
click at [38, 89] on div "Notifications Discovery Missions Community Invite Tokens [DOMAIN_NAME]" at bounding box center [41, 285] width 82 height 416
click at [42, 33] on img at bounding box center [40, 39] width 27 height 25
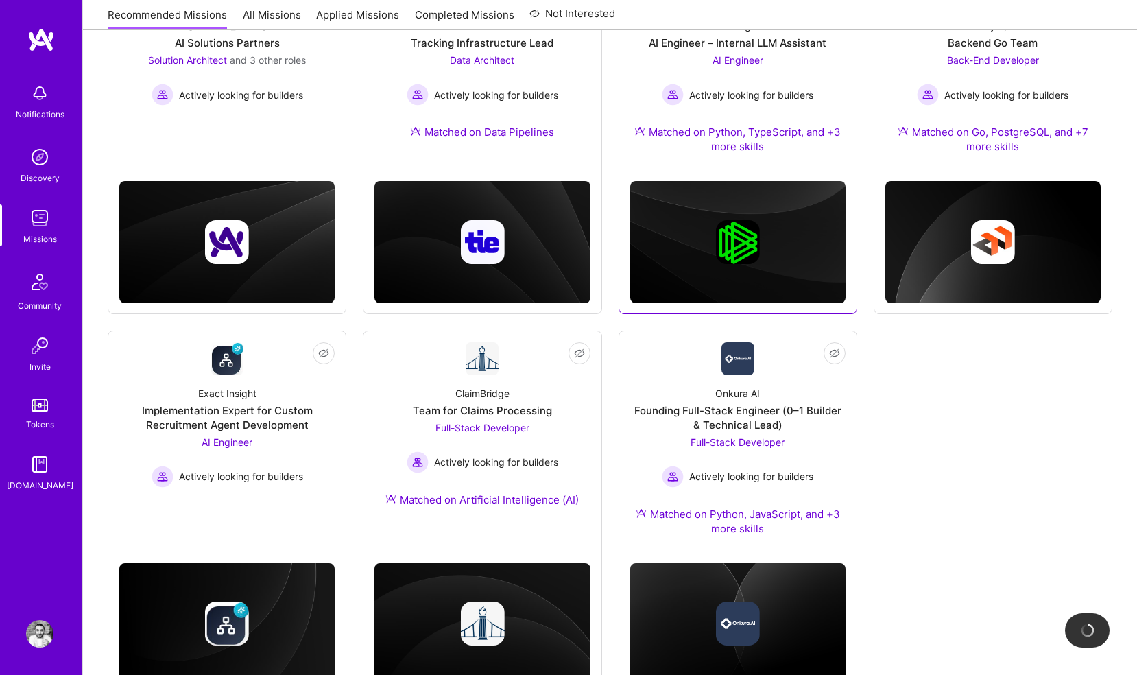
scroll to position [322, 0]
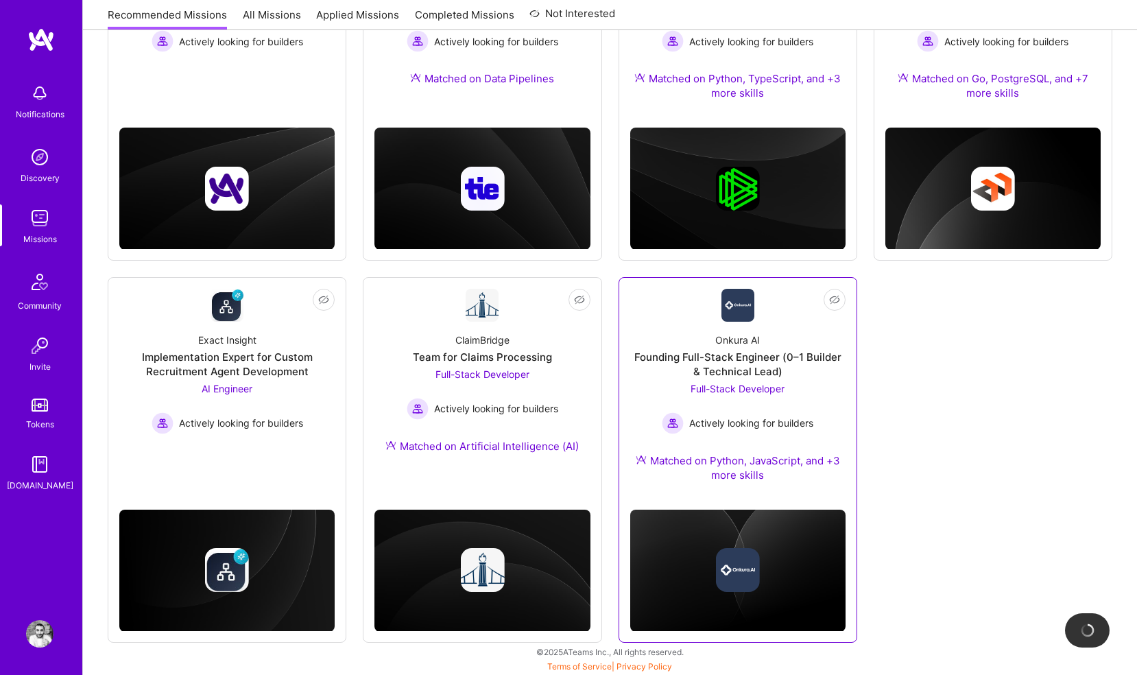
click at [738, 314] on img at bounding box center [738, 305] width 33 height 33
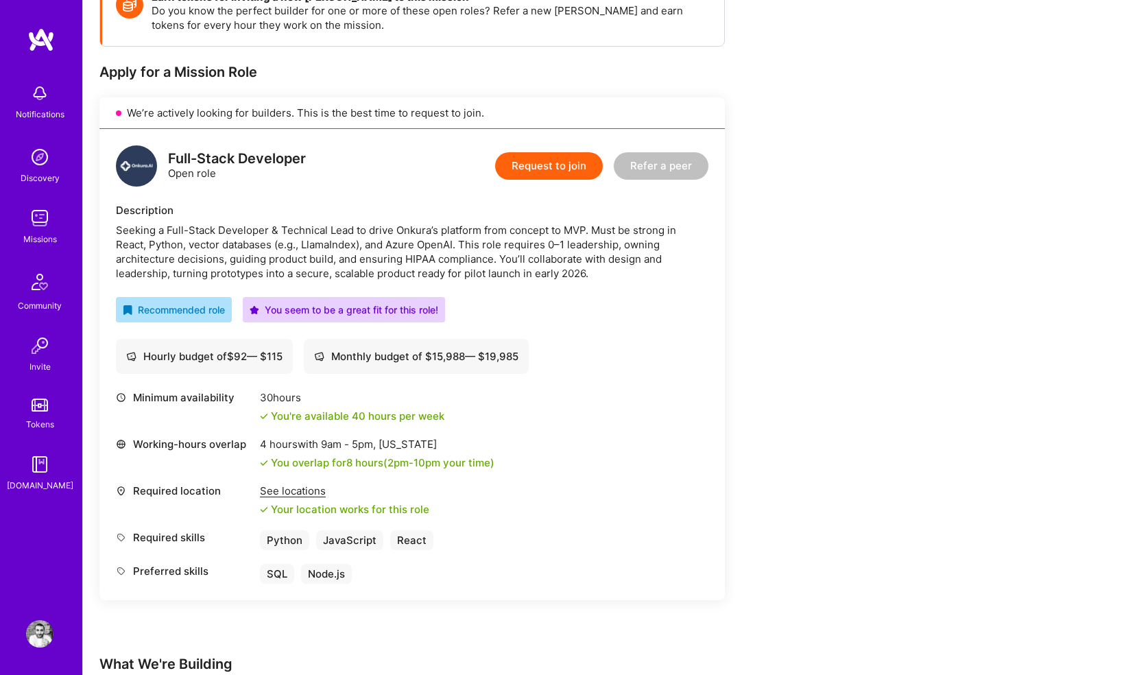
scroll to position [203, 0]
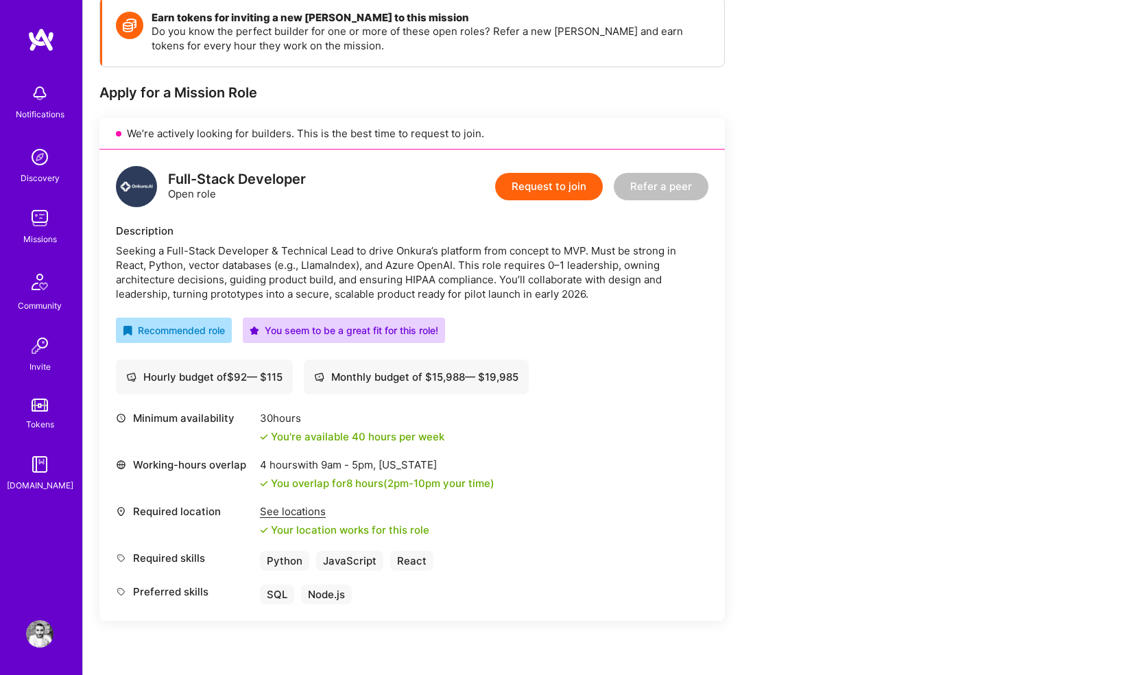
click at [521, 180] on button "Request to join" at bounding box center [549, 186] width 108 height 27
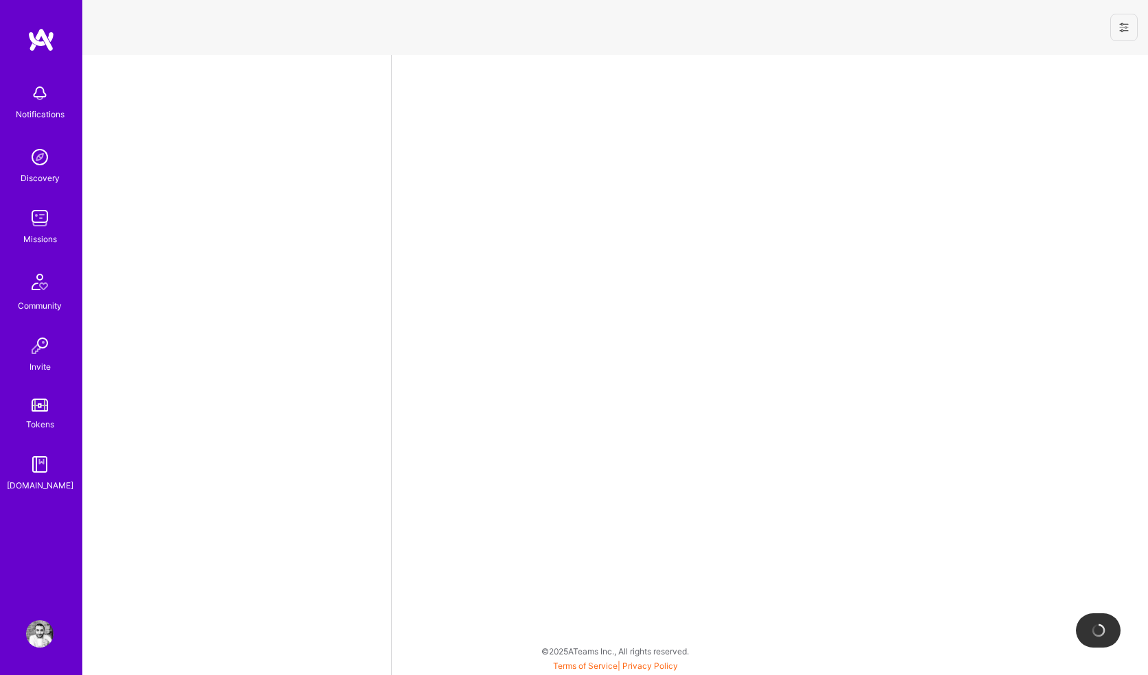
select select "GB"
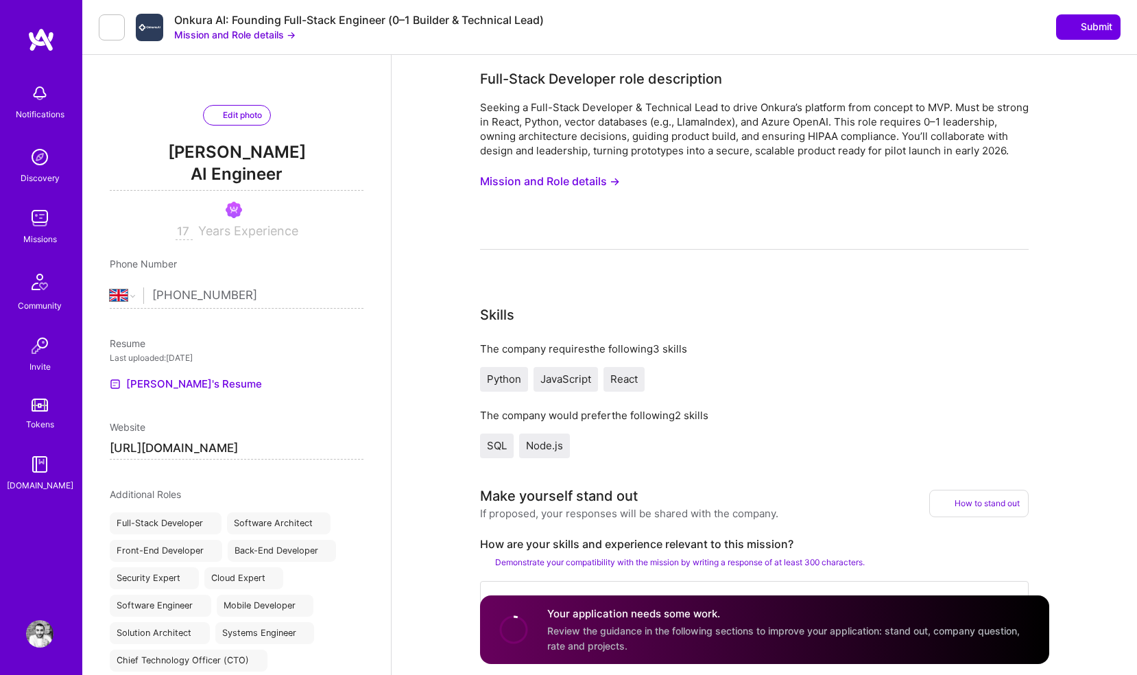
click at [539, 194] on button "Mission and Role details →" at bounding box center [550, 181] width 140 height 25
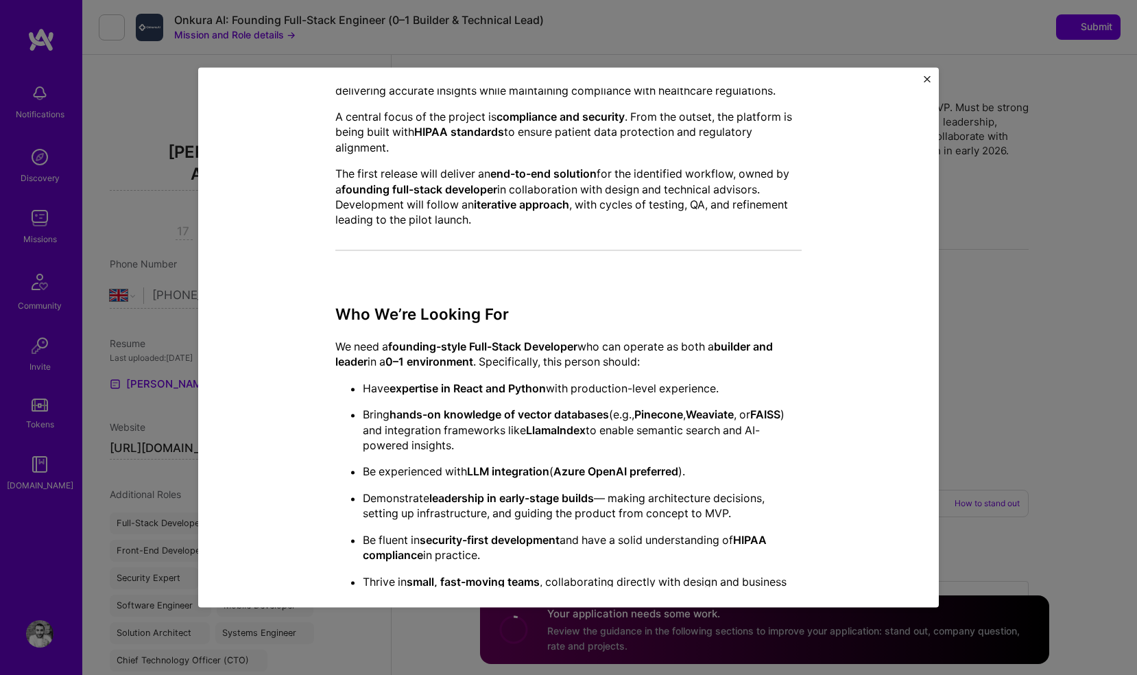
scroll to position [664, 0]
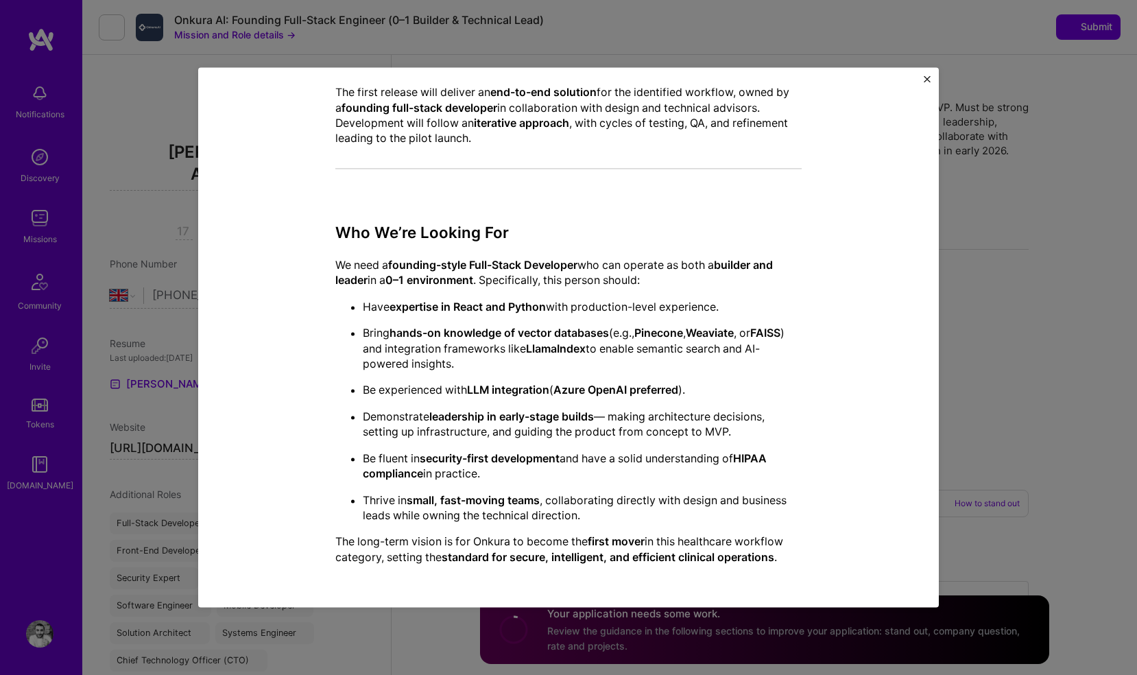
click at [959, 272] on div "Mission Description and Role Details Full-Stack Developer role description Seek…" at bounding box center [568, 337] width 1137 height 675
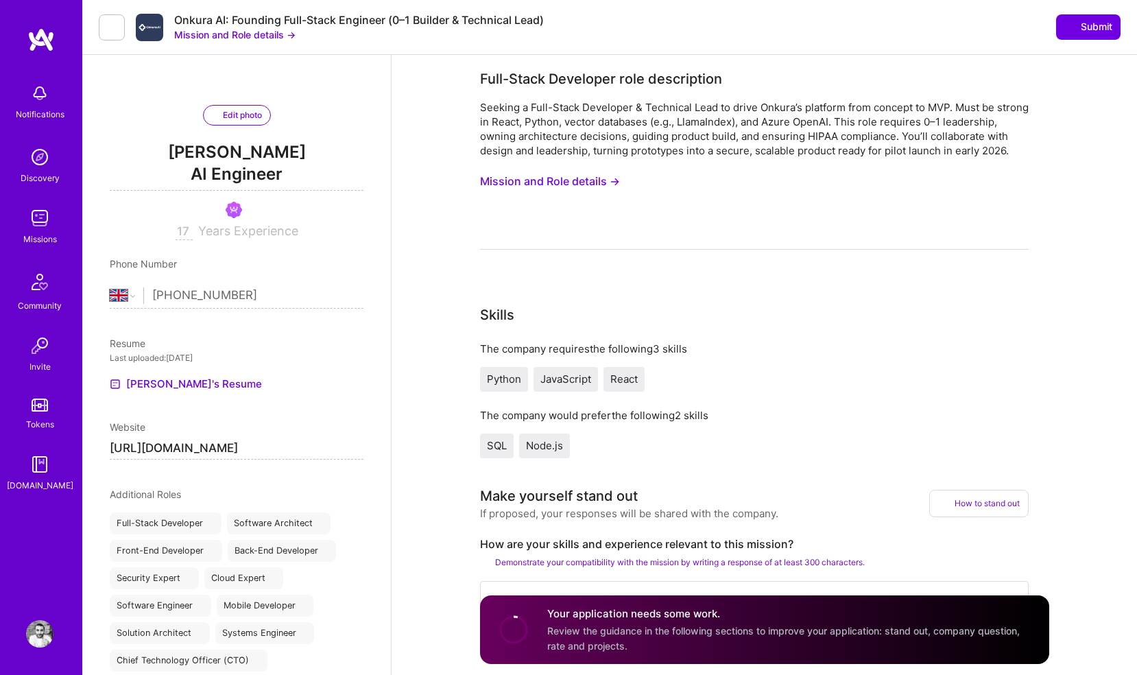
click at [43, 38] on img at bounding box center [40, 39] width 27 height 25
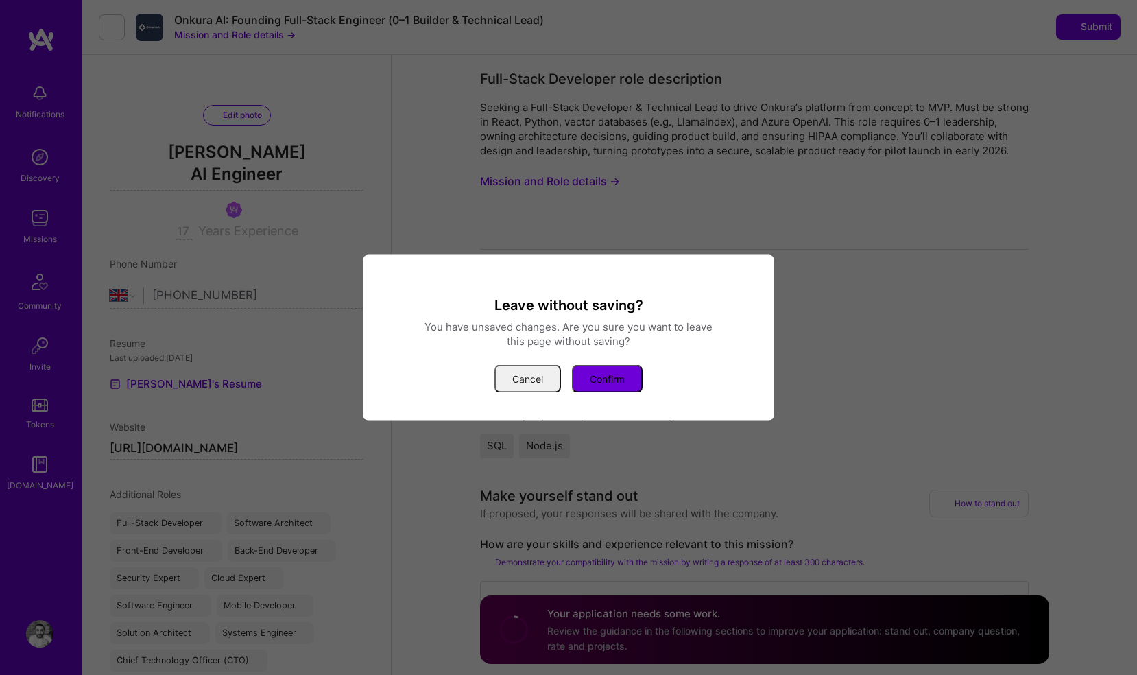
click at [526, 366] on button "Cancel" at bounding box center [528, 379] width 67 height 28
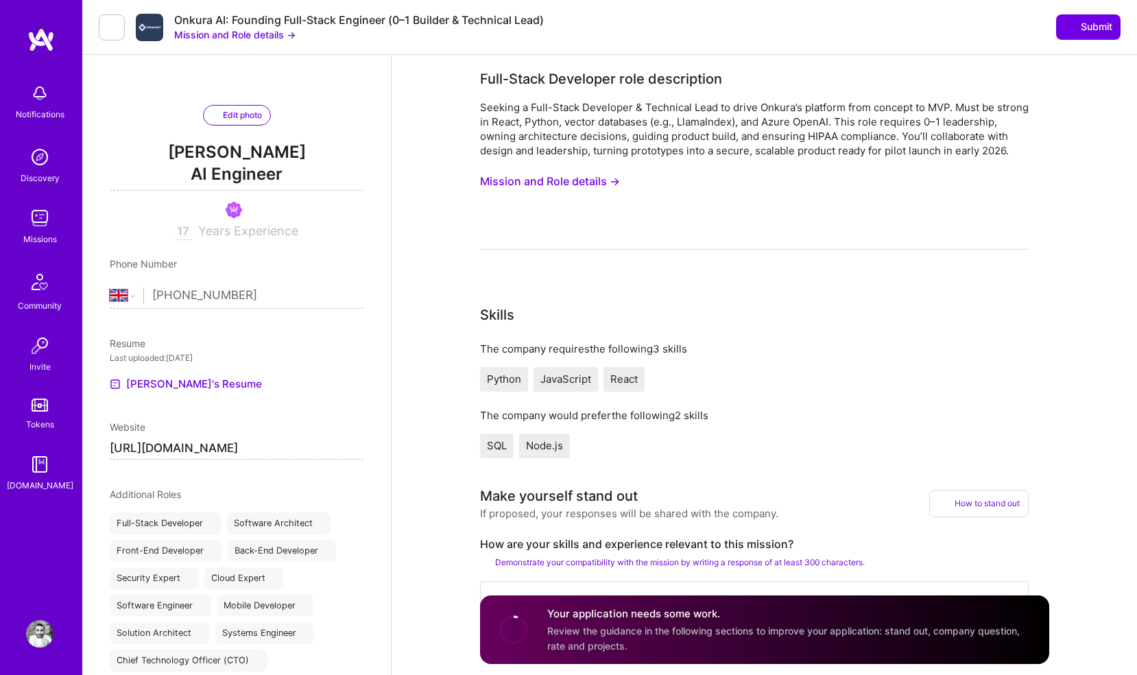
click at [39, 26] on div "Notifications Discovery Missions Community Invite Tokens [DOMAIN_NAME] Profile" at bounding box center [41, 337] width 82 height 675
click at [40, 40] on img at bounding box center [40, 39] width 27 height 25
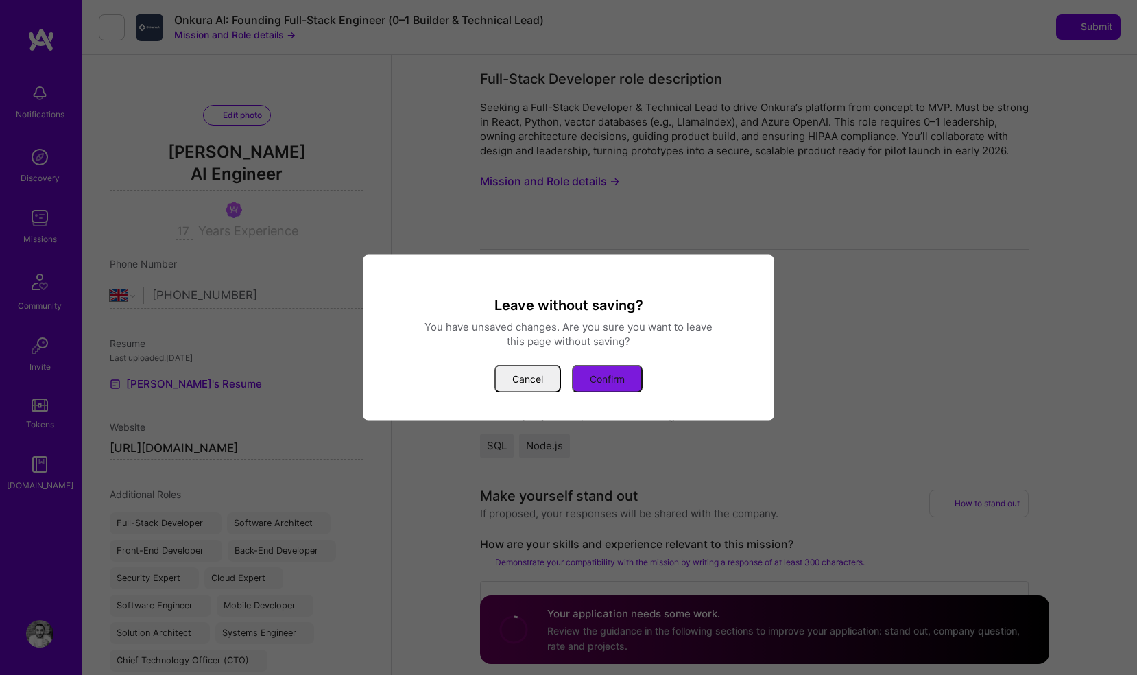
click at [598, 381] on button "Confirm" at bounding box center [607, 379] width 71 height 28
